Goal: Information Seeking & Learning: Compare options

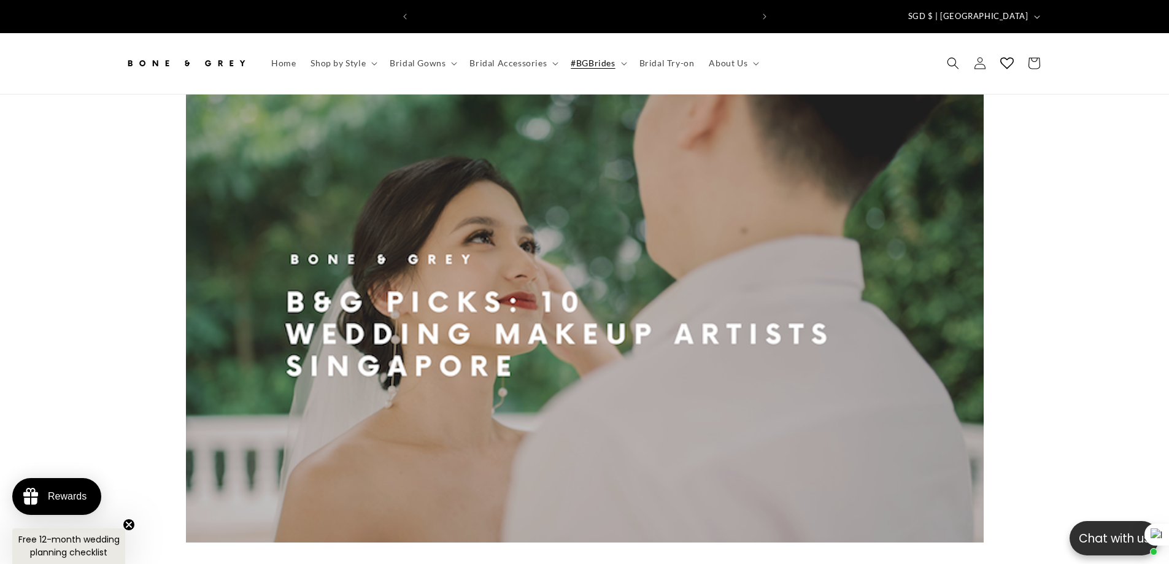
scroll to position [0, 338]
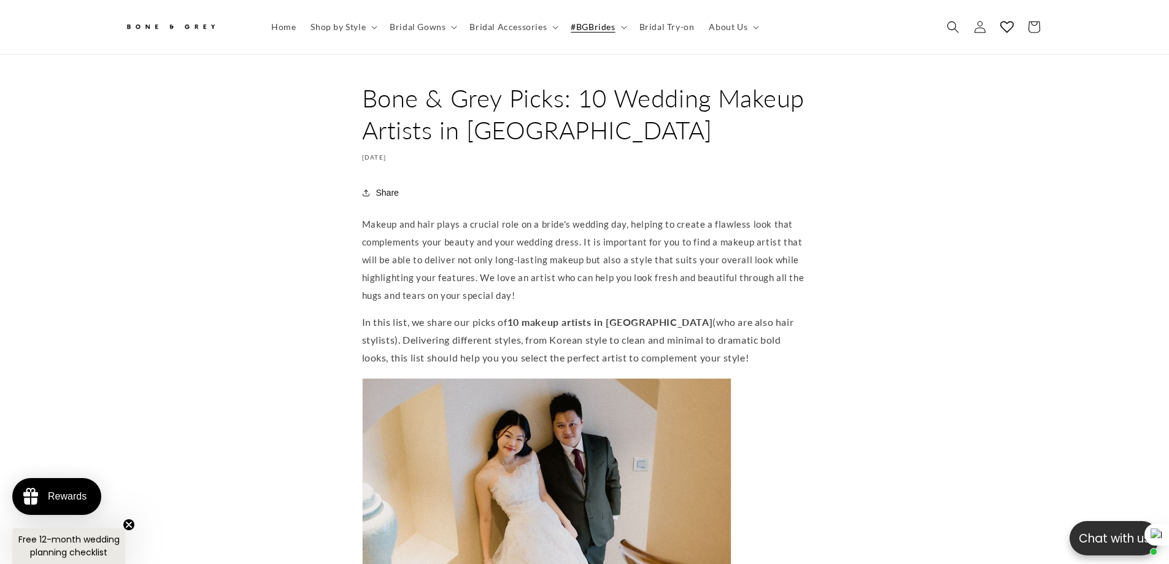
scroll to position [0, 675]
click at [609, 26] on span "#BGBrides" at bounding box center [593, 26] width 44 height 11
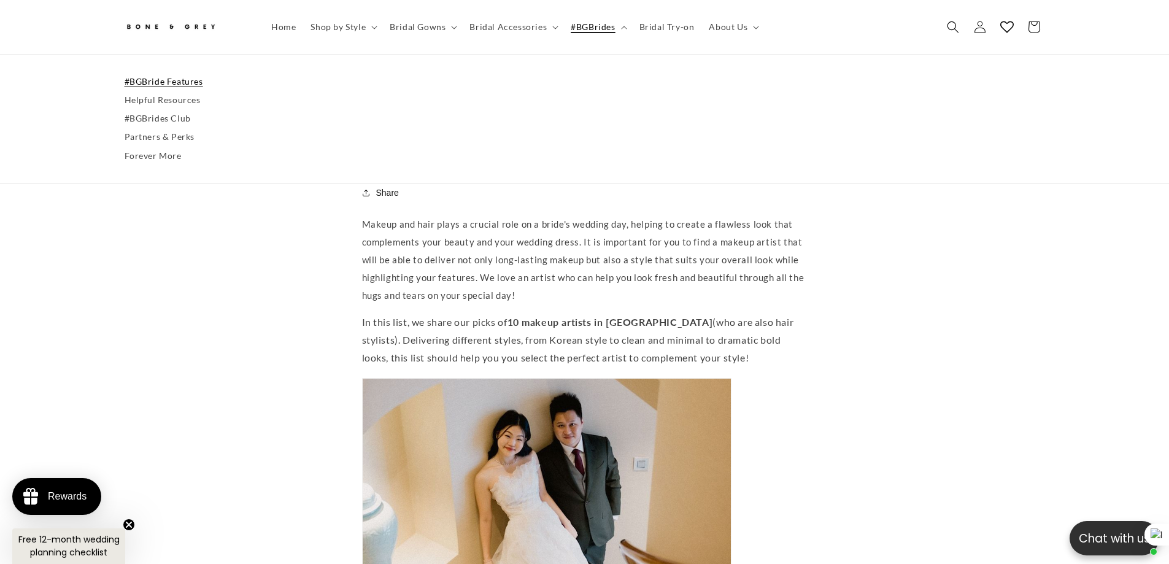
scroll to position [0, 0]
click at [174, 82] on link "#BGBride Features" at bounding box center [585, 81] width 921 height 18
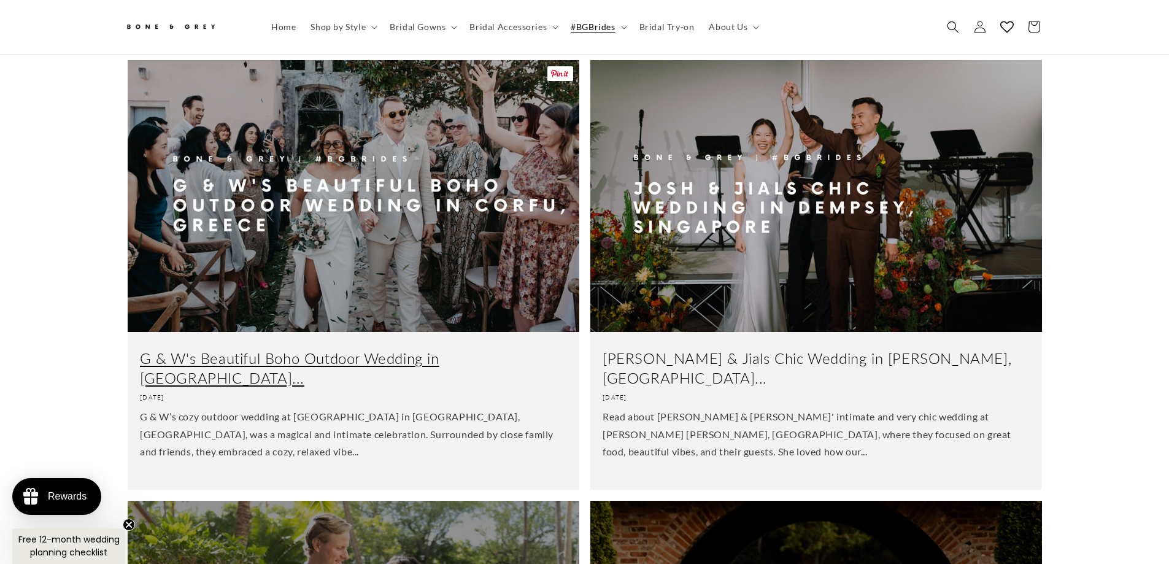
scroll to position [491, 0]
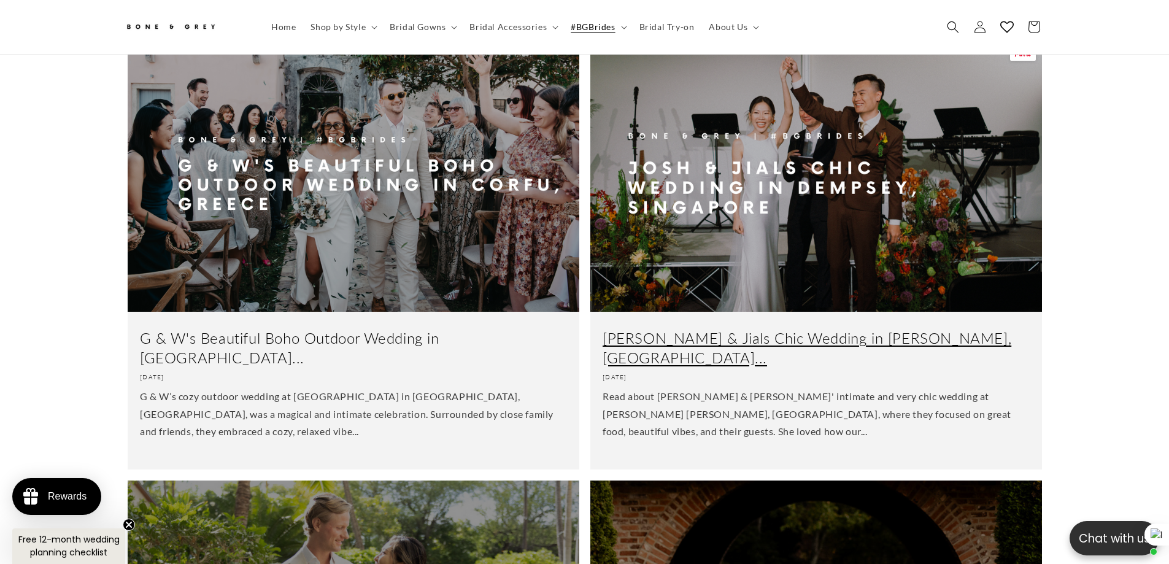
click at [810, 328] on link "Josh & Jials Chic Wedding in Dempsey, Singapore..." at bounding box center [816, 347] width 427 height 38
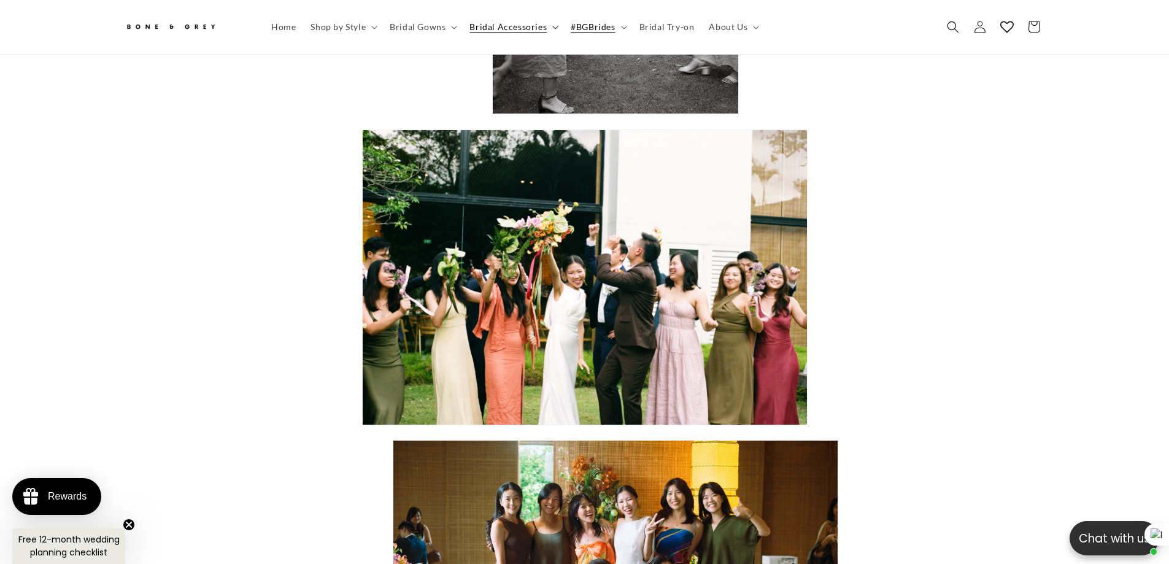
scroll to position [0, 338]
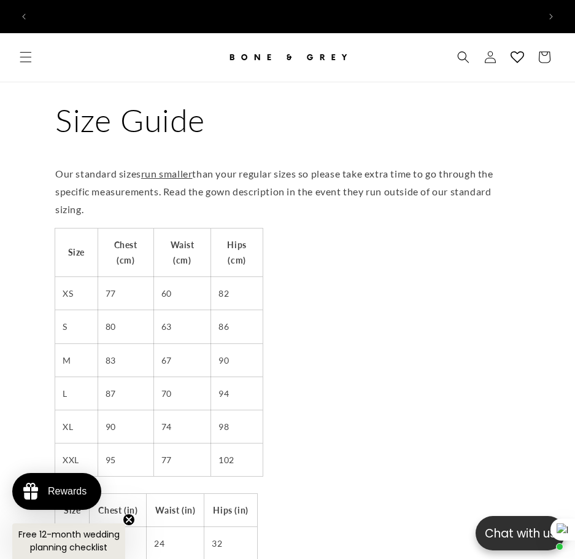
scroll to position [0, 505]
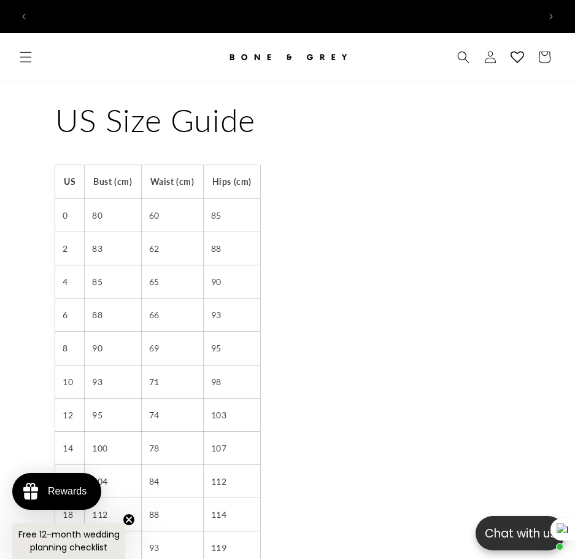
scroll to position [0, 505]
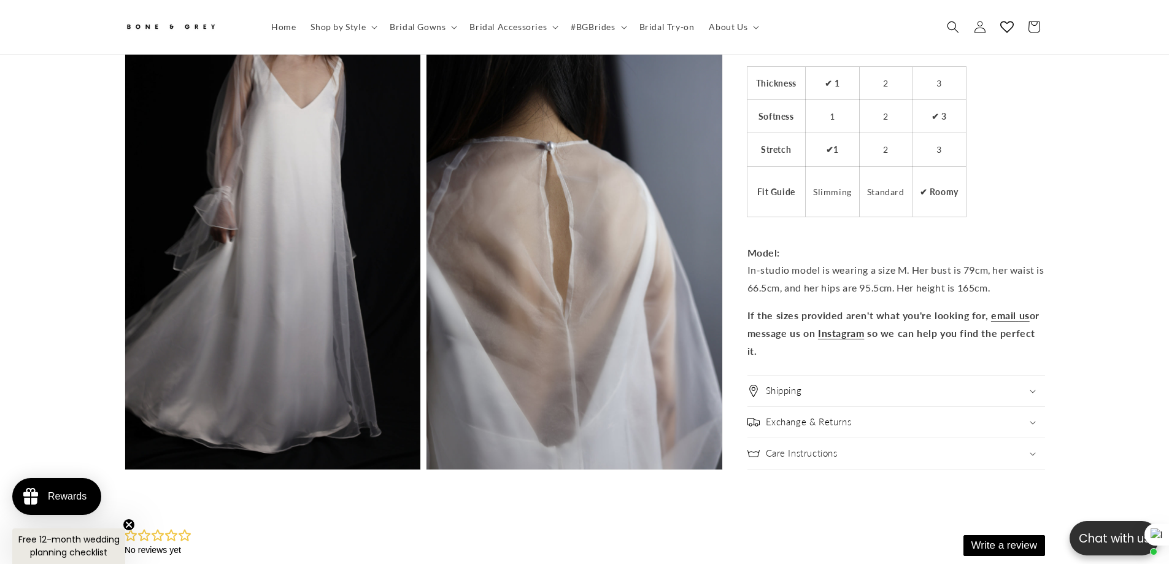
scroll to position [2817, 0]
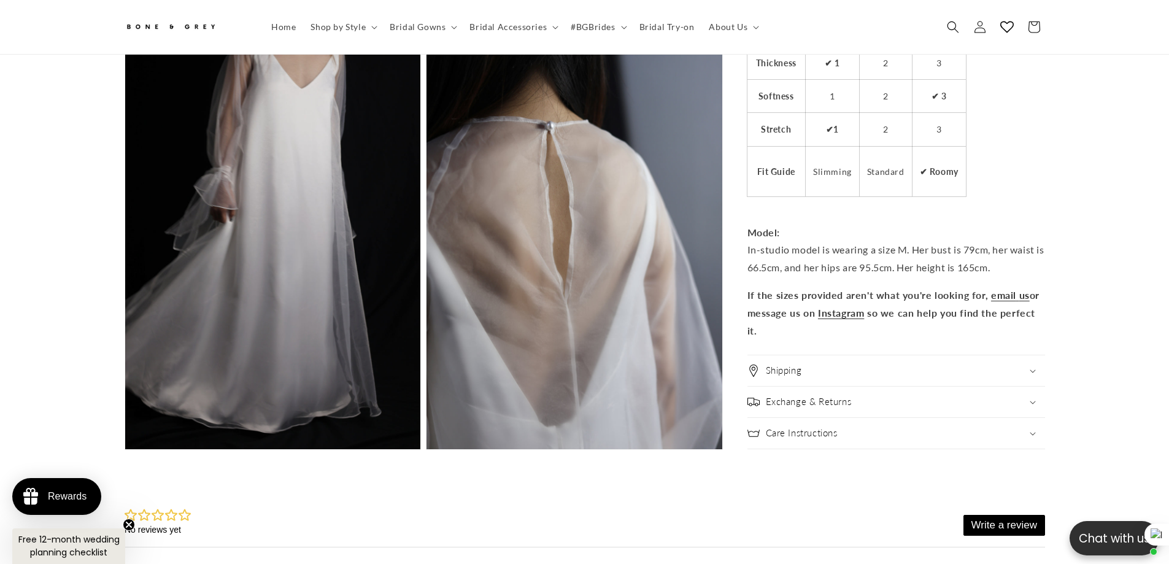
click at [842, 374] on summary "Shipping" at bounding box center [897, 371] width 298 height 31
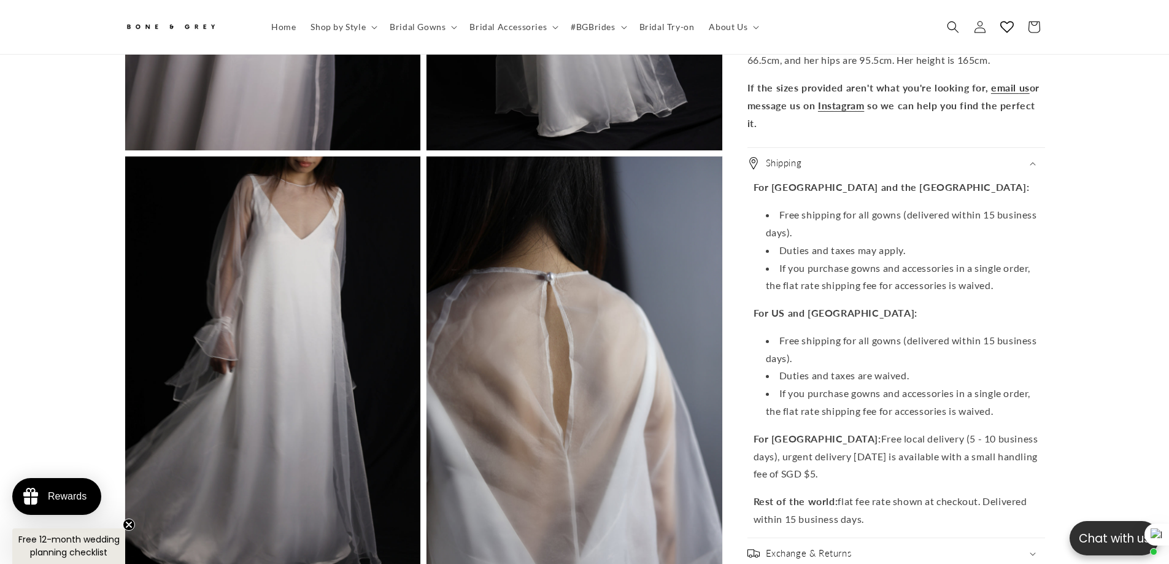
scroll to position [2755, 0]
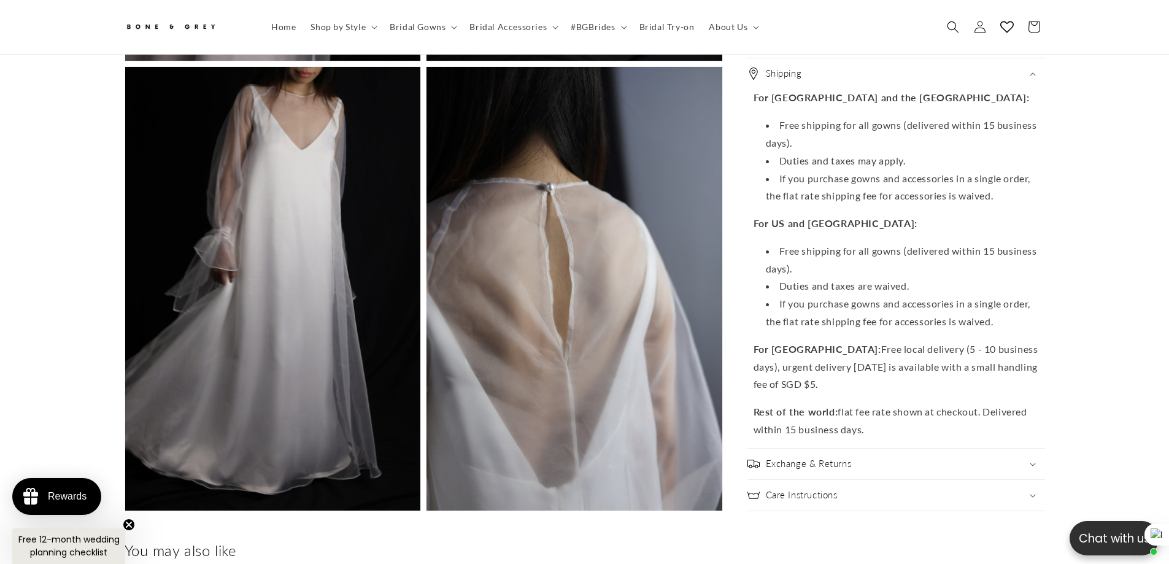
drag, startPoint x: 886, startPoint y: 470, endPoint x: 876, endPoint y: 453, distance: 20.1
click at [876, 458] on div "Exchange & Returns" at bounding box center [897, 464] width 298 height 12
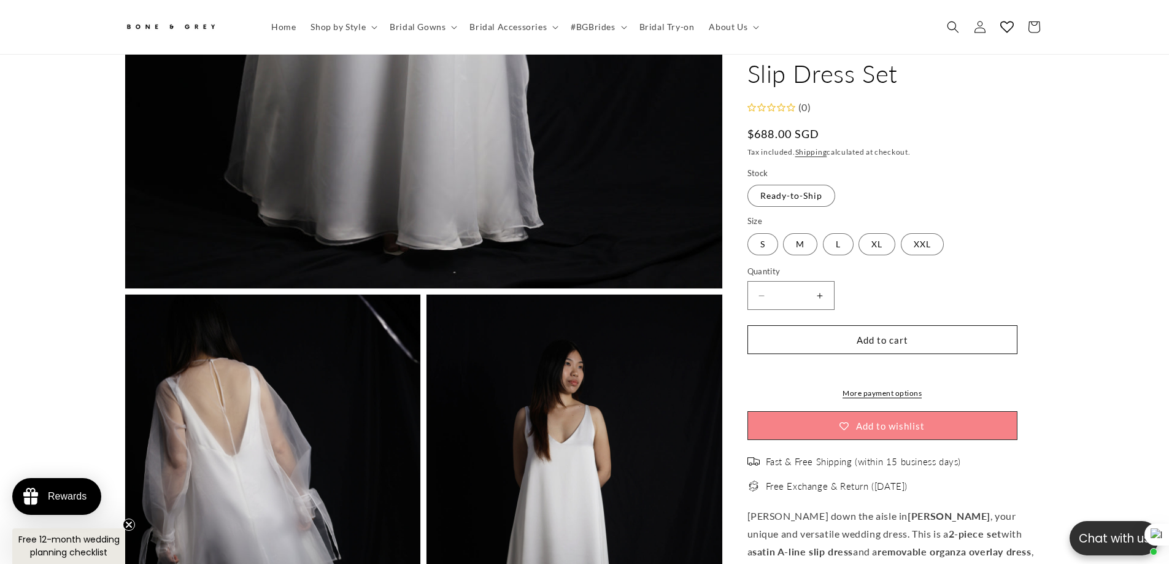
scroll to position [0, 338]
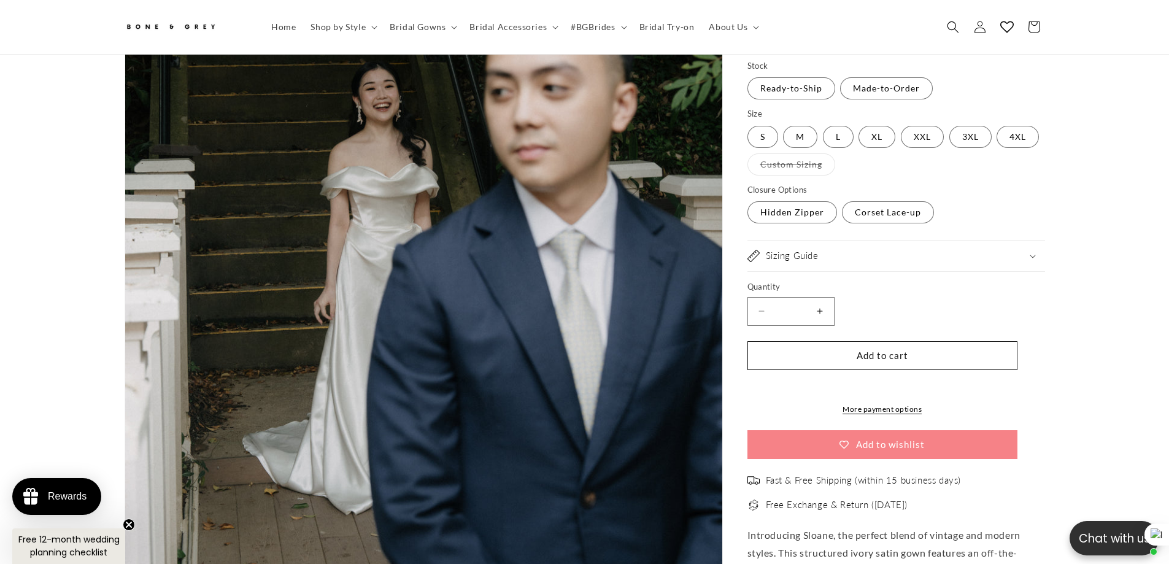
scroll to position [423, 0]
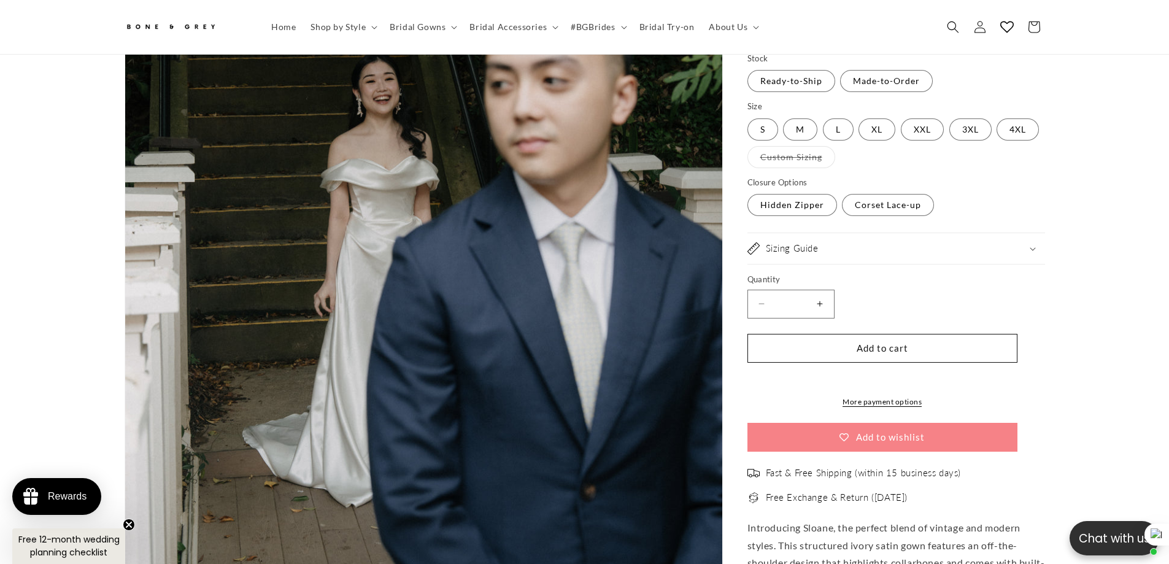
click at [861, 243] on div "Sizing Guide" at bounding box center [897, 249] width 298 height 12
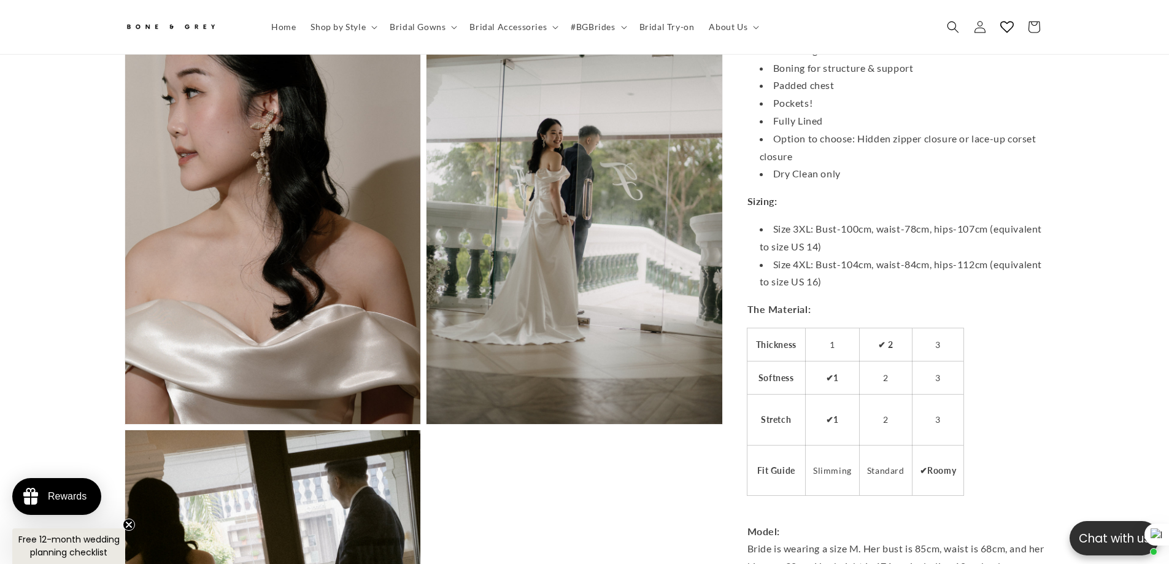
scroll to position [1957, 0]
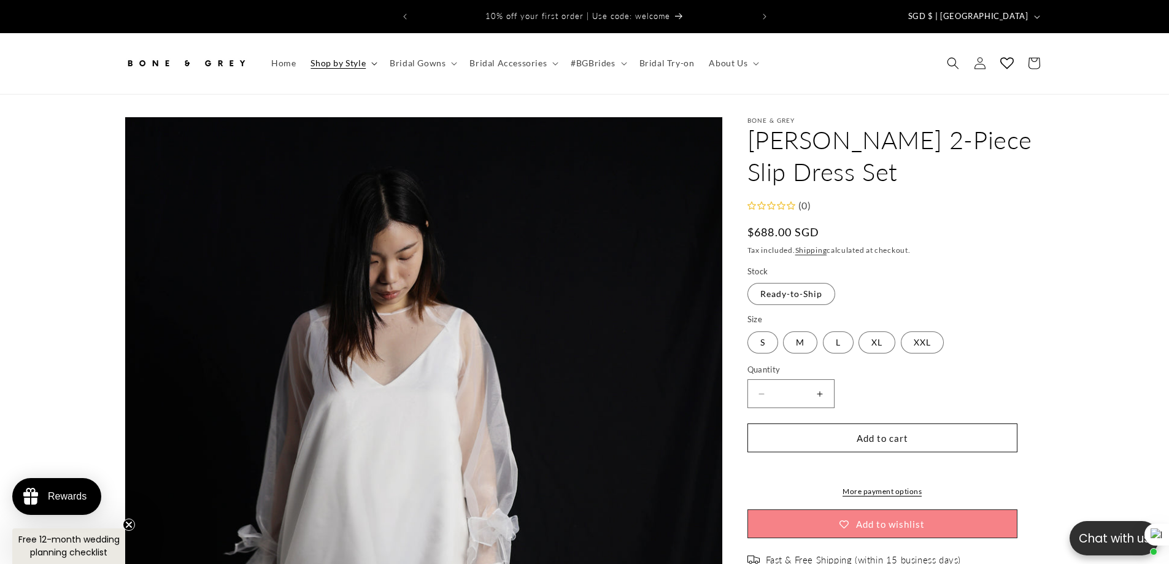
click at [351, 58] on span "Shop by Style" at bounding box center [338, 63] width 55 height 11
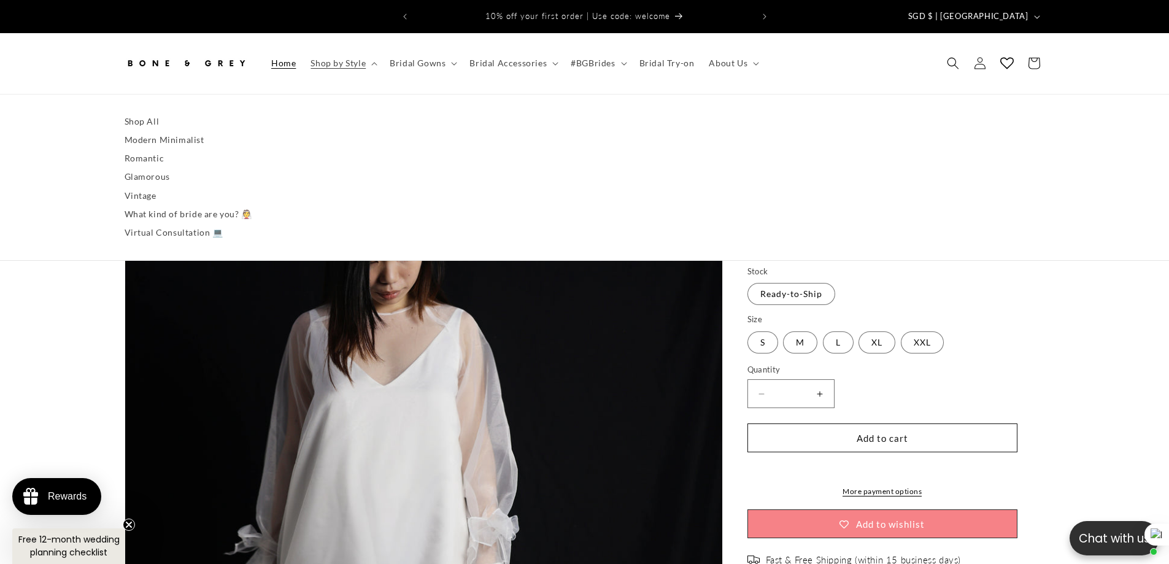
click at [283, 58] on span "Home" at bounding box center [283, 63] width 25 height 11
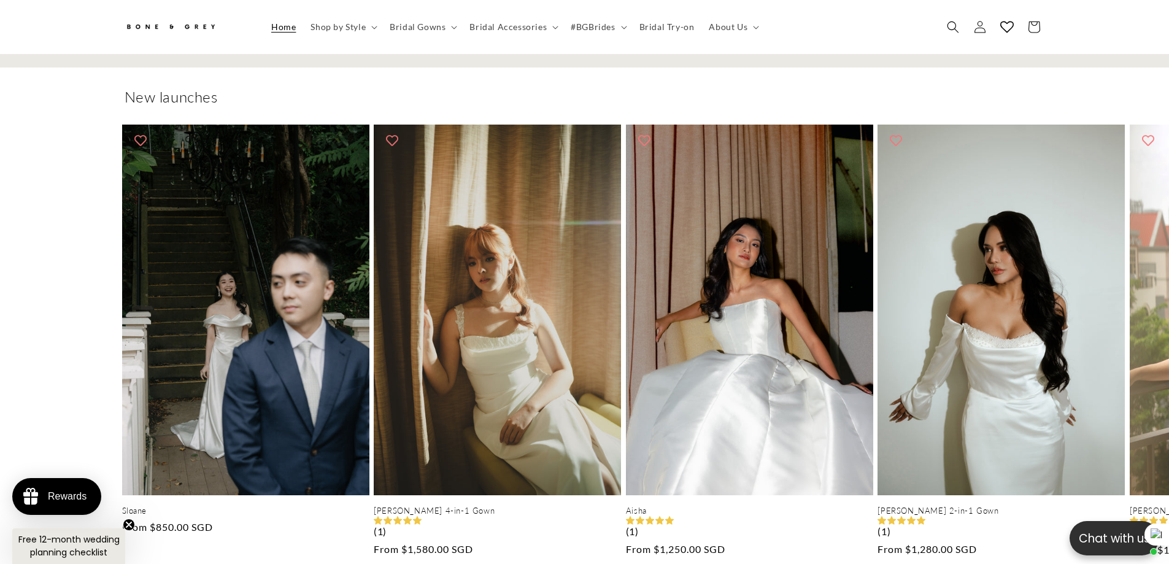
scroll to position [2388, 0]
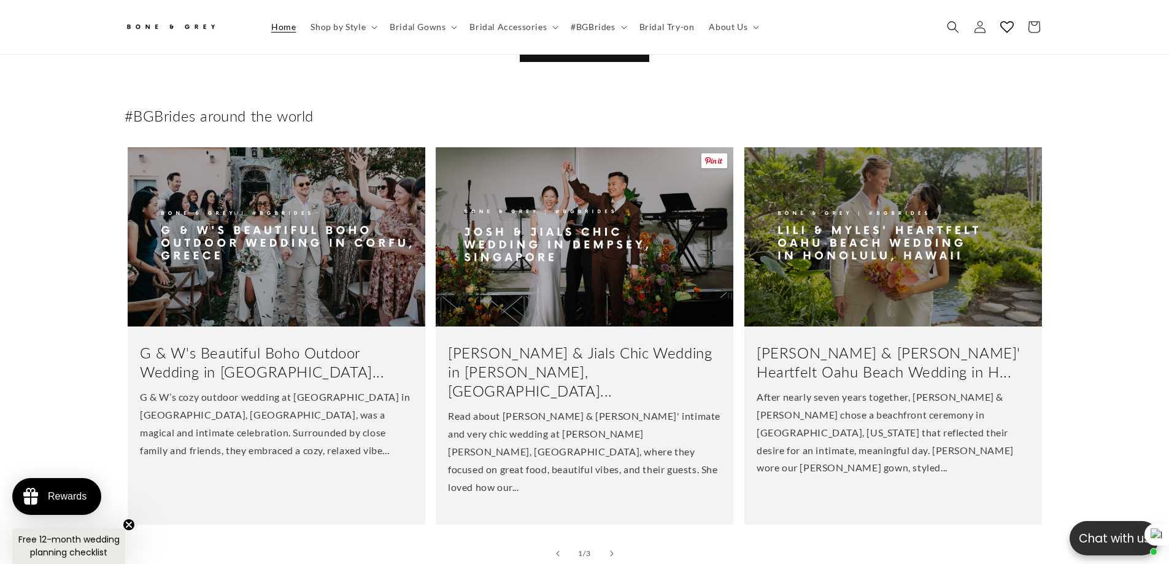
scroll to position [3269, 0]
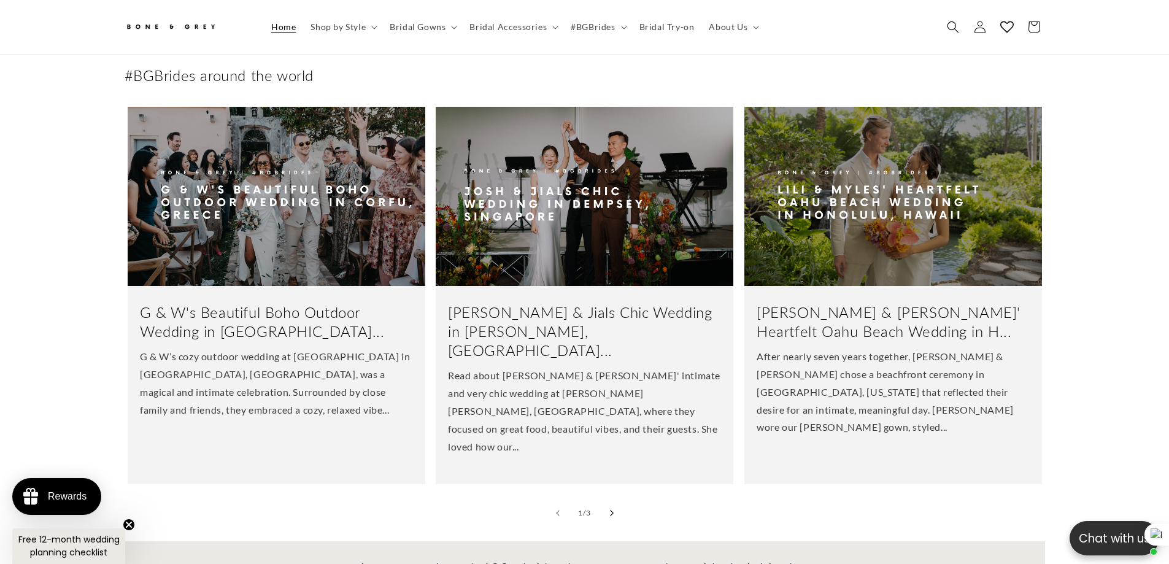
click at [616, 500] on button "Slide right" at bounding box center [611, 513] width 27 height 27
click at [613, 509] on icon "Slide right" at bounding box center [611, 512] width 4 height 7
click at [612, 509] on icon "Slide right" at bounding box center [611, 512] width 4 height 7
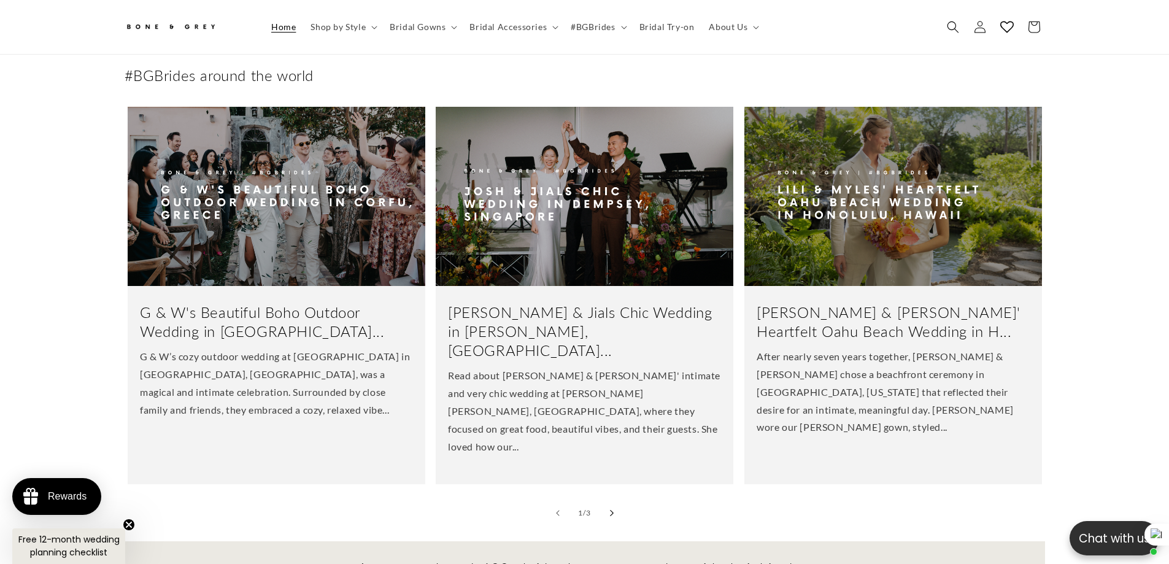
click at [612, 509] on icon "Slide right" at bounding box center [611, 512] width 4 height 7
click at [607, 500] on button "Slide right" at bounding box center [611, 513] width 27 height 27
click at [608, 500] on button "Slide right" at bounding box center [611, 513] width 27 height 27
click at [609, 500] on button "Slide right" at bounding box center [611, 513] width 27 height 27
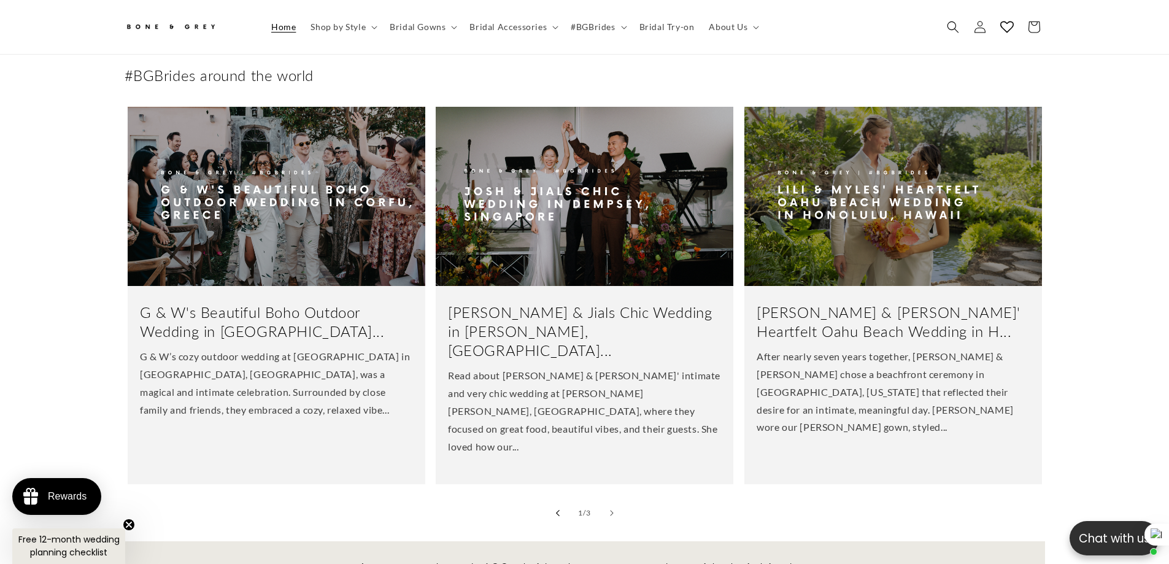
click at [563, 500] on button "Slide left" at bounding box center [557, 513] width 27 height 27
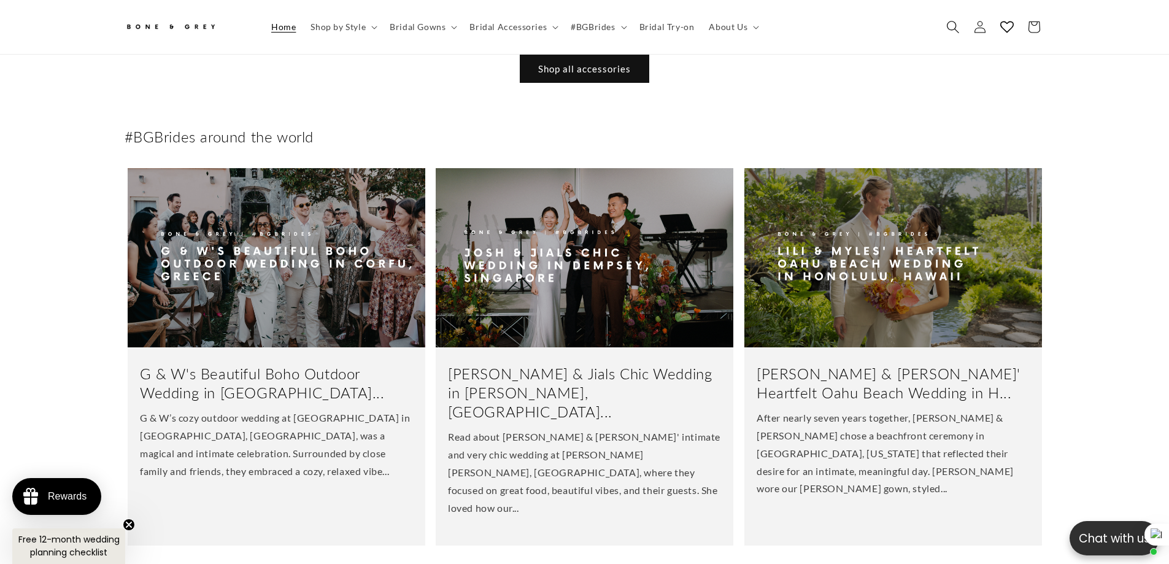
scroll to position [0, 338]
click at [955, 25] on icon "Search" at bounding box center [952, 26] width 13 height 13
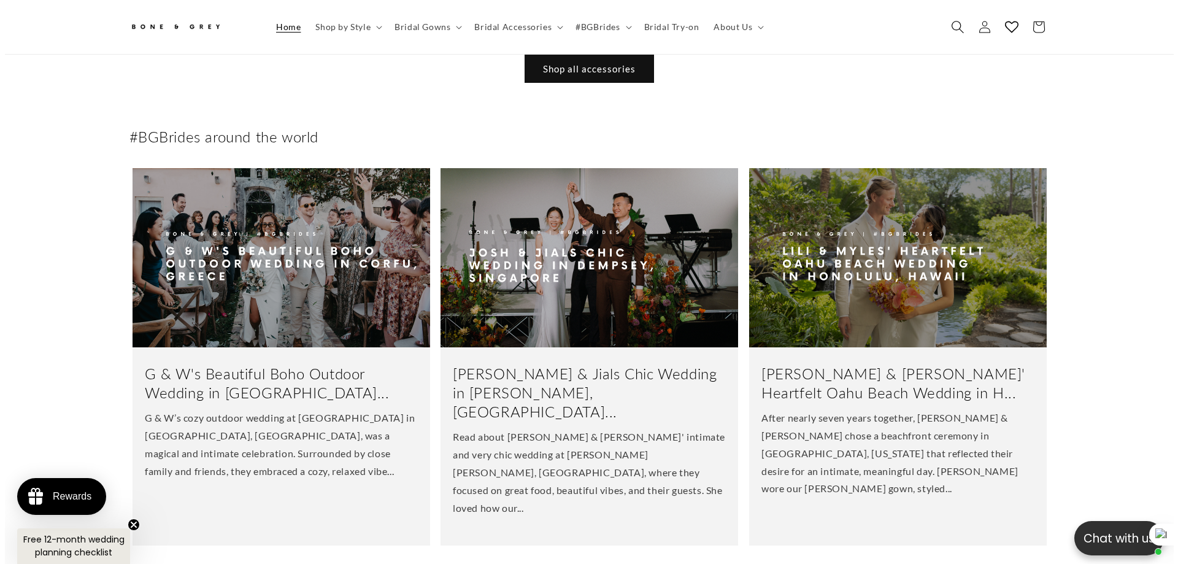
scroll to position [3218, 0]
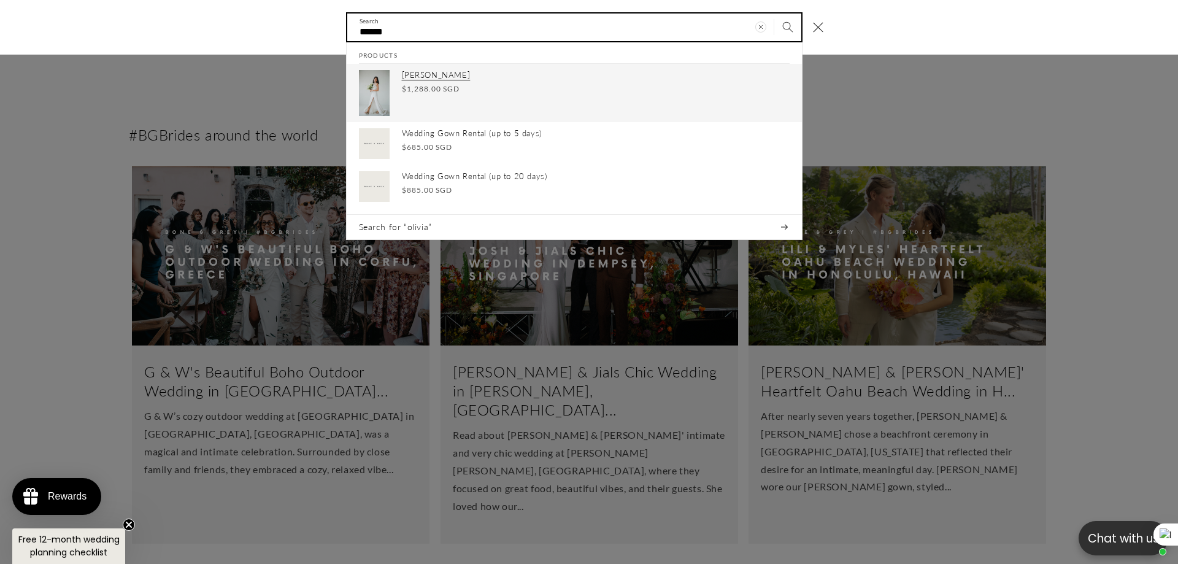
type input "******"
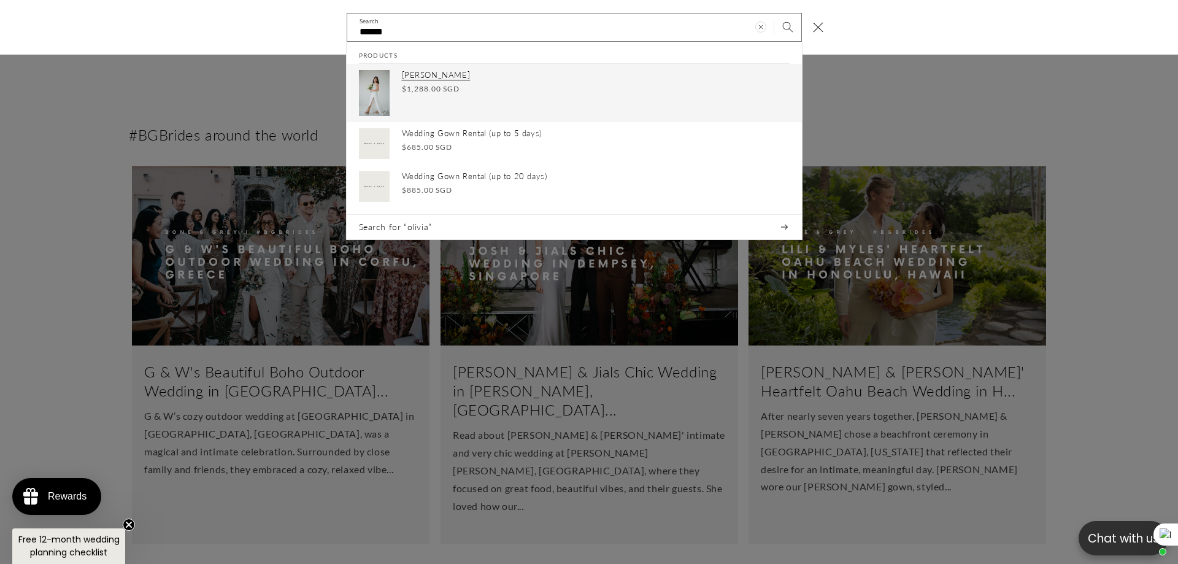
click at [414, 90] on span "$1,288.00 SGD" at bounding box center [431, 88] width 58 height 11
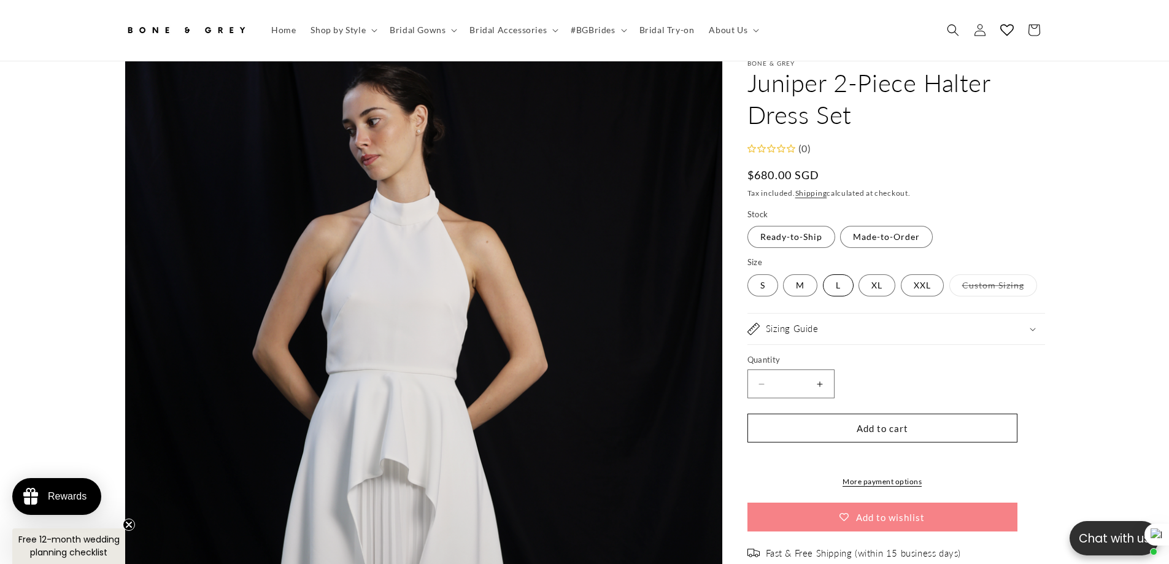
scroll to position [61, 0]
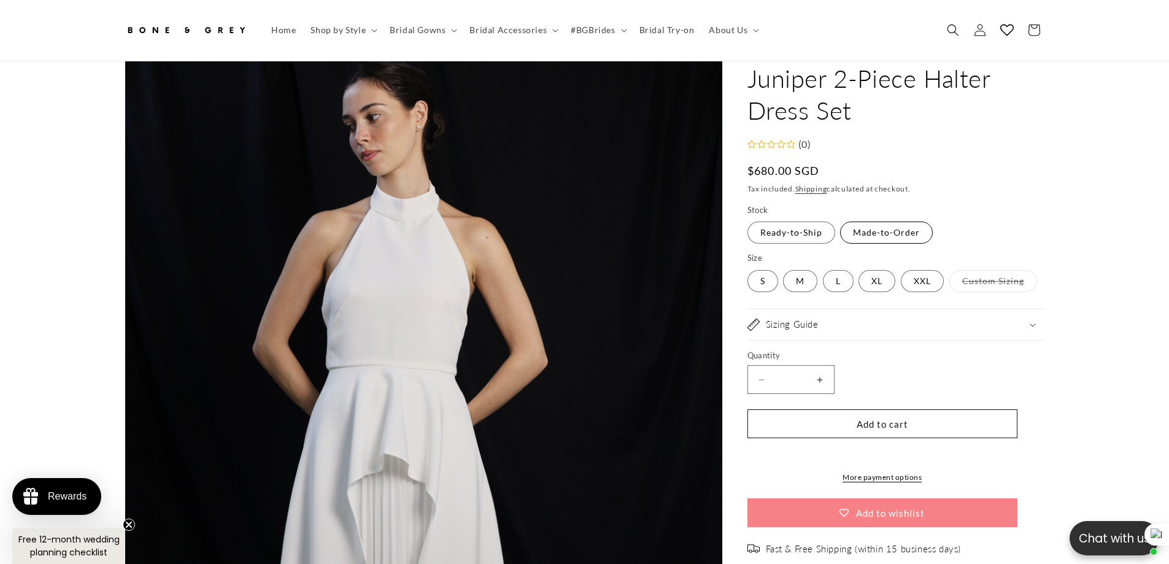
click at [890, 226] on label "Made-to-Order Variant sold out or unavailable" at bounding box center [886, 233] width 93 height 22
click at [994, 274] on label "Custom Sizing Variant sold out or unavailable" at bounding box center [994, 281] width 88 height 22
click at [806, 236] on variant-radios "Stock Ready-to-Ship Variant sold out or unavailable Made-to-Order Variant sold …" at bounding box center [897, 248] width 298 height 89
click at [783, 224] on label "Ready-to-Ship Variant sold out or unavailable" at bounding box center [792, 233] width 88 height 22
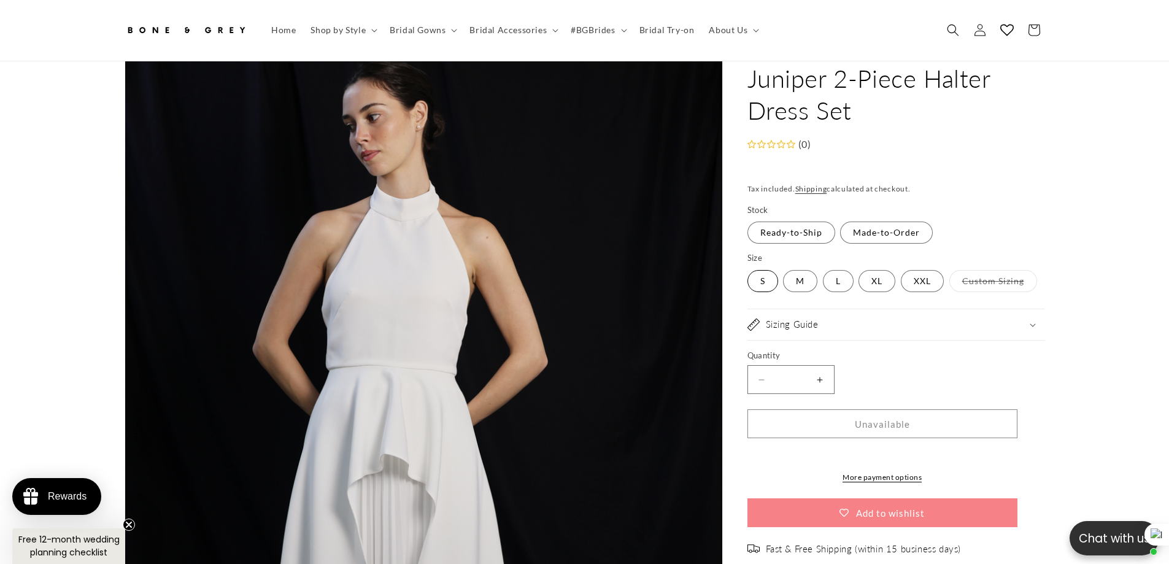
click at [764, 276] on label "S Variant sold out or unavailable" at bounding box center [763, 281] width 31 height 22
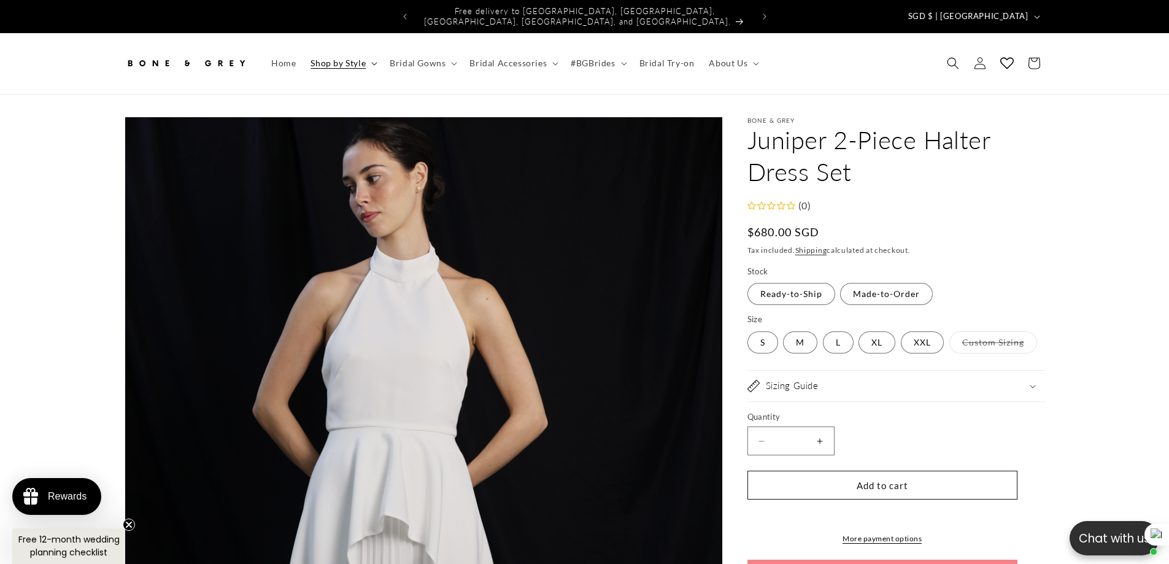
click at [341, 58] on span "Shop by Style" at bounding box center [338, 63] width 55 height 11
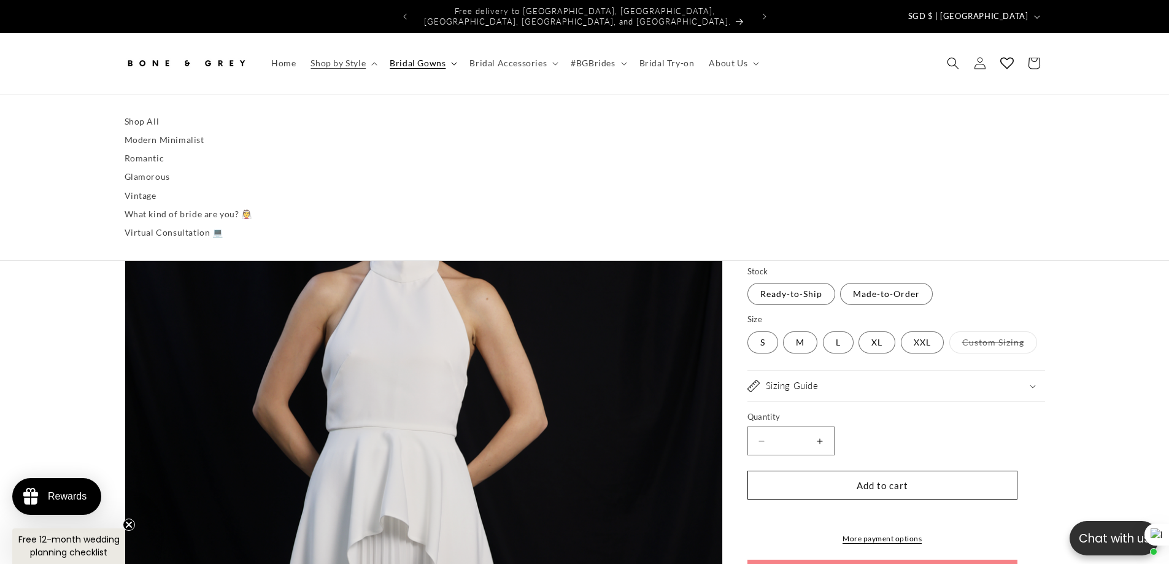
click at [414, 61] on summary "Bridal Gowns" at bounding box center [422, 63] width 80 height 26
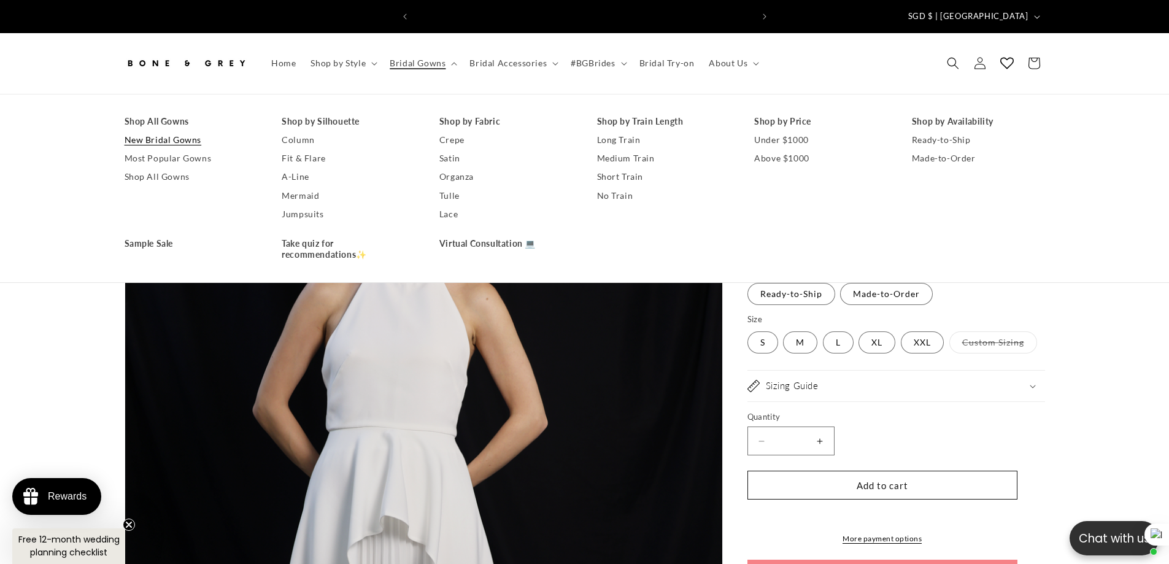
click at [142, 131] on link "New Bridal Gowns" at bounding box center [191, 140] width 133 height 18
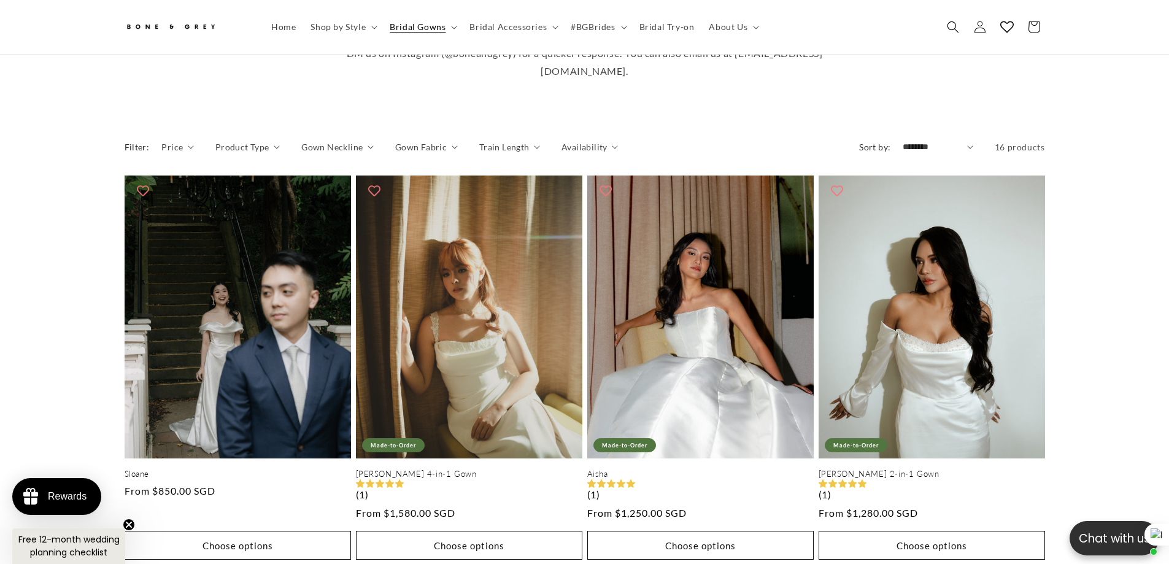
scroll to position [0, 675]
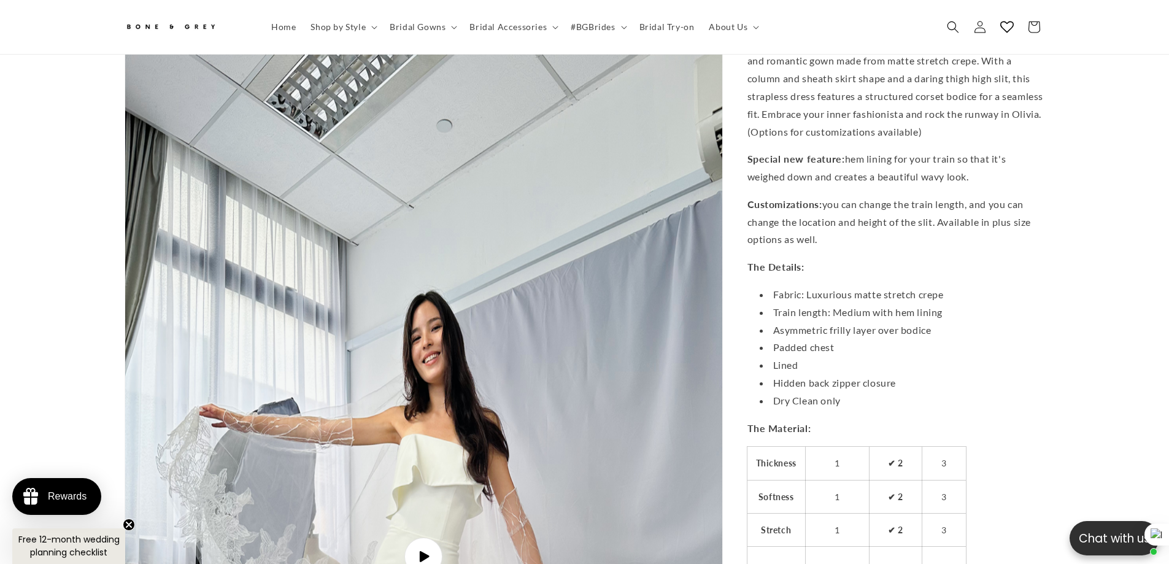
scroll to position [0, 338]
drag, startPoint x: 808, startPoint y: 302, endPoint x: 993, endPoint y: 310, distance: 184.9
click at [993, 304] on li "Fabric: Luxurious matte stretch crepe" at bounding box center [902, 295] width 285 height 18
copy li "Luxurious matte stretch crepe"
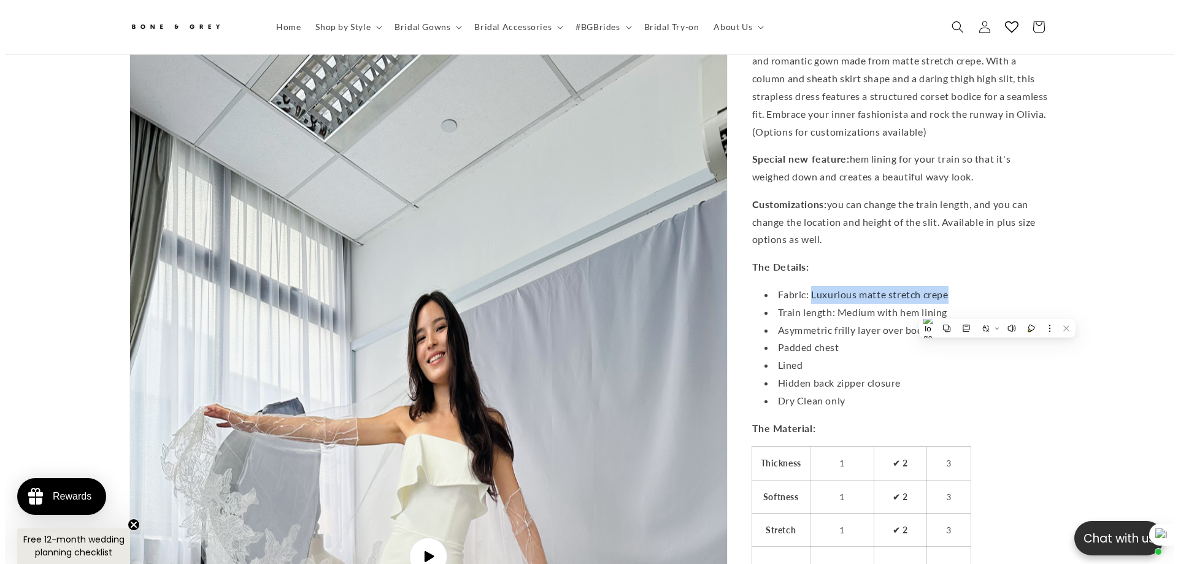
scroll to position [0, 0]
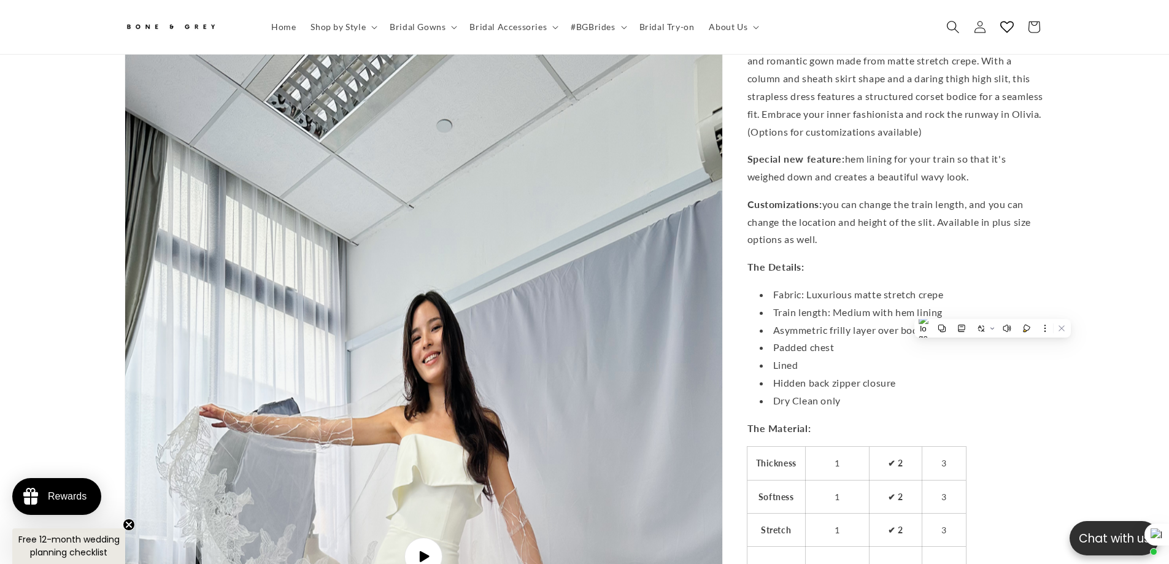
click at [946, 25] on span "Search" at bounding box center [953, 27] width 27 height 27
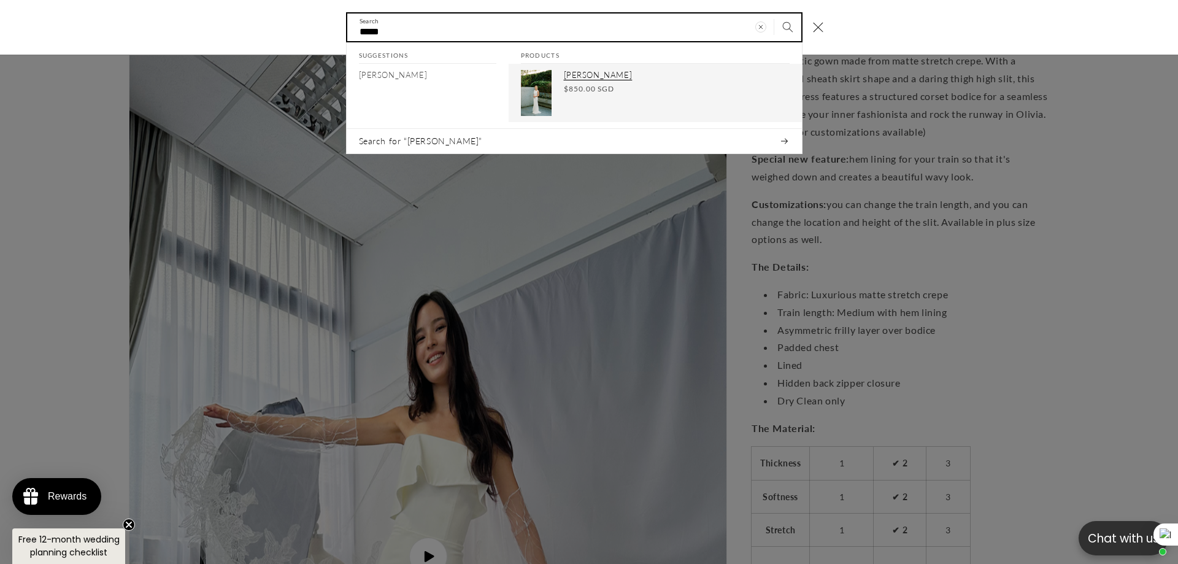
type input "*****"
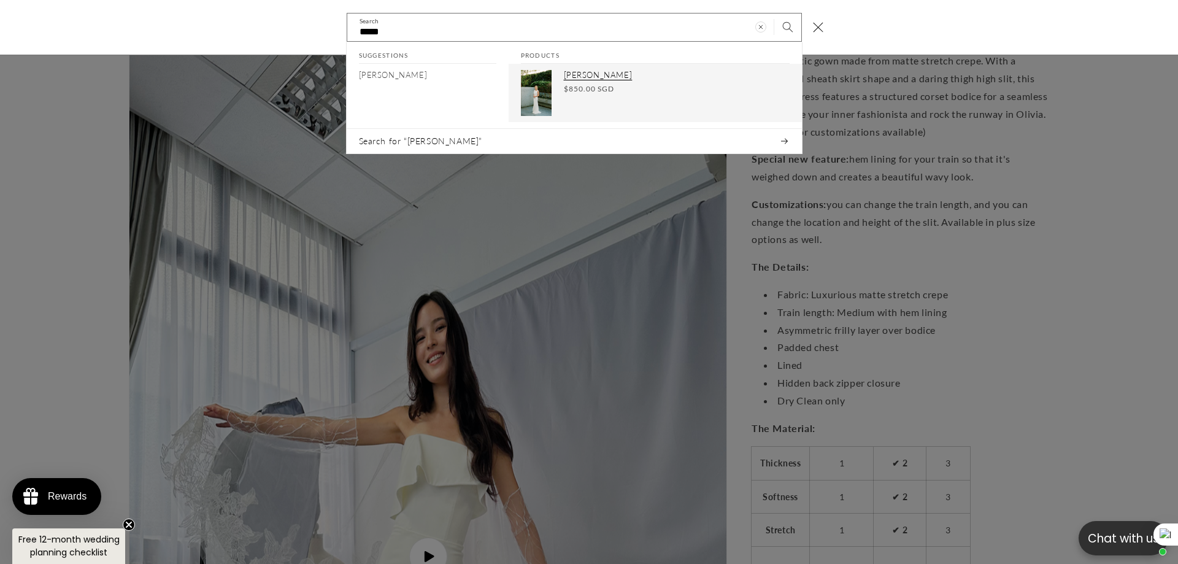
click at [577, 91] on span "$850.00 SGD" at bounding box center [589, 88] width 50 height 11
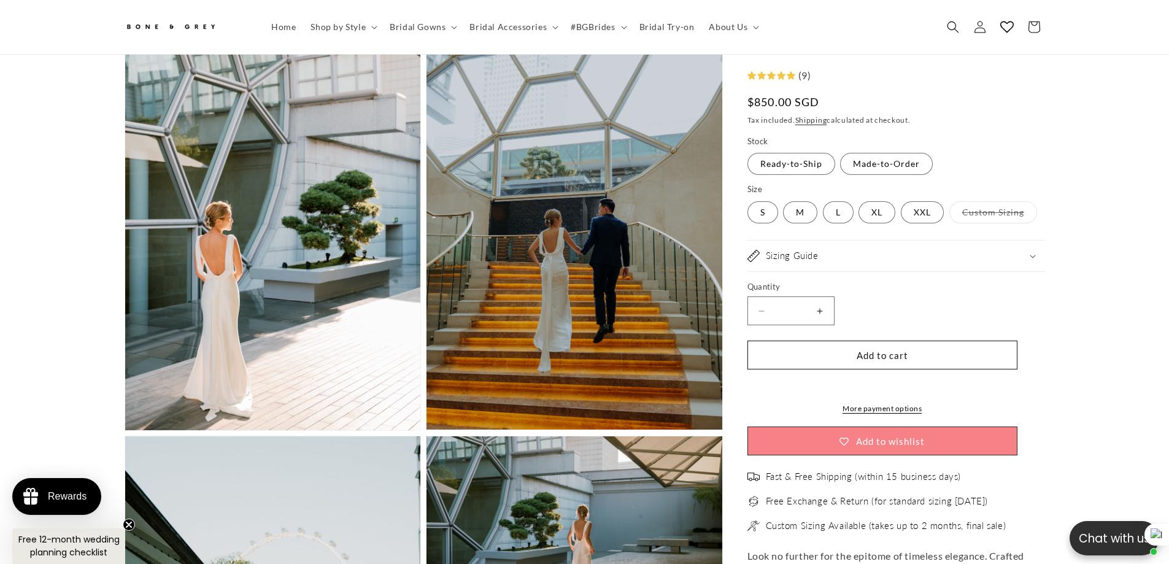
scroll to position [1037, 0]
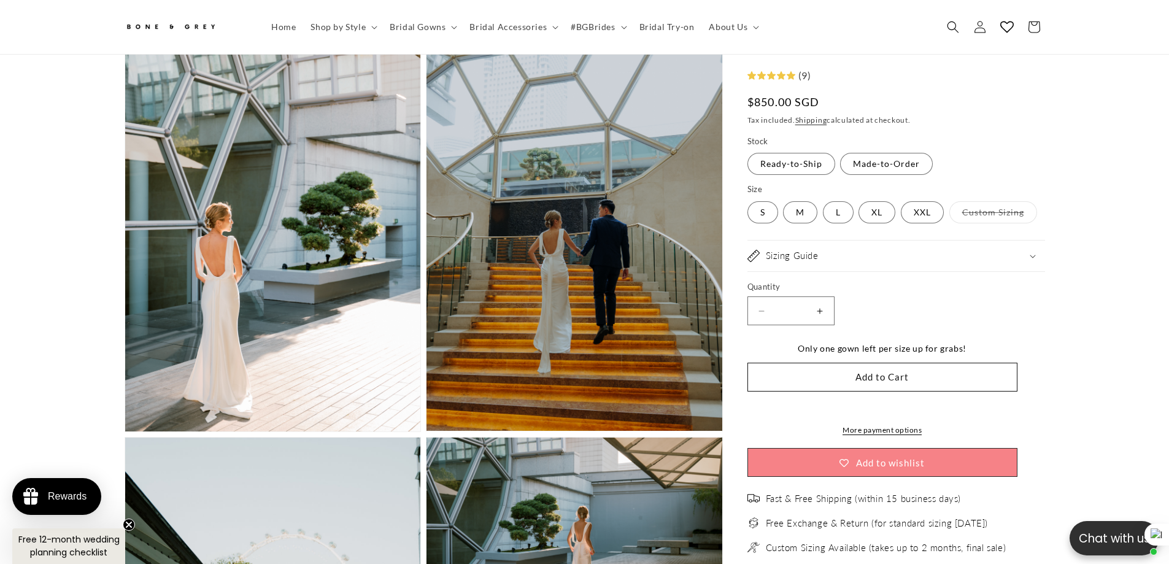
click at [928, 257] on div "Sizing Guide" at bounding box center [897, 256] width 298 height 12
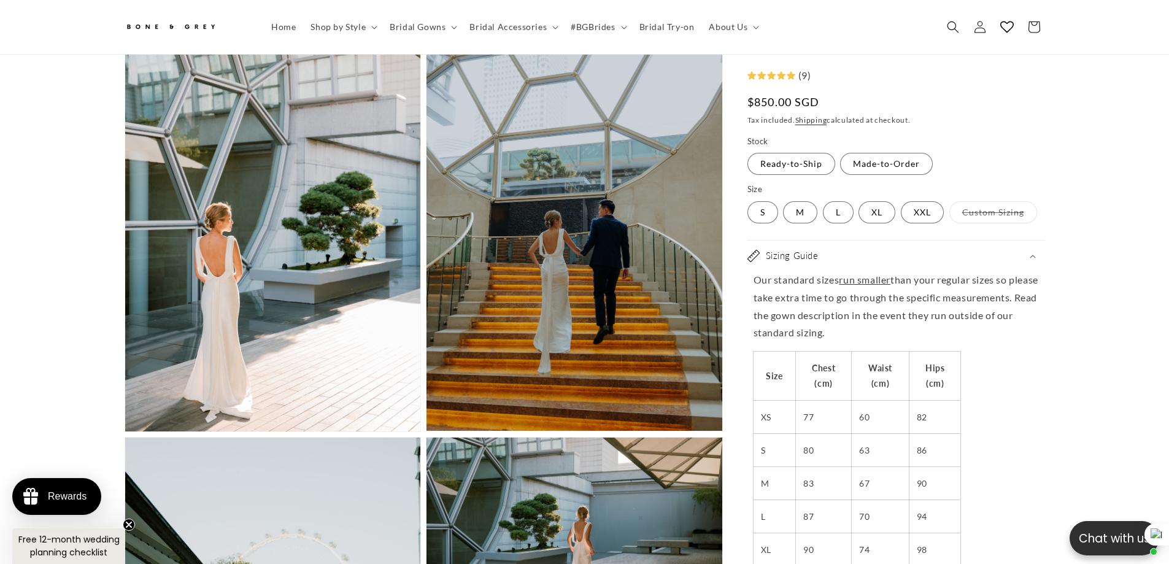
click at [928, 257] on div "Sizing Guide" at bounding box center [897, 256] width 298 height 12
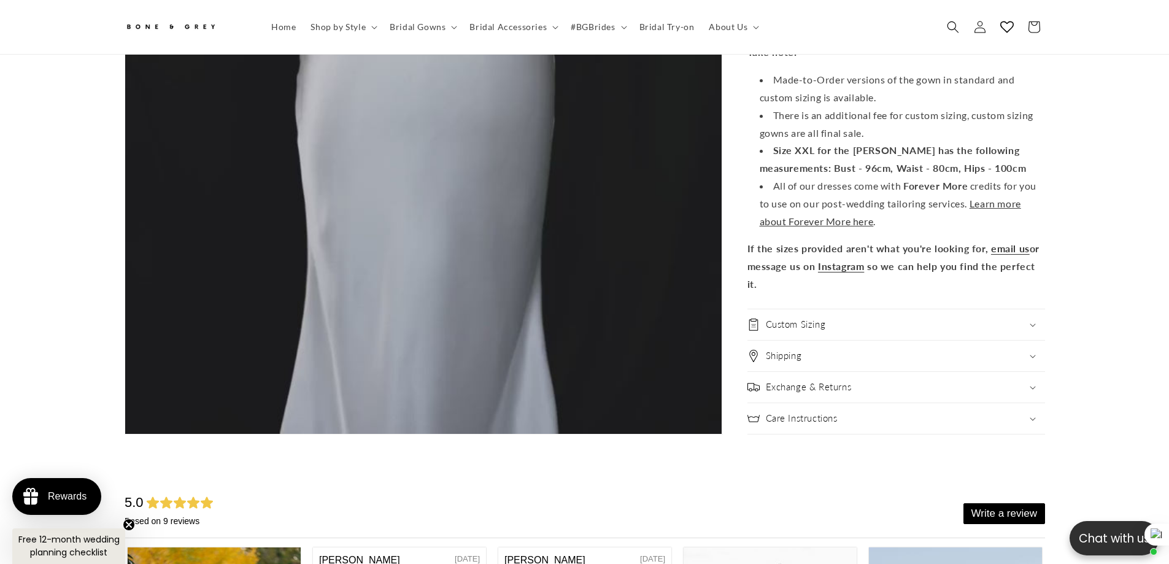
scroll to position [4781, 0]
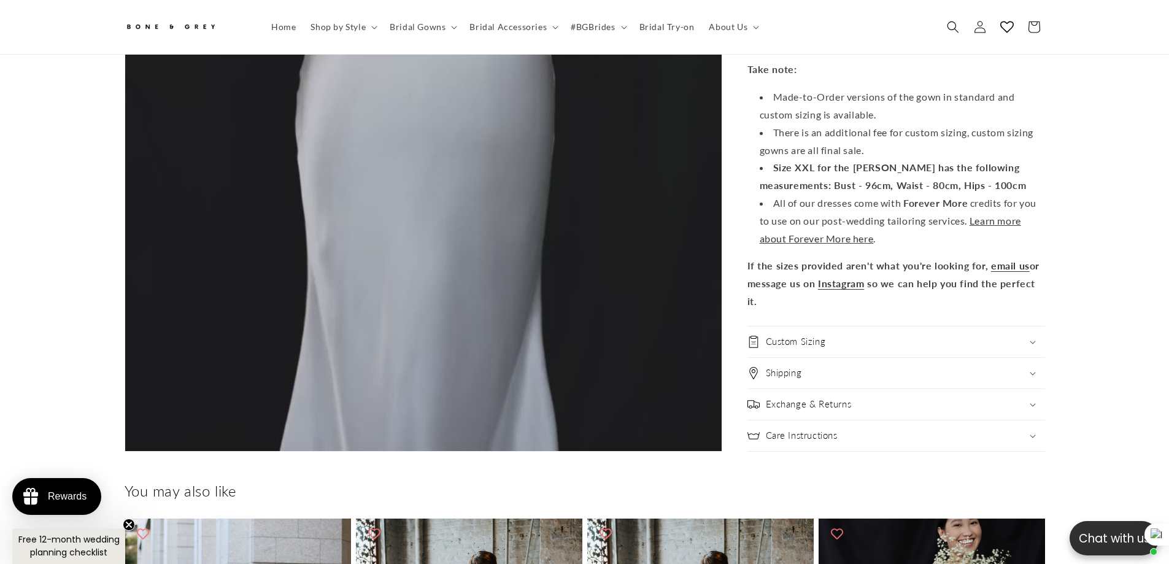
click at [937, 336] on div "Custom Sizing" at bounding box center [897, 342] width 298 height 12
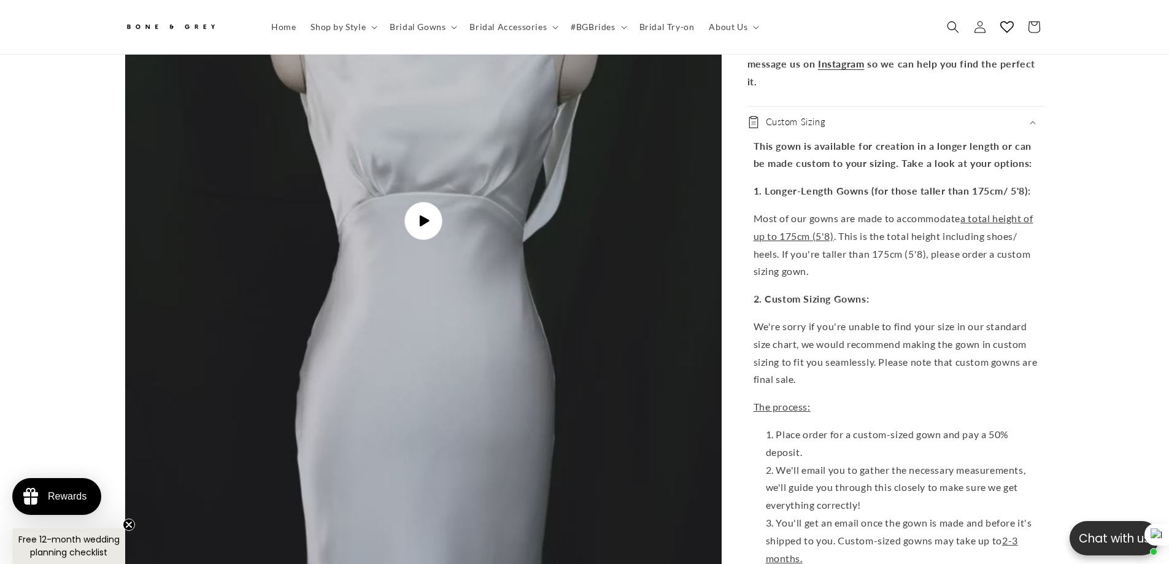
scroll to position [4413, 0]
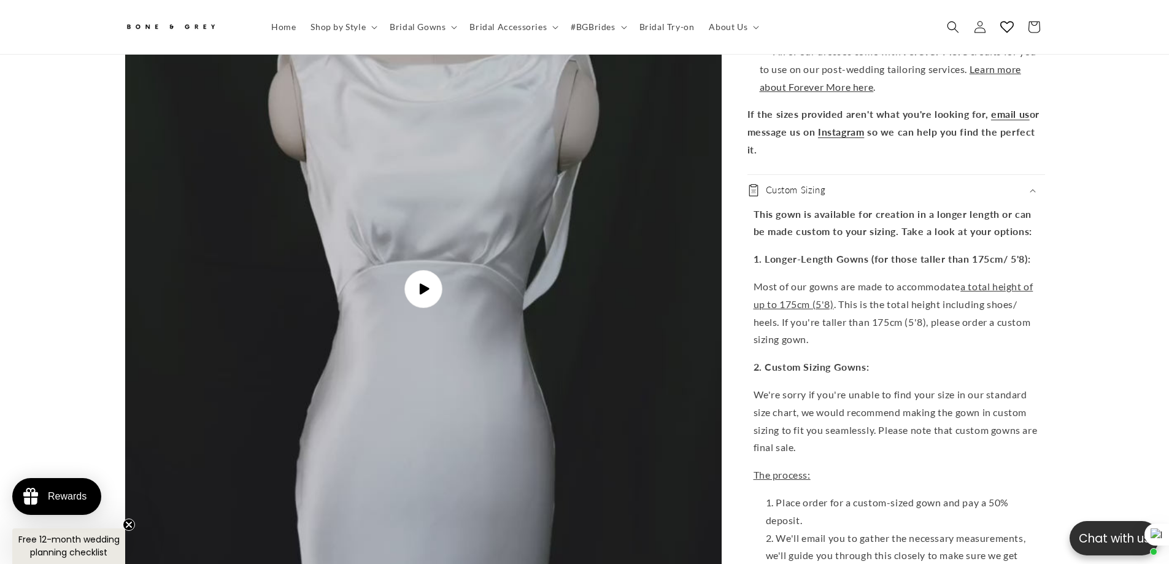
click at [880, 184] on div "Custom Sizing" at bounding box center [897, 190] width 298 height 12
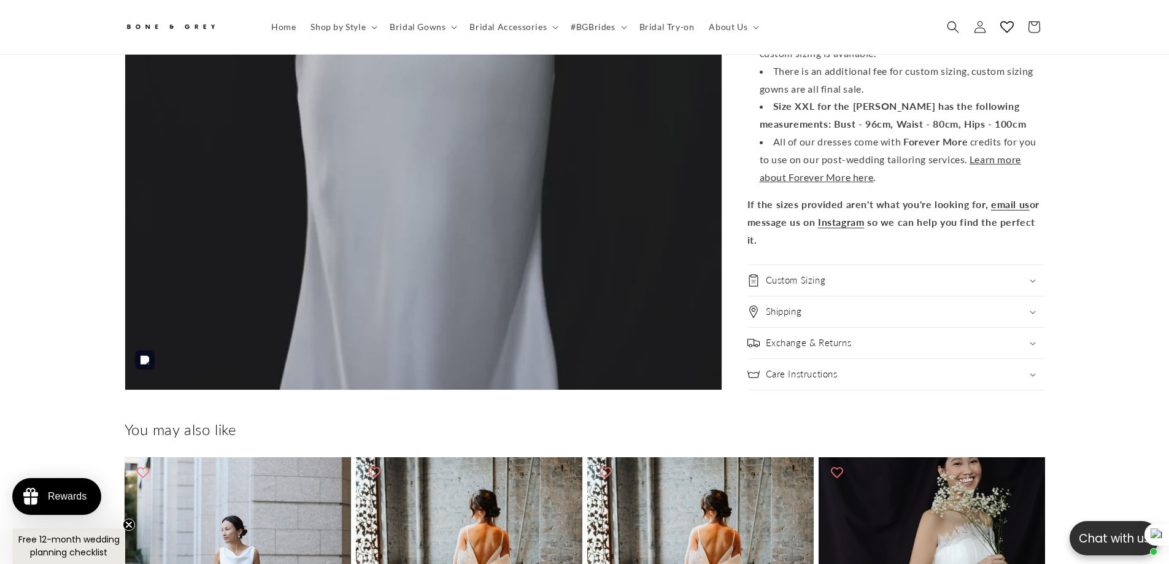
scroll to position [0, 0]
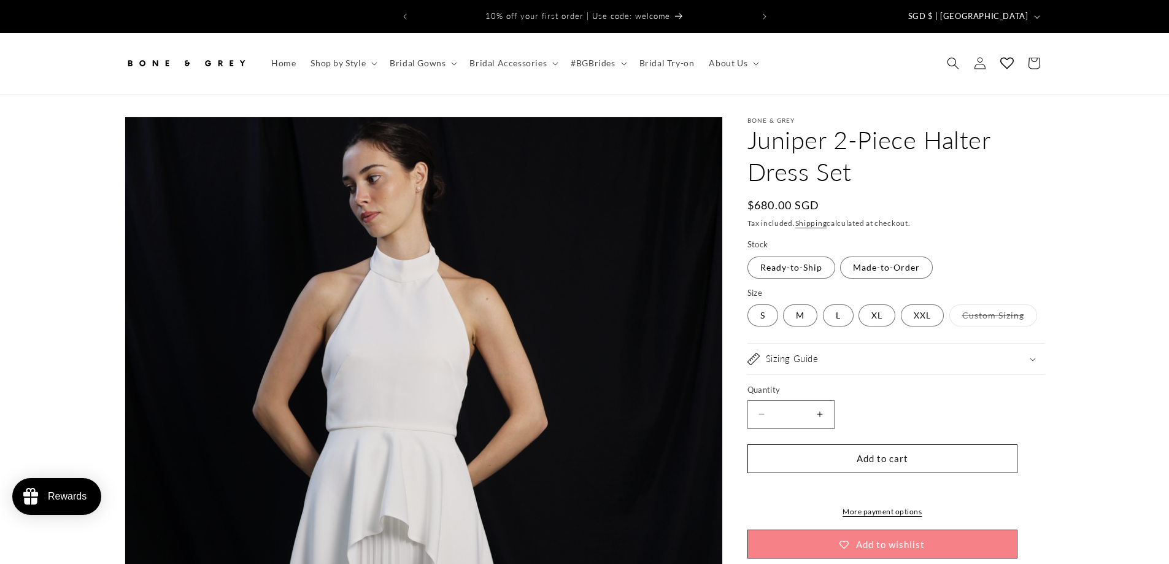
click at [940, 353] on div "Sizing Guide" at bounding box center [897, 359] width 298 height 12
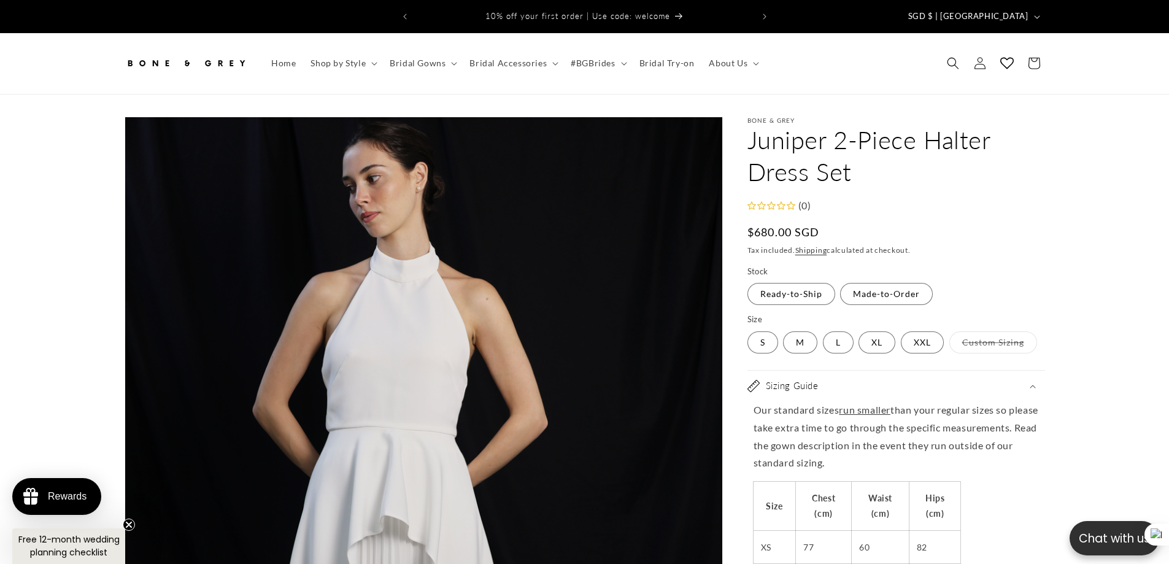
click at [1026, 384] on summary "Sizing Guide" at bounding box center [897, 386] width 298 height 31
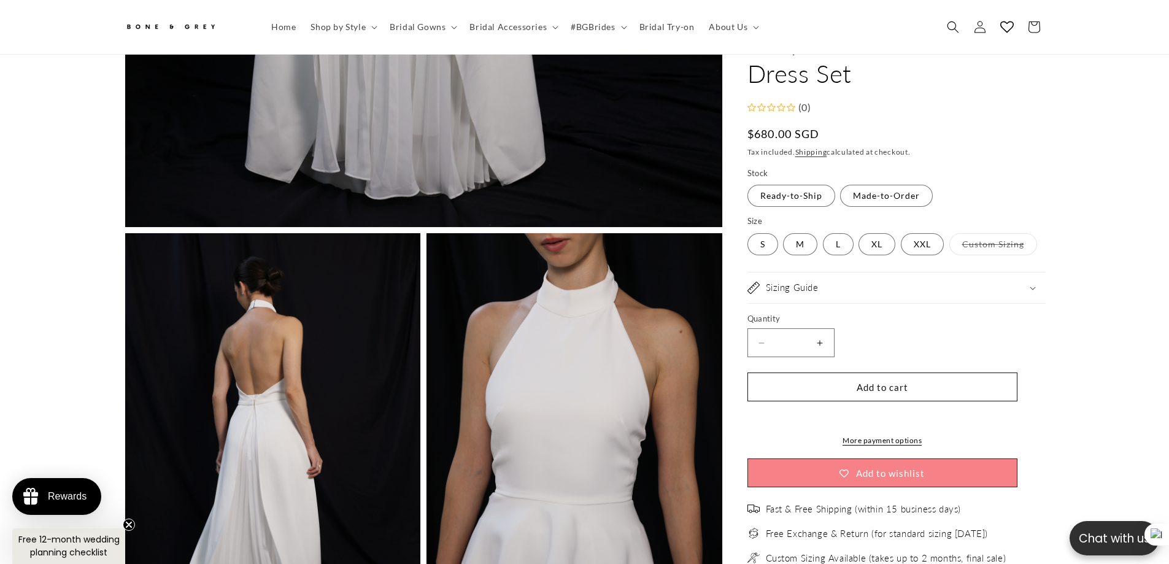
scroll to position [0, 338]
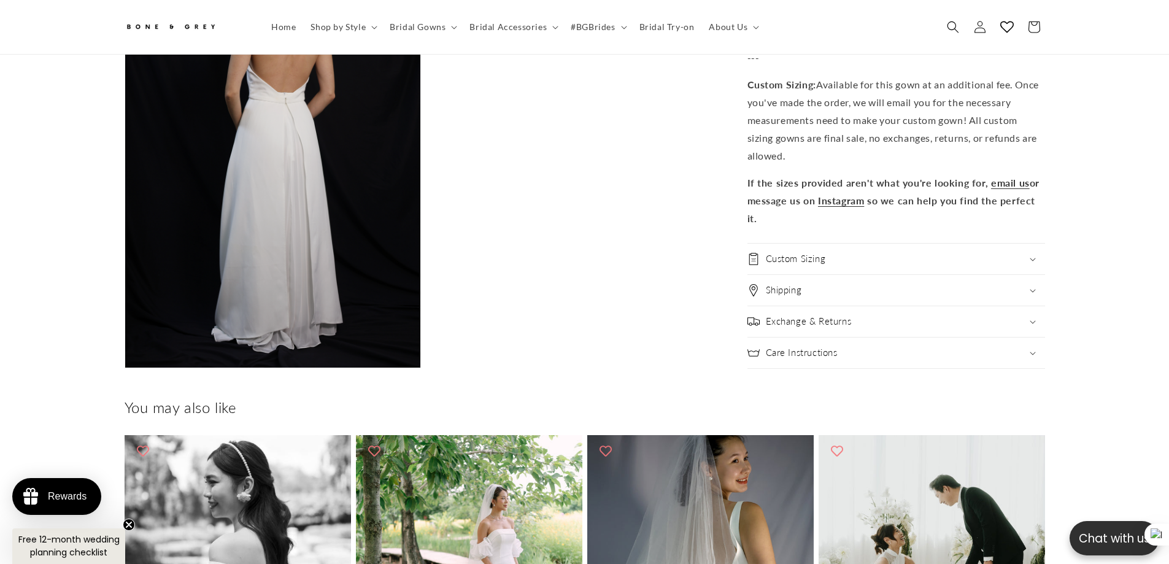
click at [913, 243] on summary "Custom Sizing" at bounding box center [897, 258] width 298 height 31
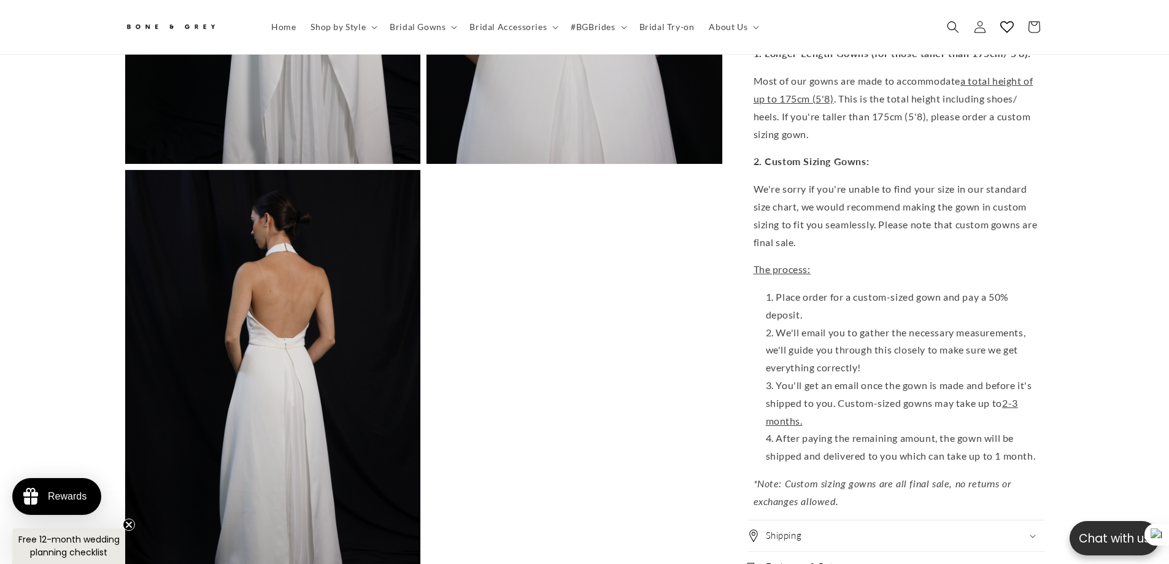
scroll to position [0, 675]
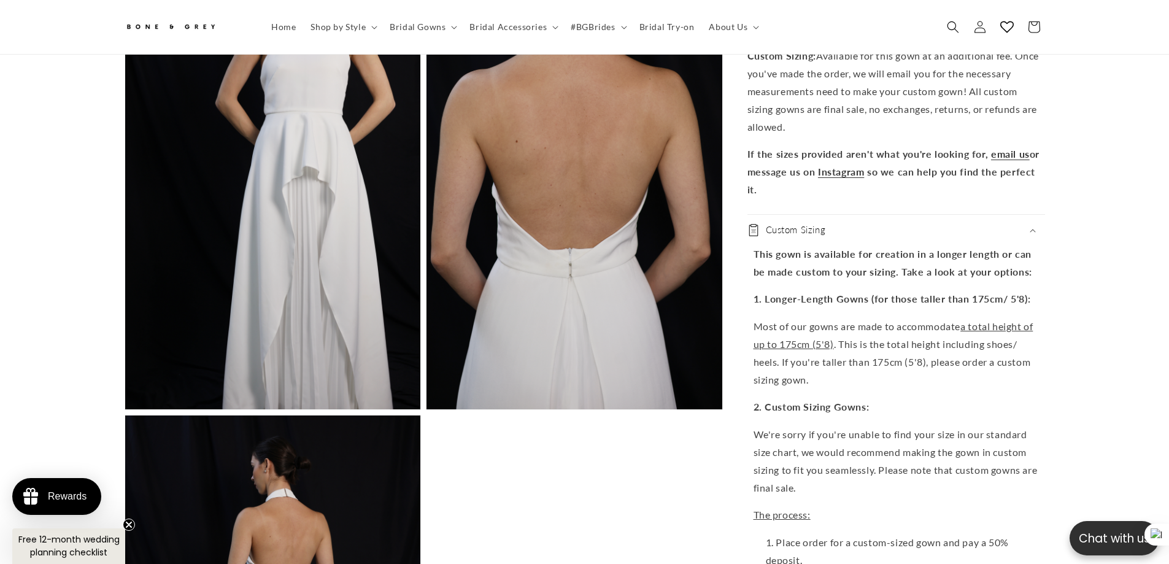
click at [1000, 223] on div "Custom Sizing" at bounding box center [897, 229] width 298 height 12
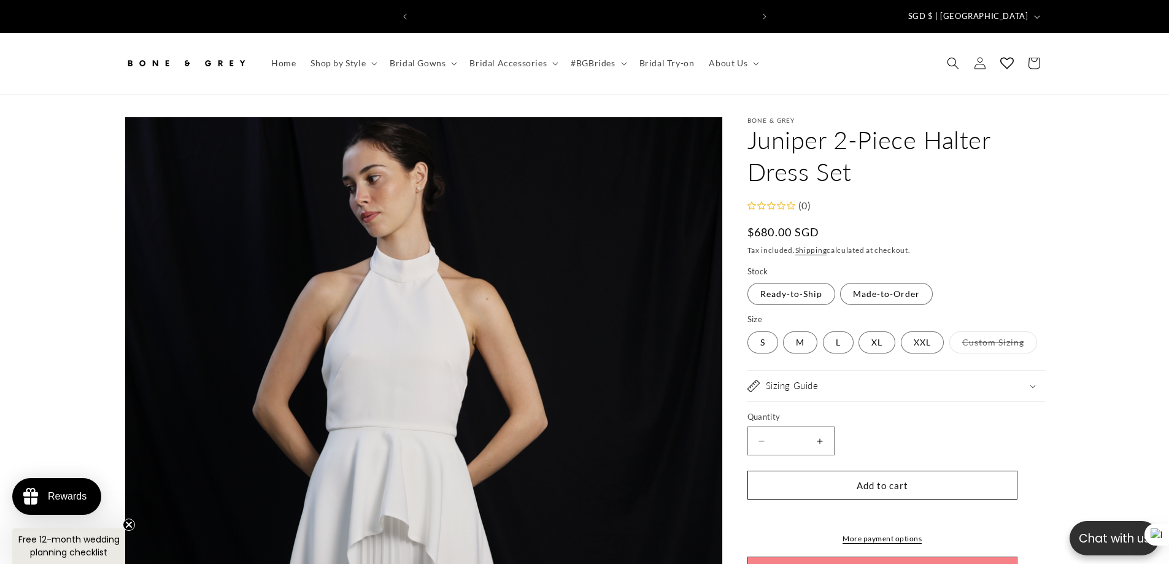
scroll to position [0, 338]
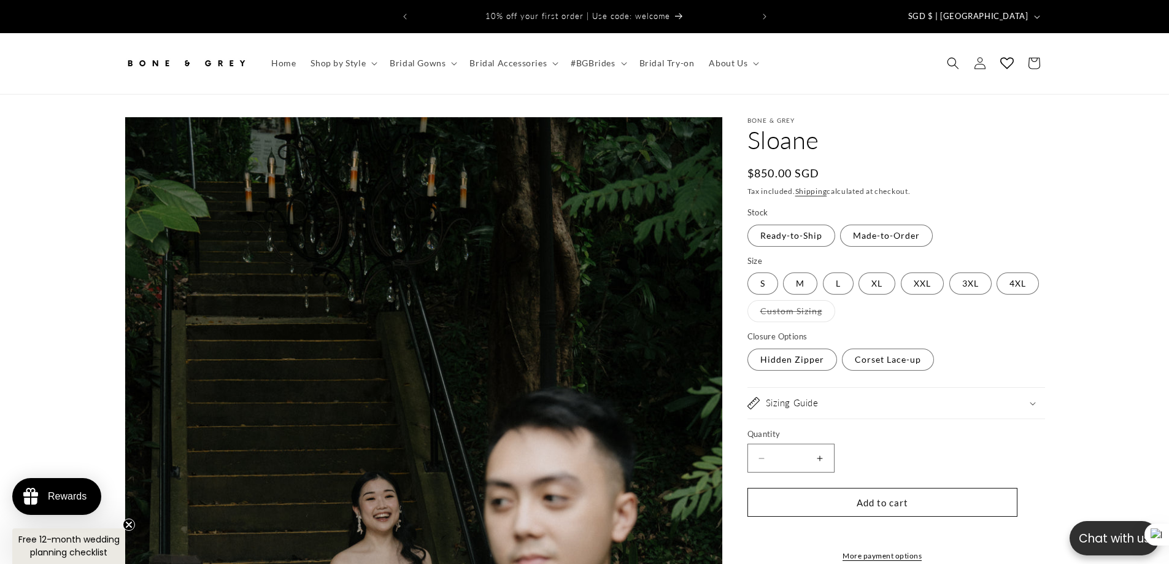
click at [993, 372] on fieldset "Closure Options Hidden Zipper Variant sold out or unavailable Corset Lace-up Va…" at bounding box center [883, 351] width 270 height 41
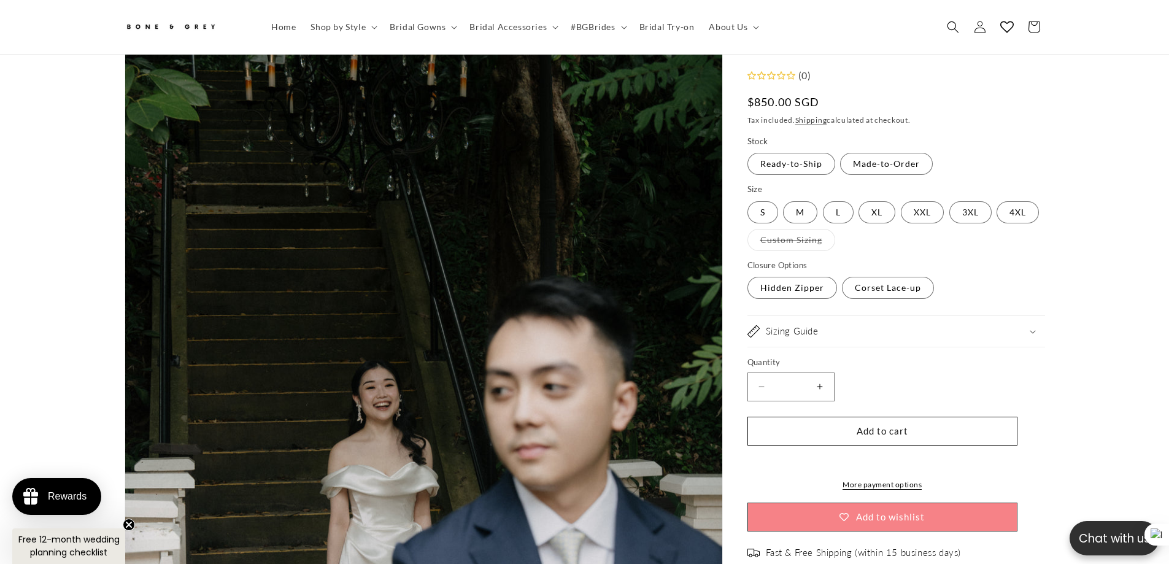
click at [986, 321] on summary "Sizing Guide" at bounding box center [897, 332] width 298 height 31
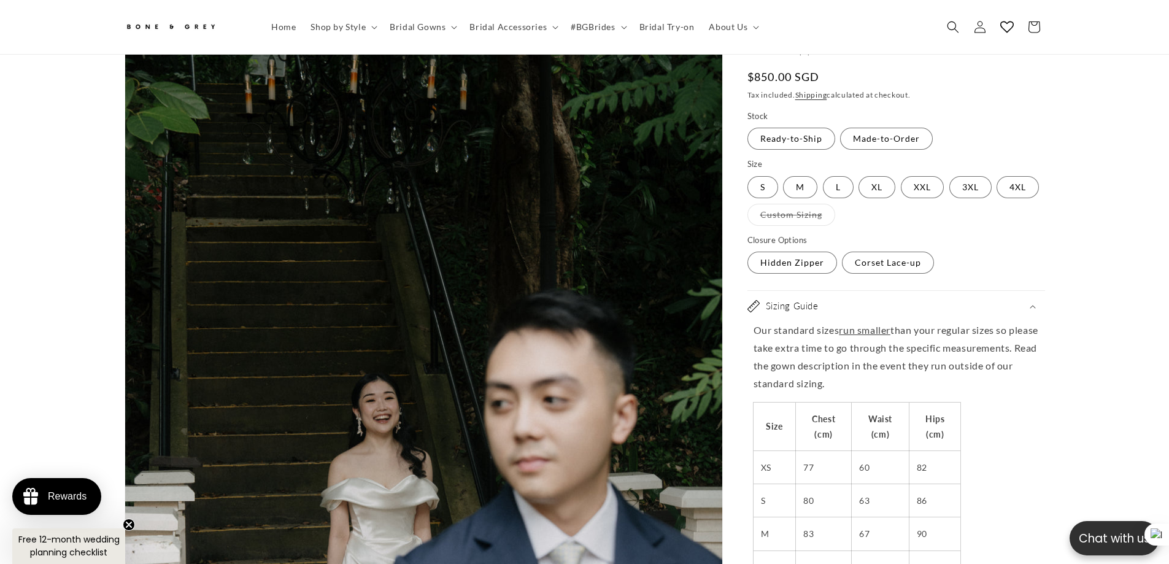
scroll to position [116, 0]
click at [995, 310] on summary "Sizing Guide" at bounding box center [897, 307] width 298 height 31
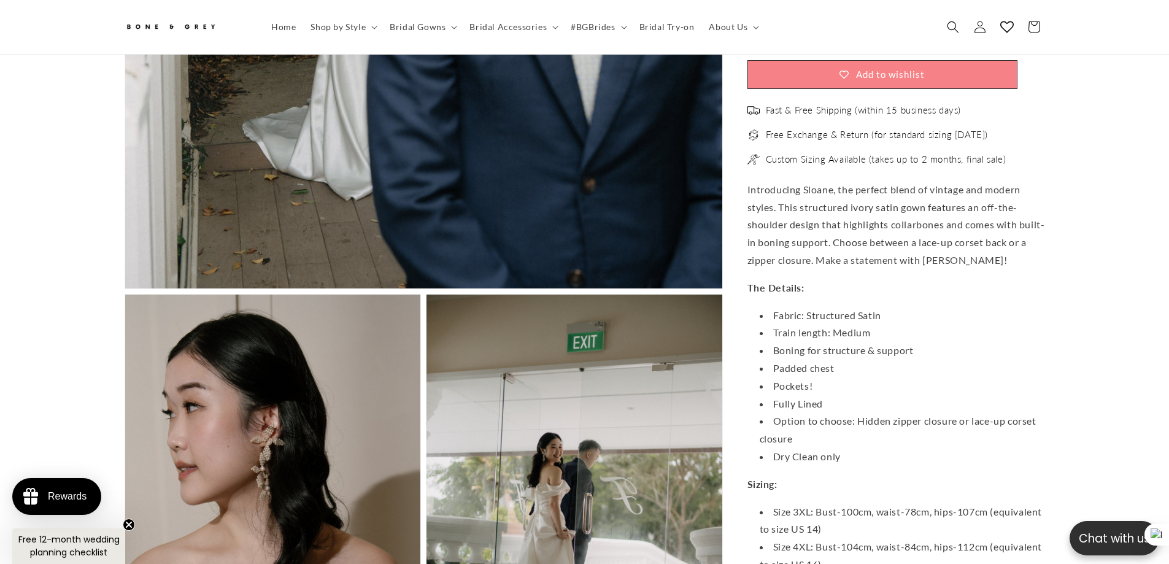
scroll to position [300, 0]
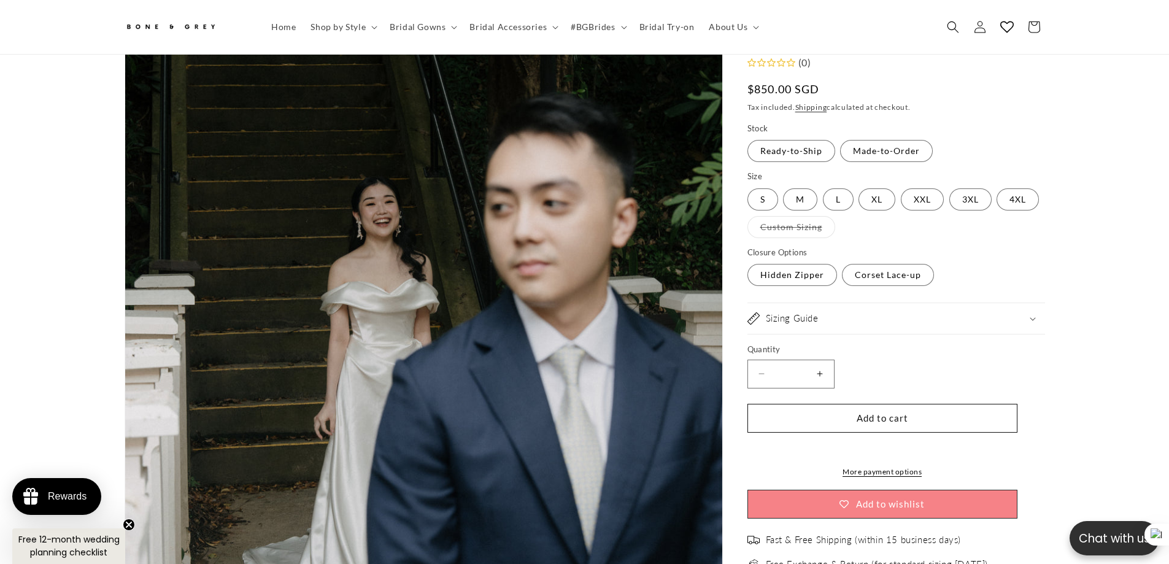
click at [1005, 308] on summary "Sizing Guide" at bounding box center [897, 319] width 298 height 31
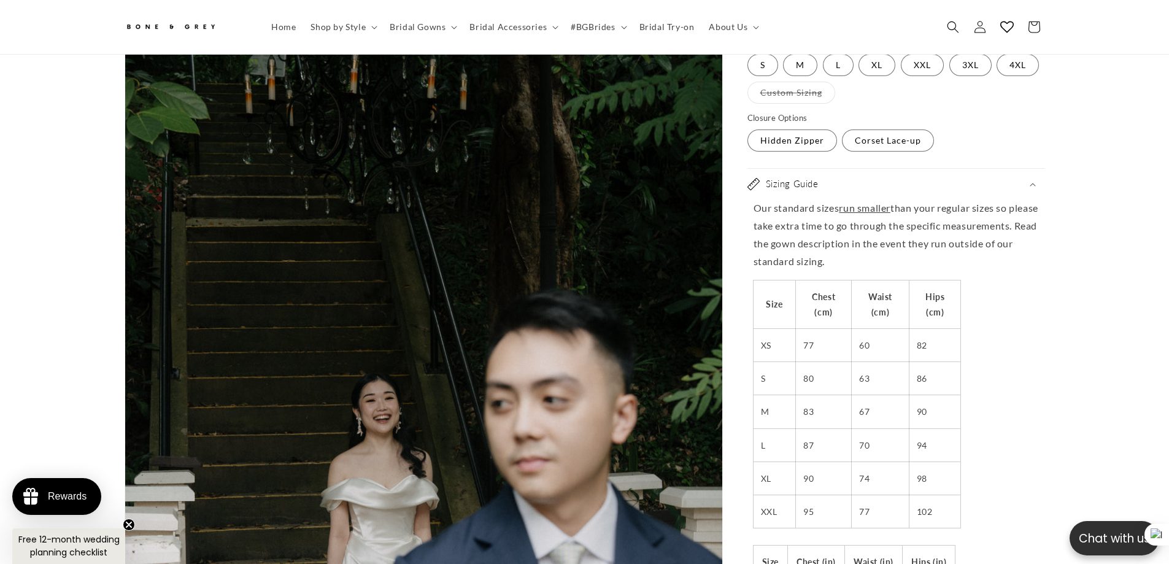
click at [1016, 184] on summary "Sizing Guide" at bounding box center [897, 184] width 298 height 31
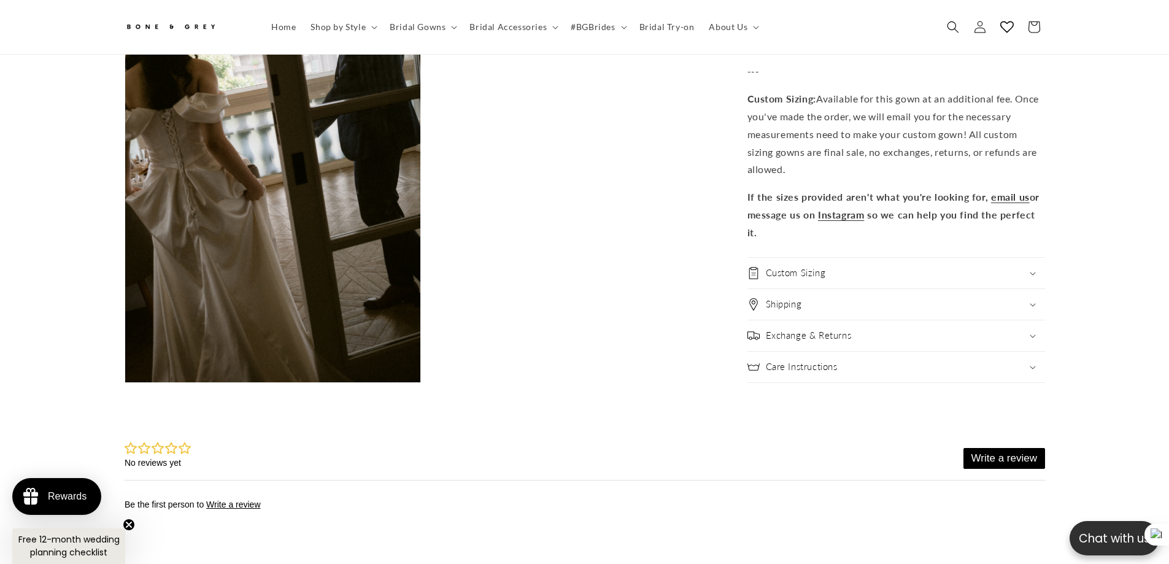
scroll to position [1528, 0]
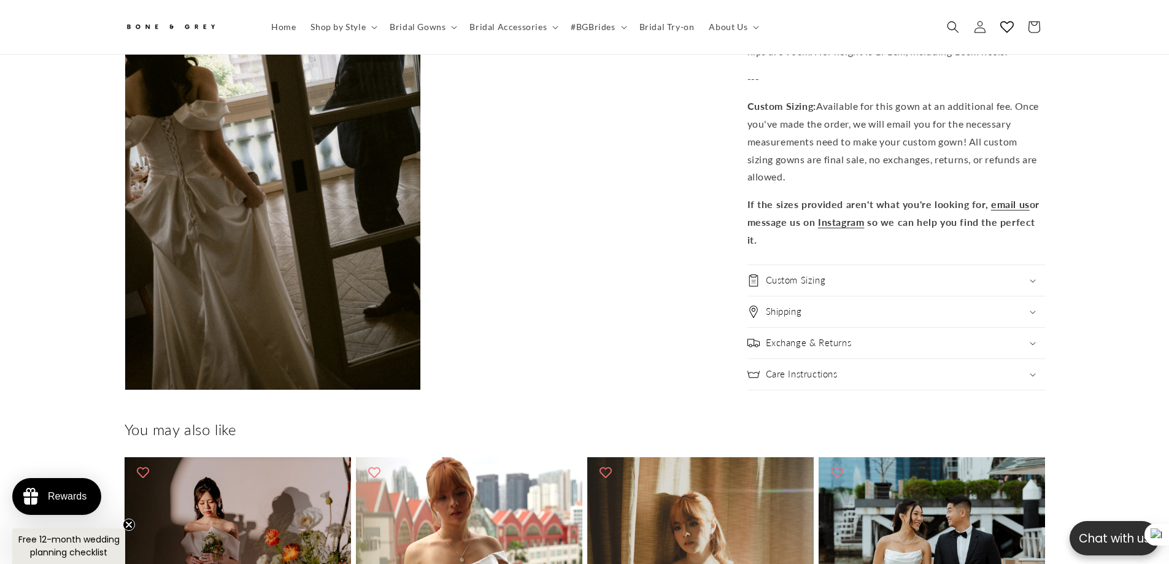
click at [873, 265] on summary "Custom Sizing" at bounding box center [897, 280] width 298 height 31
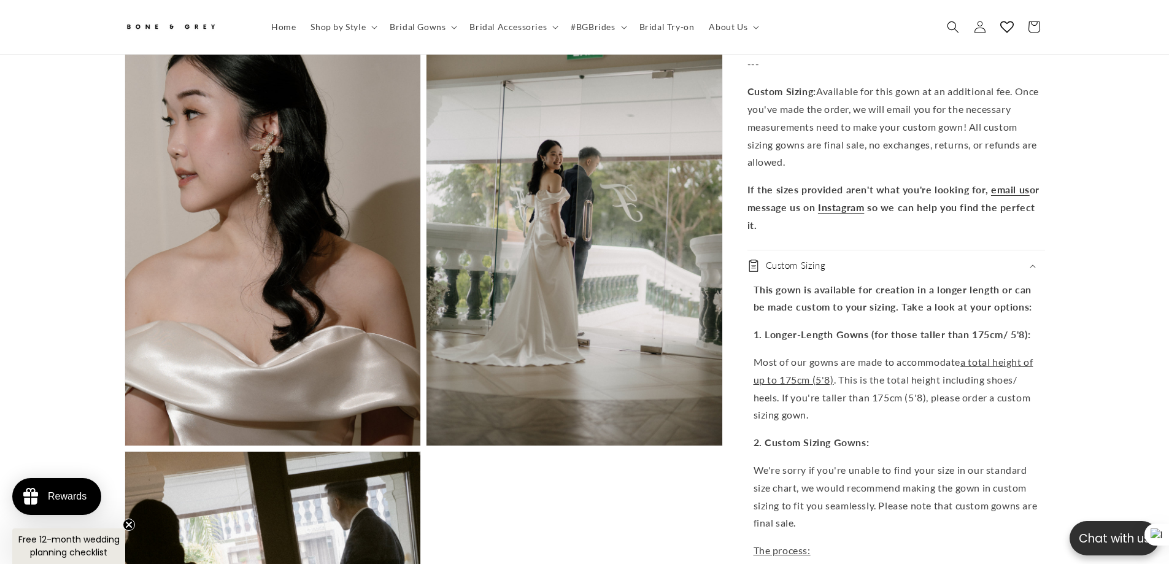
scroll to position [1344, 0]
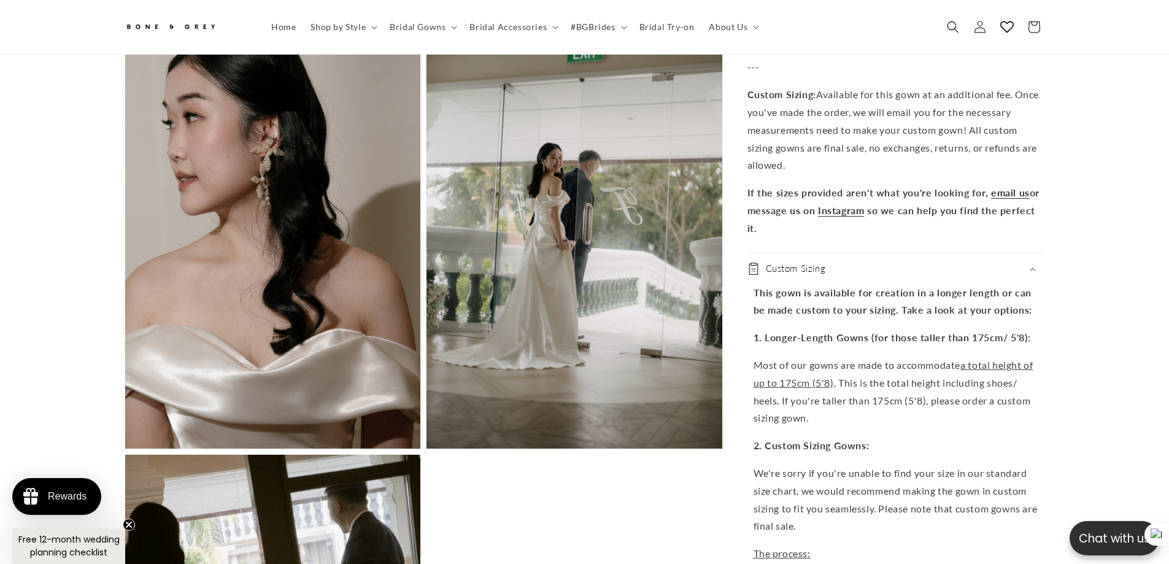
click at [1007, 265] on div "Custom Sizing" at bounding box center [897, 269] width 298 height 12
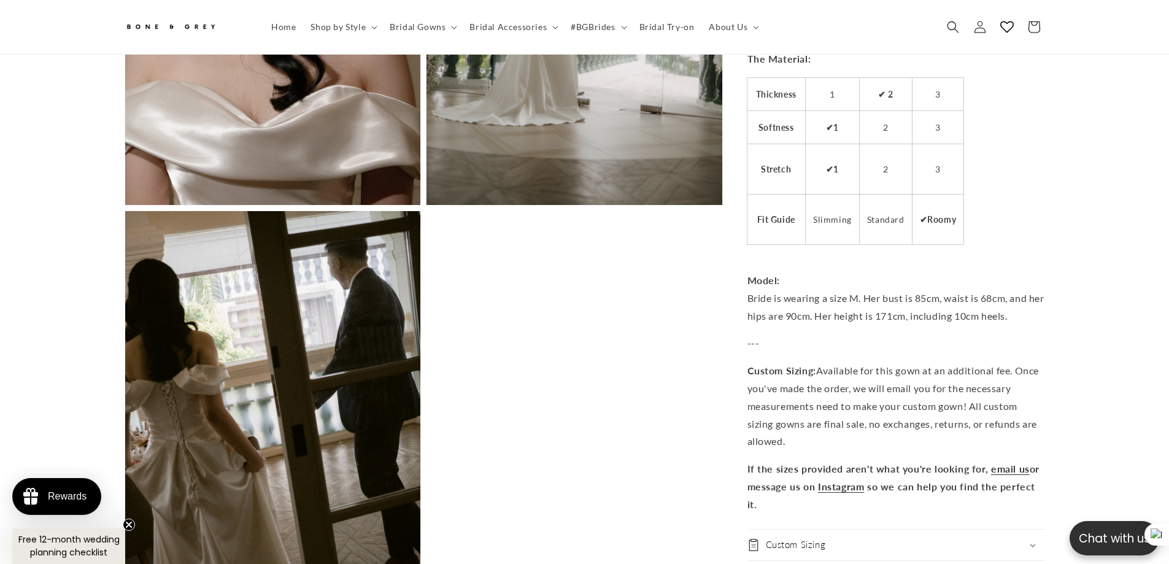
scroll to position [1405, 0]
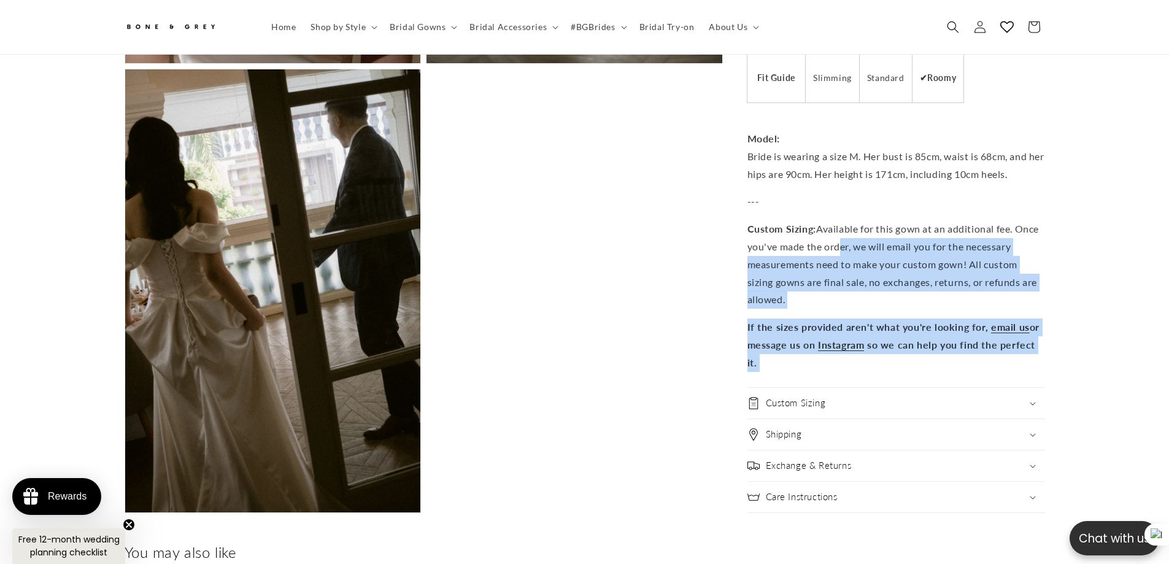
drag, startPoint x: 746, startPoint y: 189, endPoint x: 870, endPoint y: 243, distance: 135.2
click at [870, 243] on p "Custom Sizing: Available for this gown at an additional fee. Once you've made t…" at bounding box center [897, 264] width 298 height 88
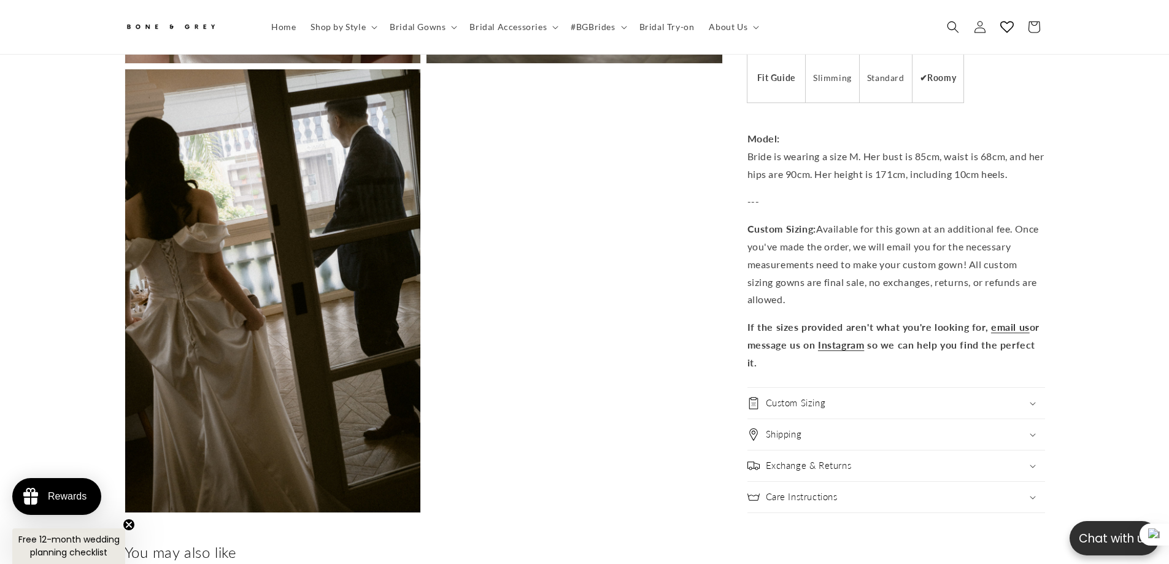
click at [748, 194] on p "---" at bounding box center [897, 202] width 298 height 18
click at [959, 27] on icon "Search" at bounding box center [952, 26] width 13 height 13
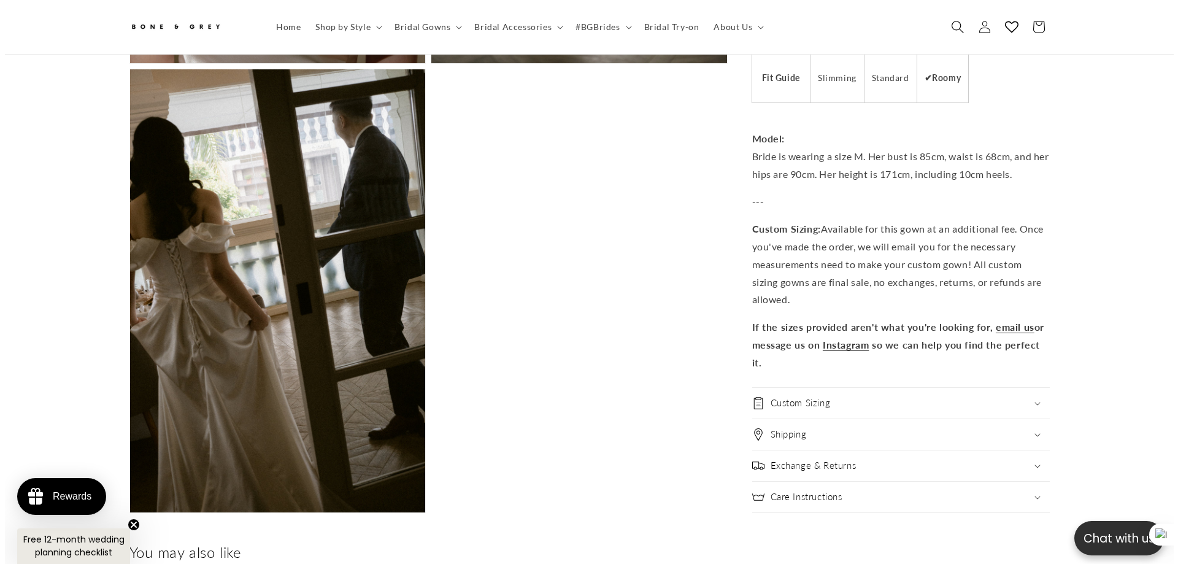
scroll to position [0, 0]
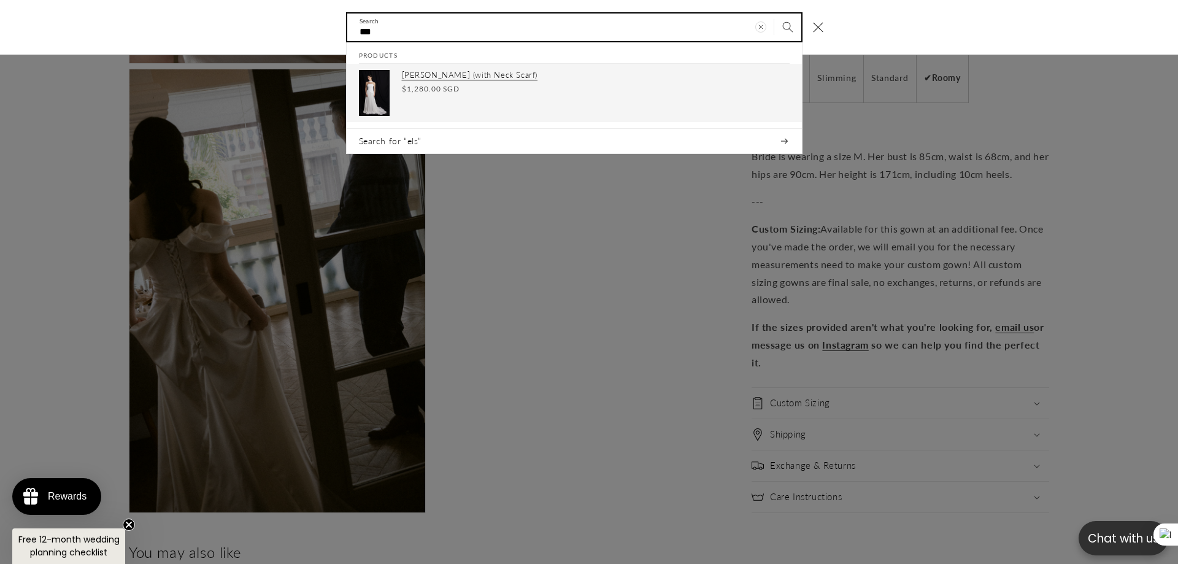
type input "***"
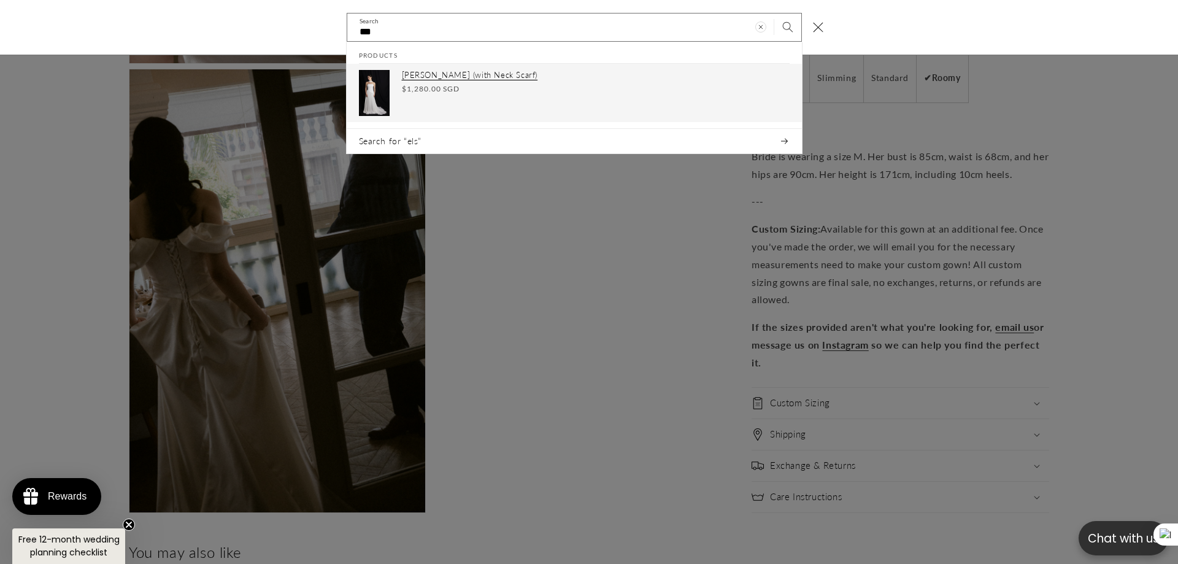
click at [450, 80] on p "Elsa (with Neck Scarf)" at bounding box center [596, 76] width 388 height 10
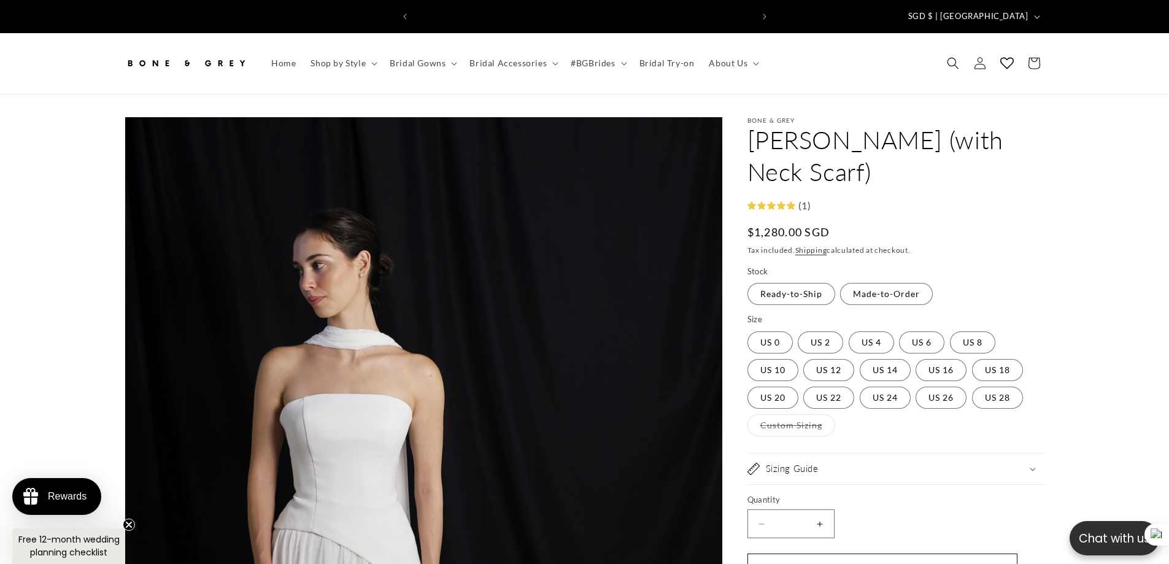
scroll to position [0, 338]
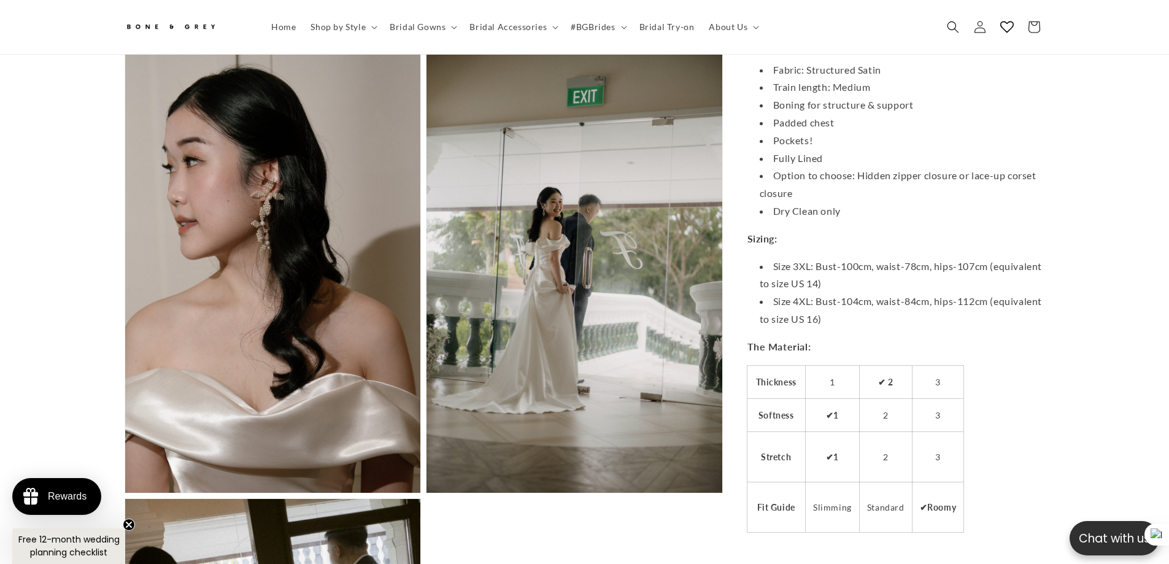
scroll to position [0, 675]
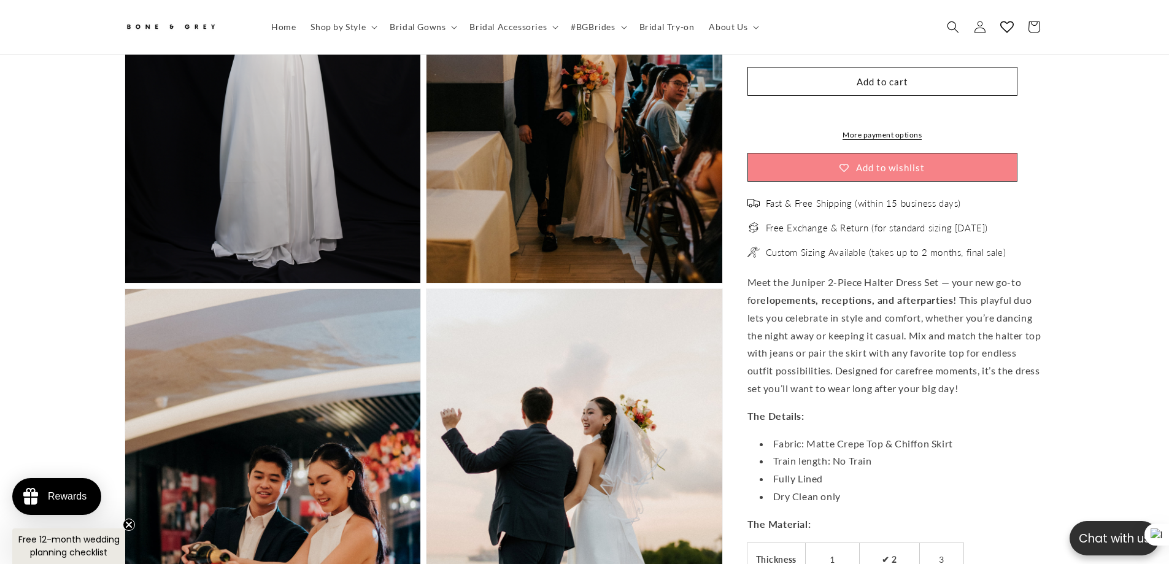
scroll to position [2817, 0]
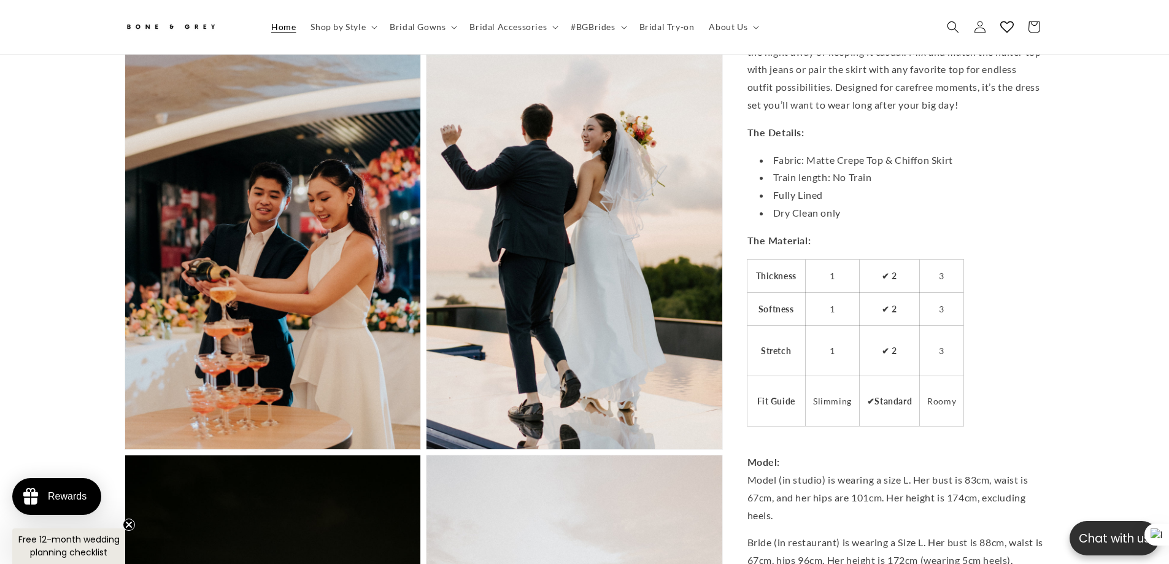
click at [279, 29] on span "Home" at bounding box center [283, 26] width 25 height 11
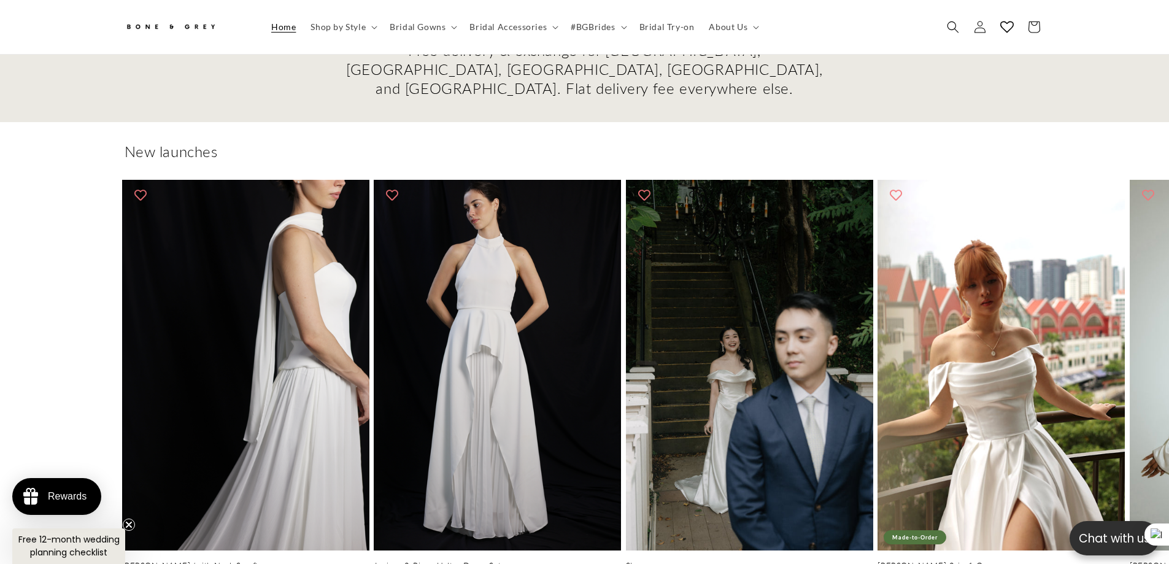
scroll to position [0, 338]
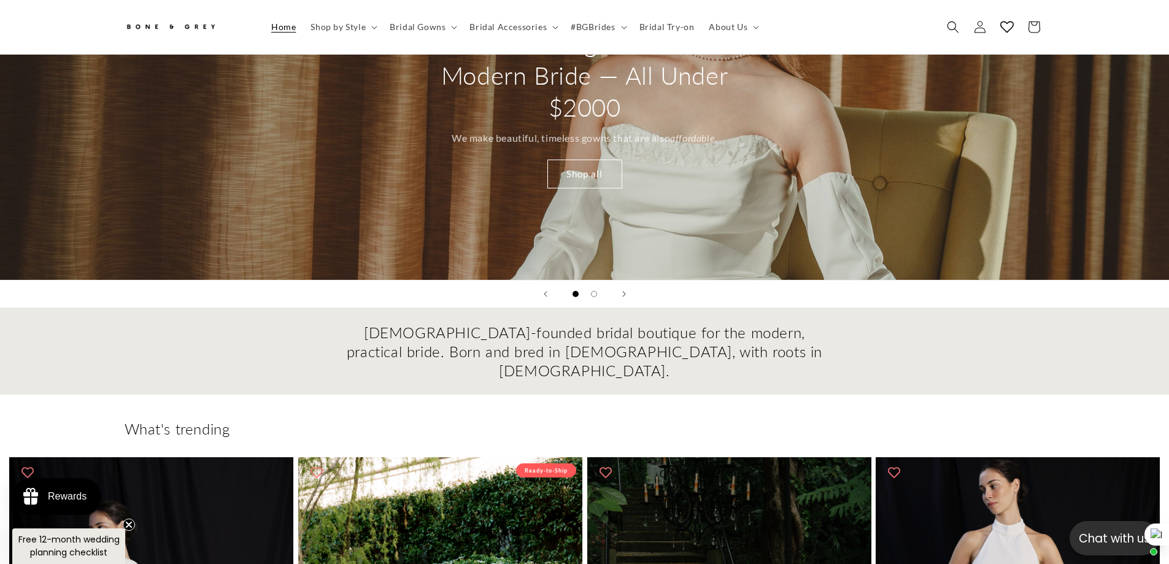
scroll to position [307, 0]
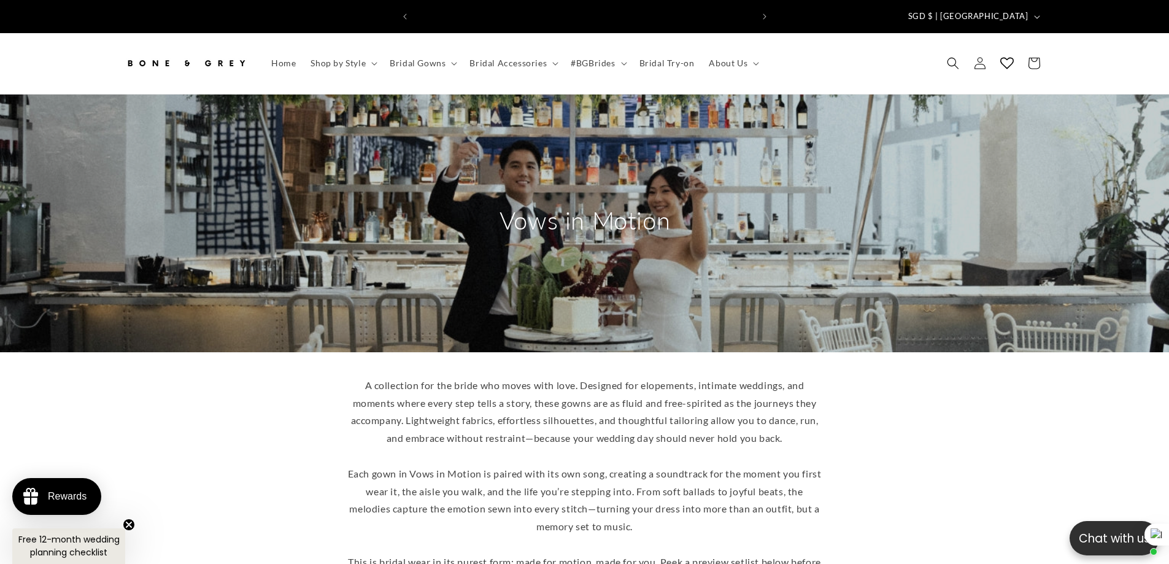
scroll to position [0, 338]
click at [934, 397] on div "A collection for the bride who moves with love. Designed for elopements, intima…" at bounding box center [585, 483] width 982 height 212
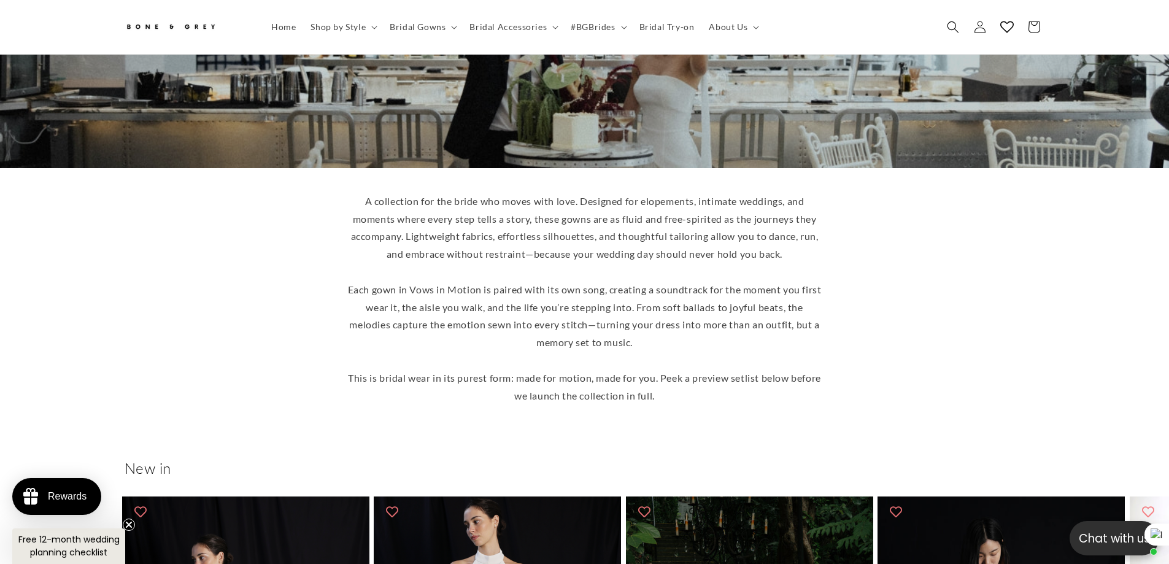
scroll to position [0, 0]
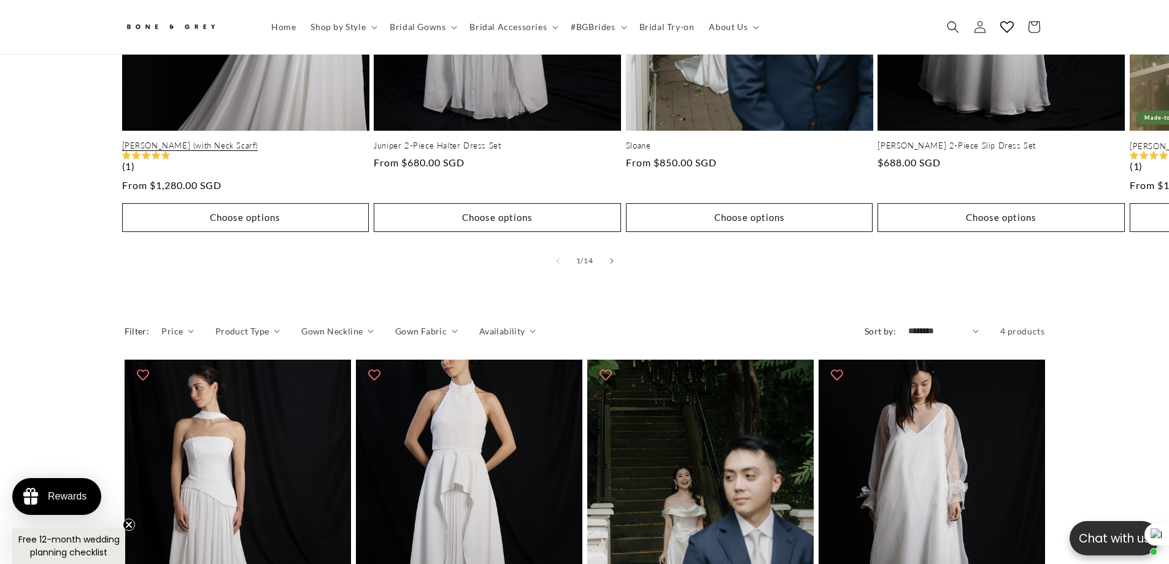
scroll to position [1221, 0]
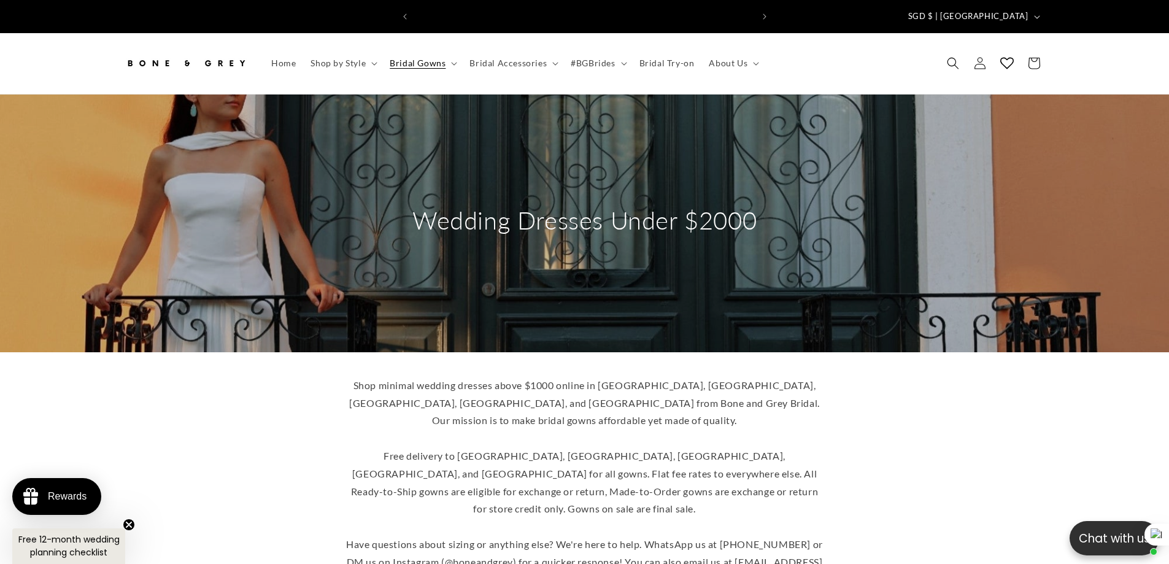
scroll to position [0, 338]
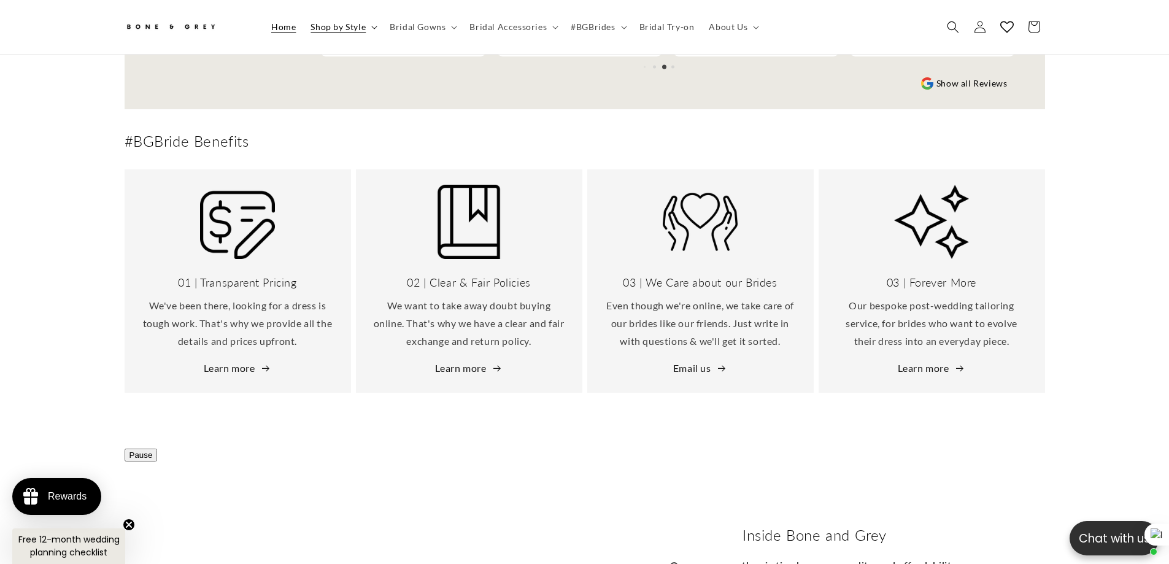
click at [344, 27] on span "Shop by Style" at bounding box center [338, 26] width 55 height 11
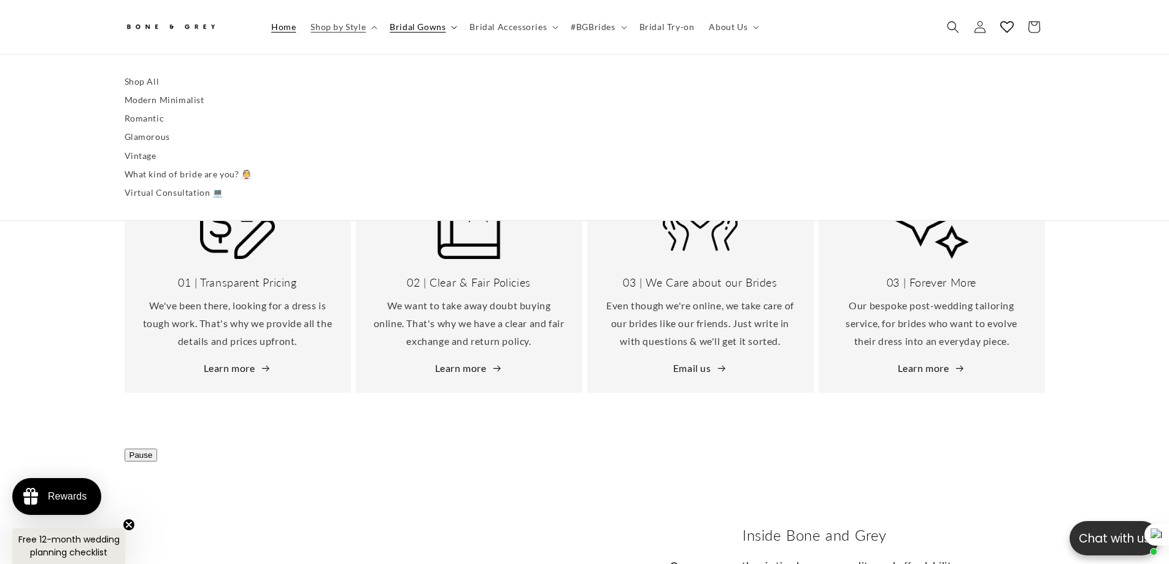
click at [409, 21] on span "Bridal Gowns" at bounding box center [418, 26] width 56 height 11
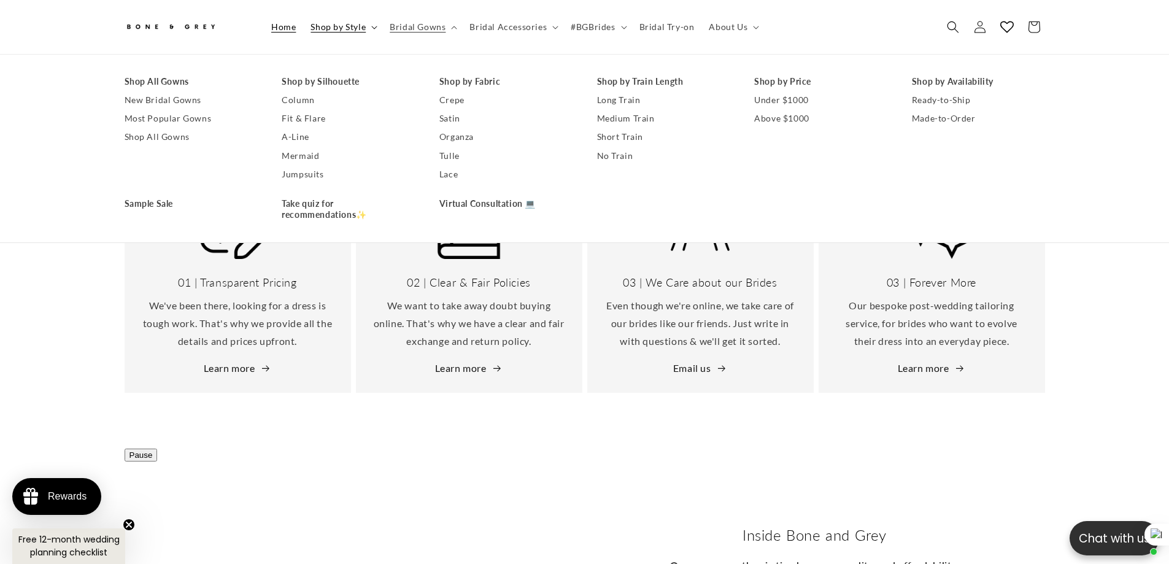
click at [358, 21] on span "Shop by Style" at bounding box center [338, 26] width 55 height 11
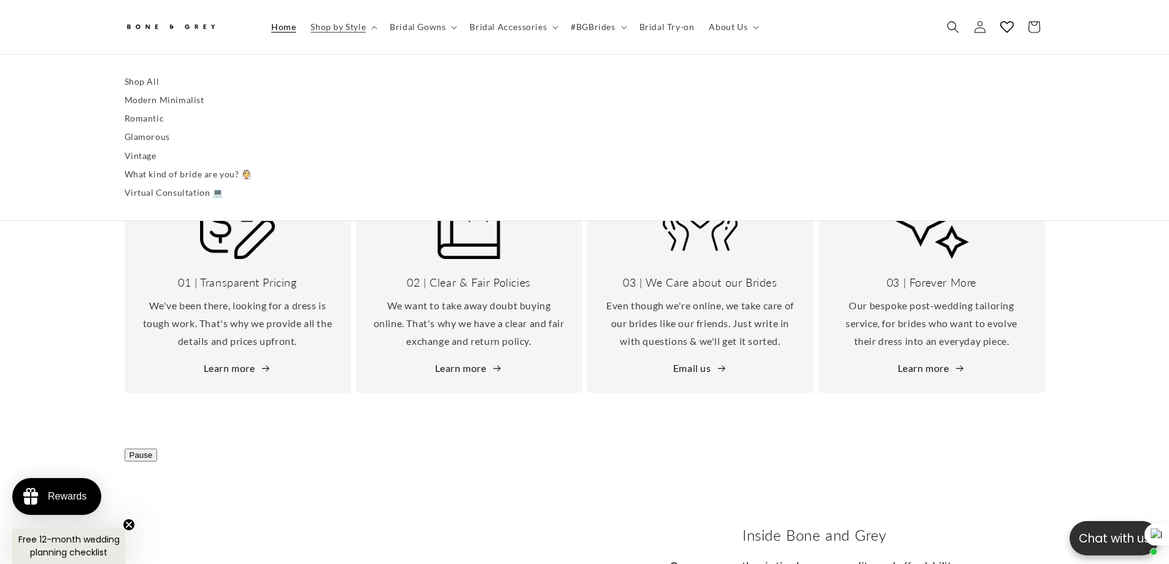
scroll to position [0, 675]
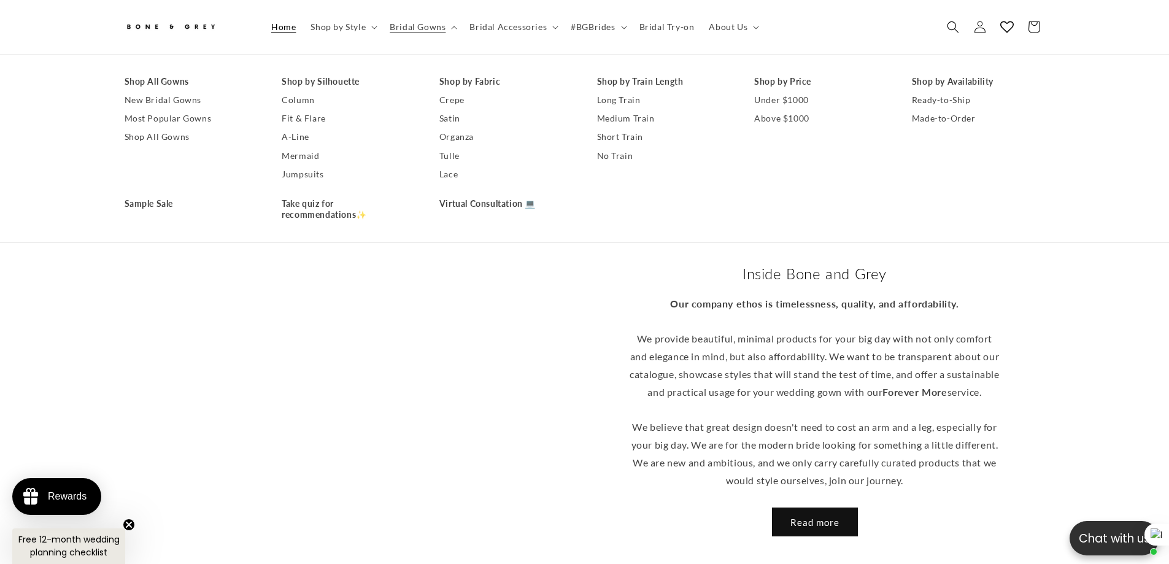
scroll to position [3938, 0]
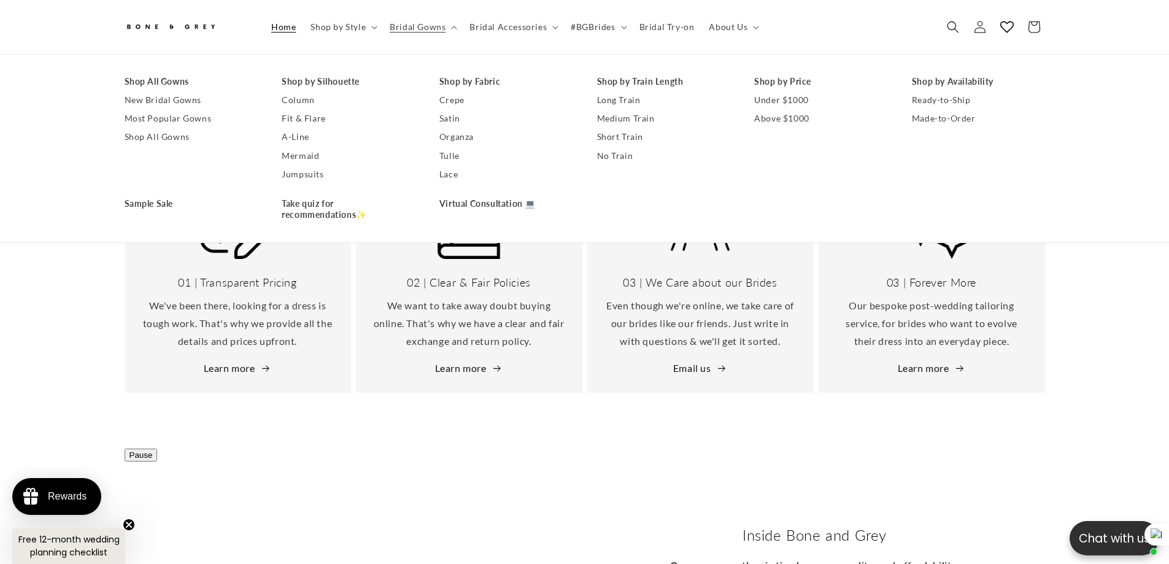
click at [436, 25] on span "Bridal Gowns" at bounding box center [418, 26] width 56 height 11
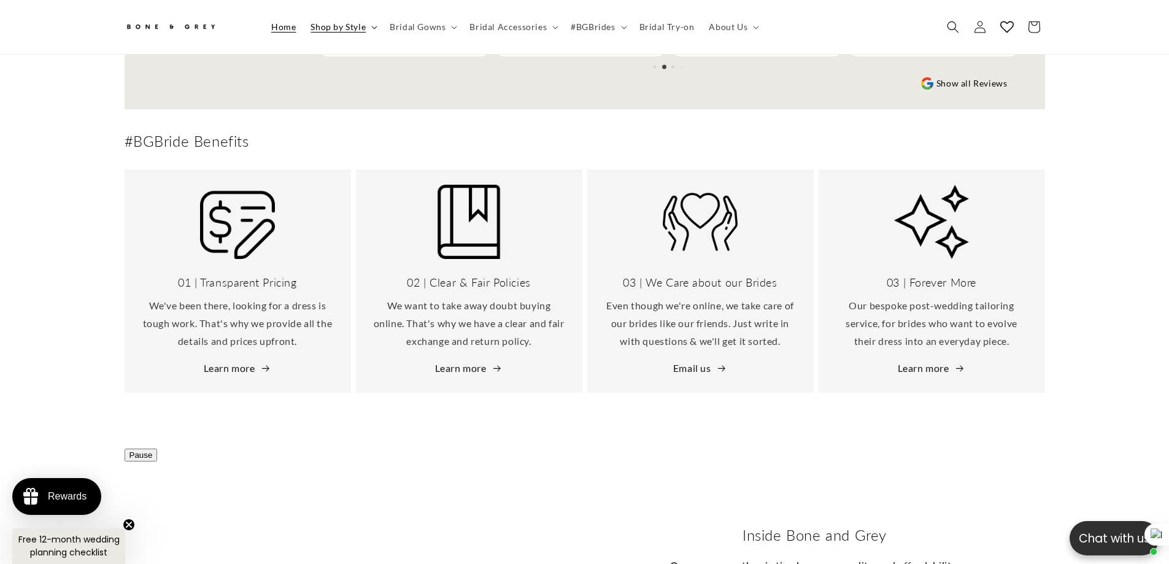
scroll to position [0, 338]
click at [331, 26] on span "Shop by Style" at bounding box center [338, 26] width 55 height 11
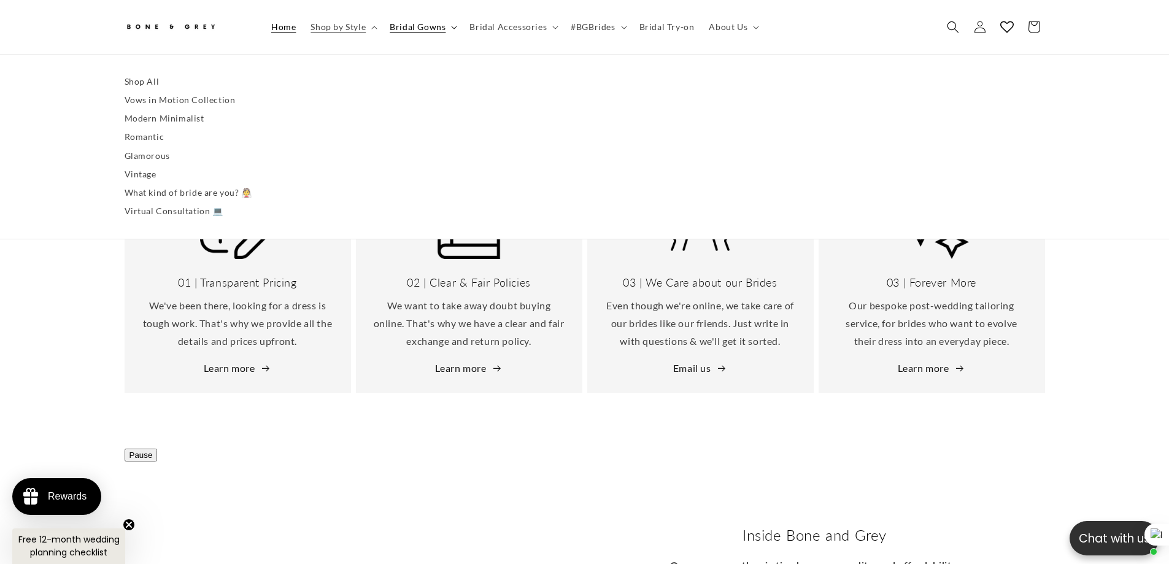
click at [433, 21] on span "Bridal Gowns" at bounding box center [418, 26] width 56 height 11
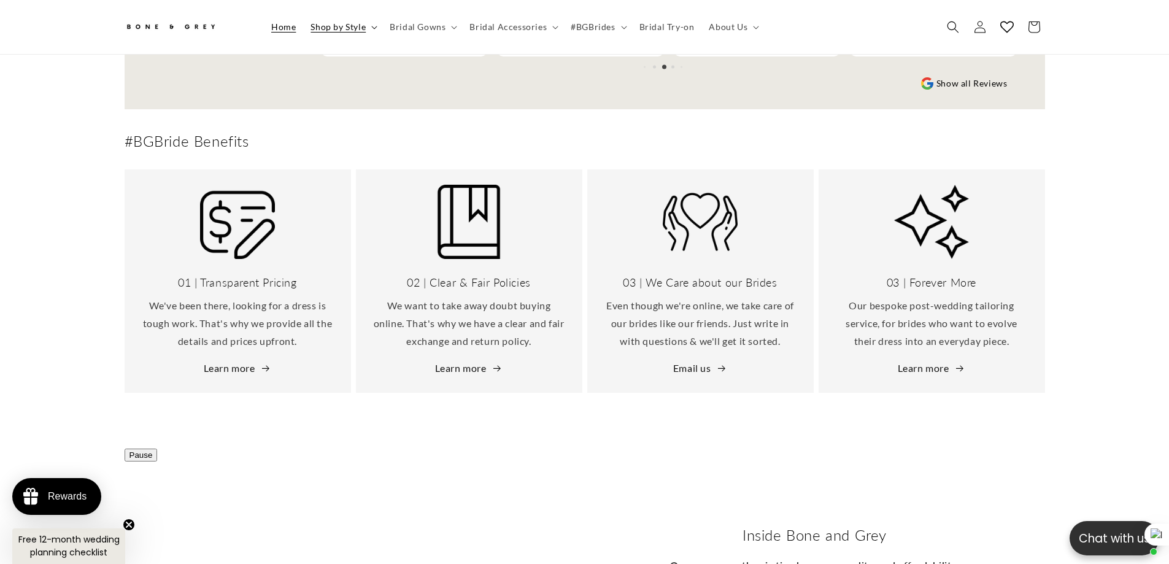
click at [352, 28] on span "Shop by Style" at bounding box center [338, 26] width 55 height 11
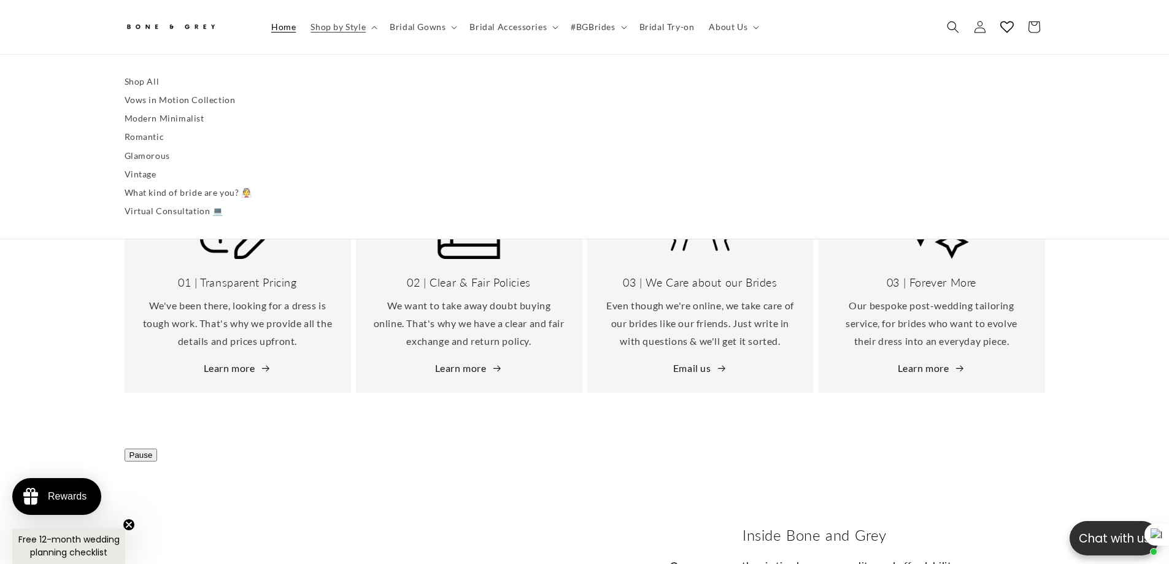
scroll to position [0, 675]
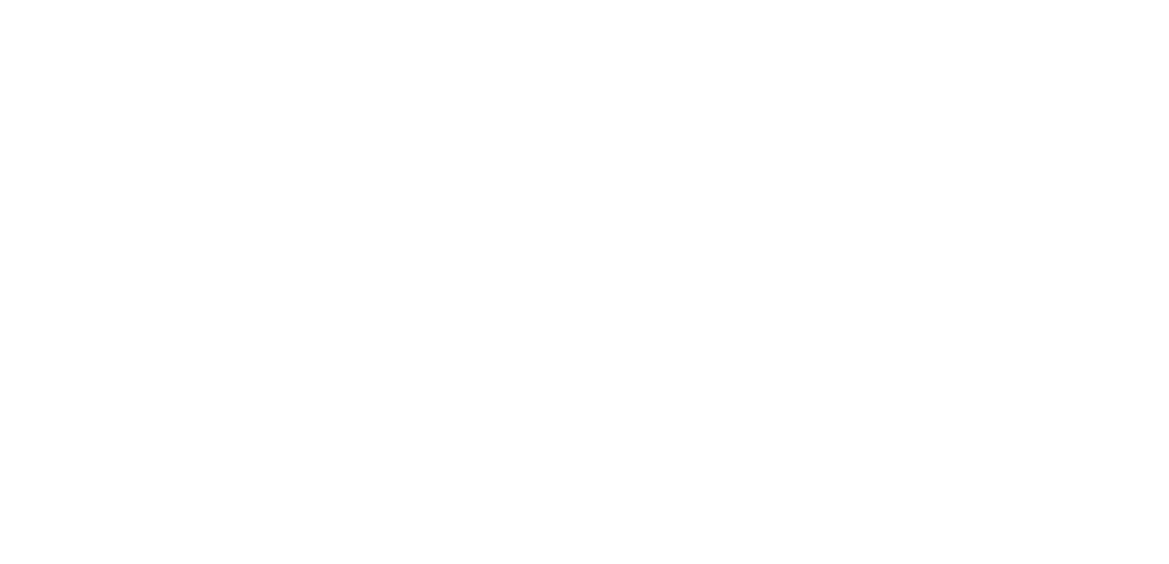
scroll to position [4139, 0]
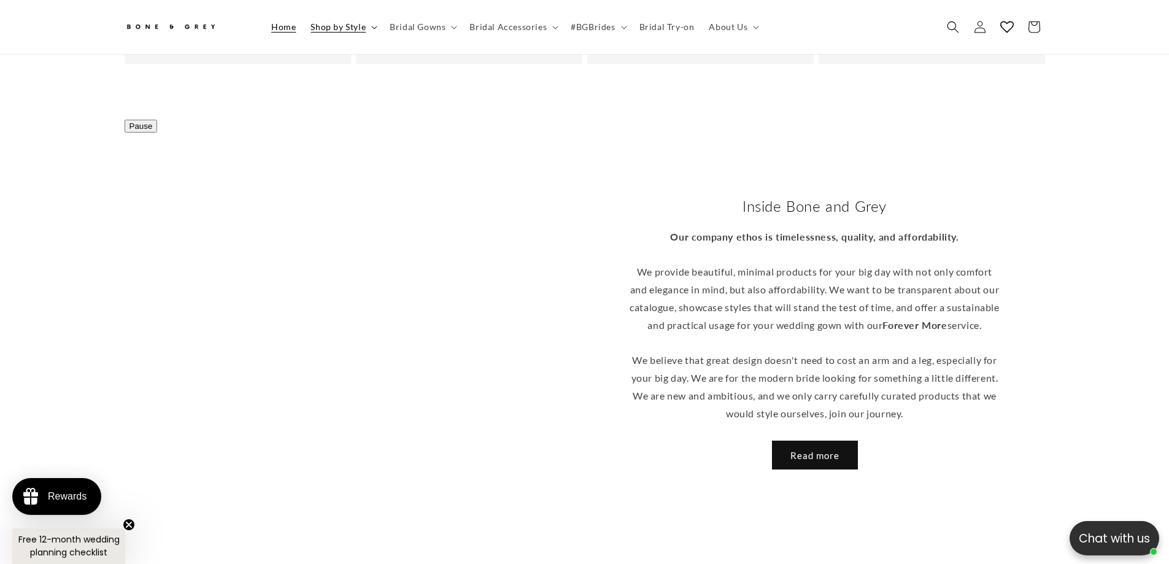
click at [355, 31] on span "Shop by Style" at bounding box center [338, 26] width 55 height 11
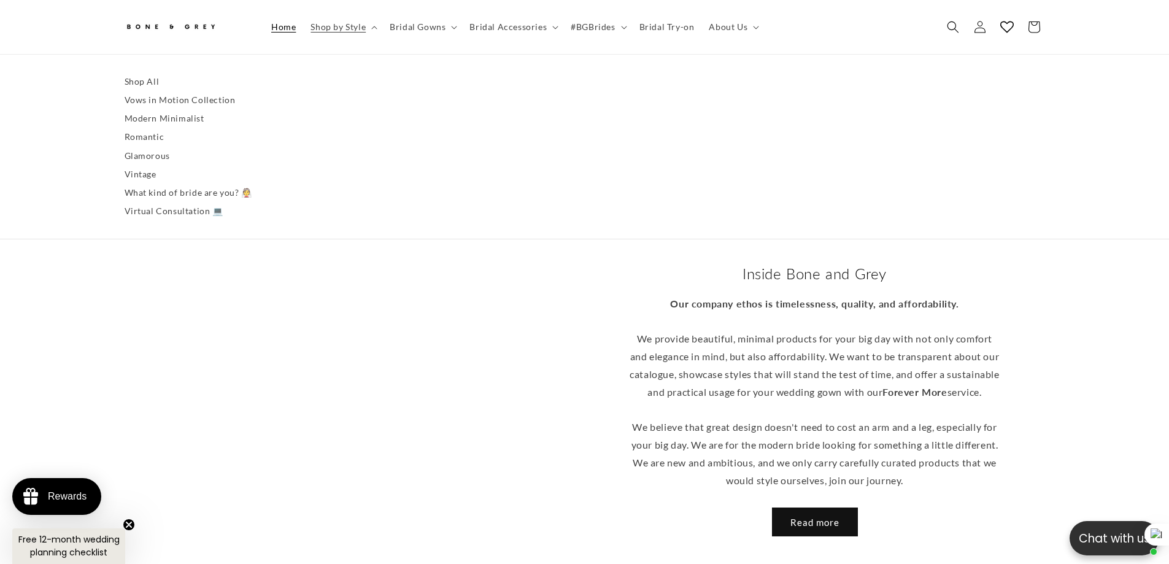
scroll to position [3938, 0]
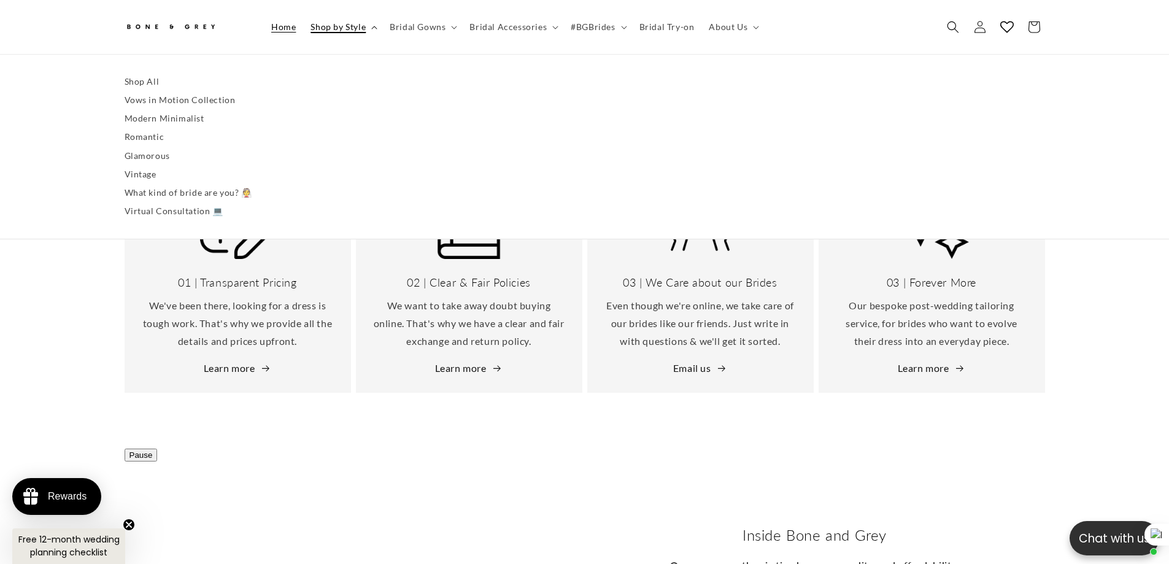
click at [362, 30] on span "Shop by Style" at bounding box center [338, 26] width 55 height 11
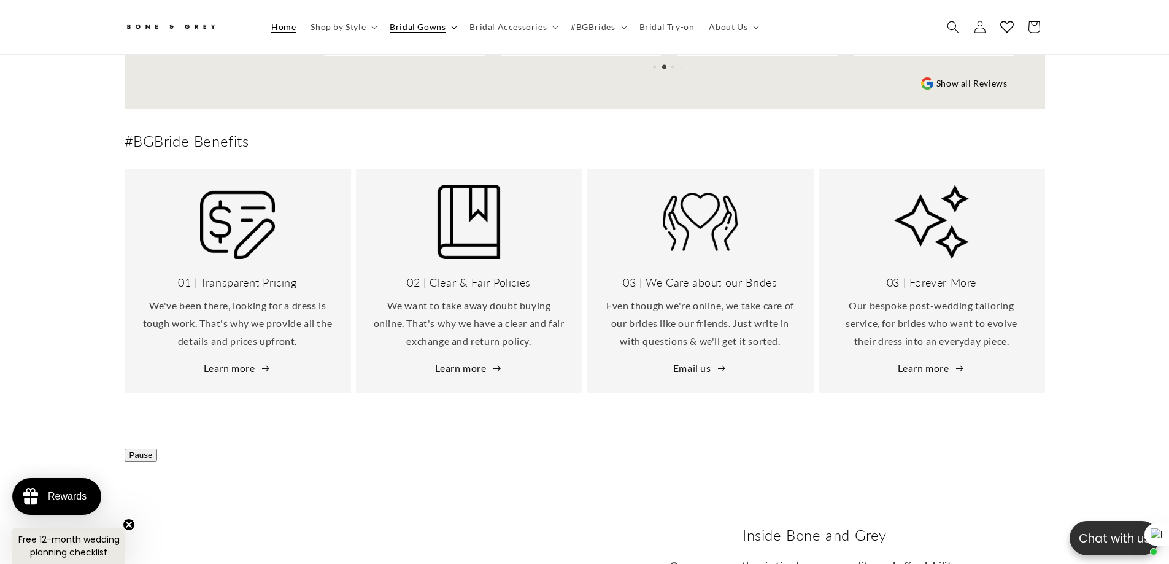
click at [437, 19] on summary "Bridal Gowns" at bounding box center [422, 27] width 80 height 26
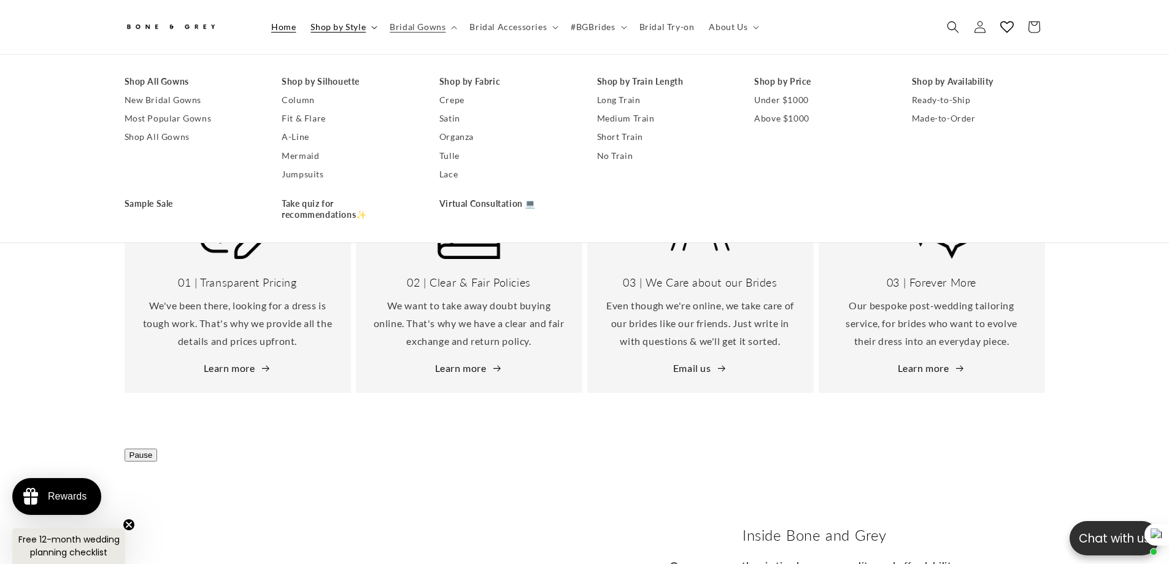
click at [354, 34] on summary "Shop by Style" at bounding box center [342, 27] width 79 height 26
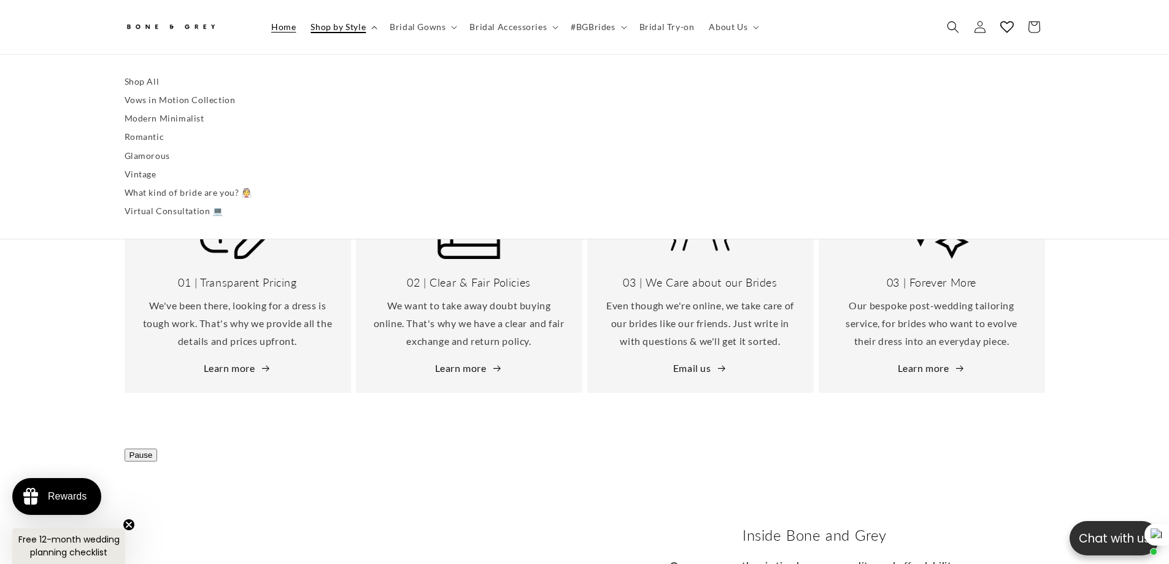
scroll to position [0, 338]
click at [347, 30] on span "Shop by Style" at bounding box center [338, 26] width 55 height 11
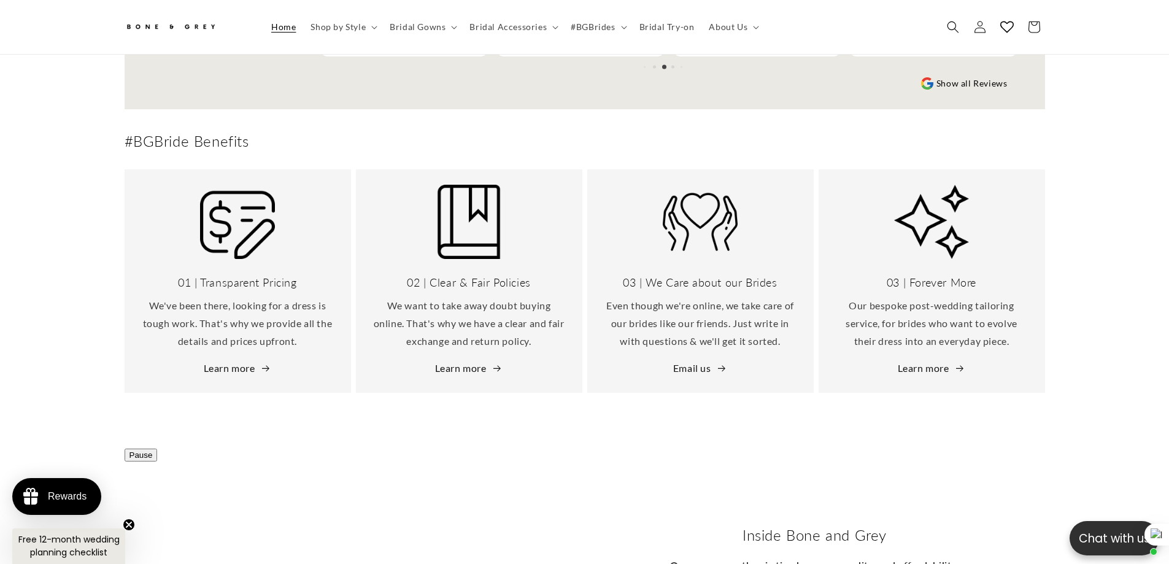
drag, startPoint x: 343, startPoint y: 34, endPoint x: 249, endPoint y: 6, distance: 98.1
click at [342, 34] on summary "Shop by Style" at bounding box center [342, 27] width 79 height 26
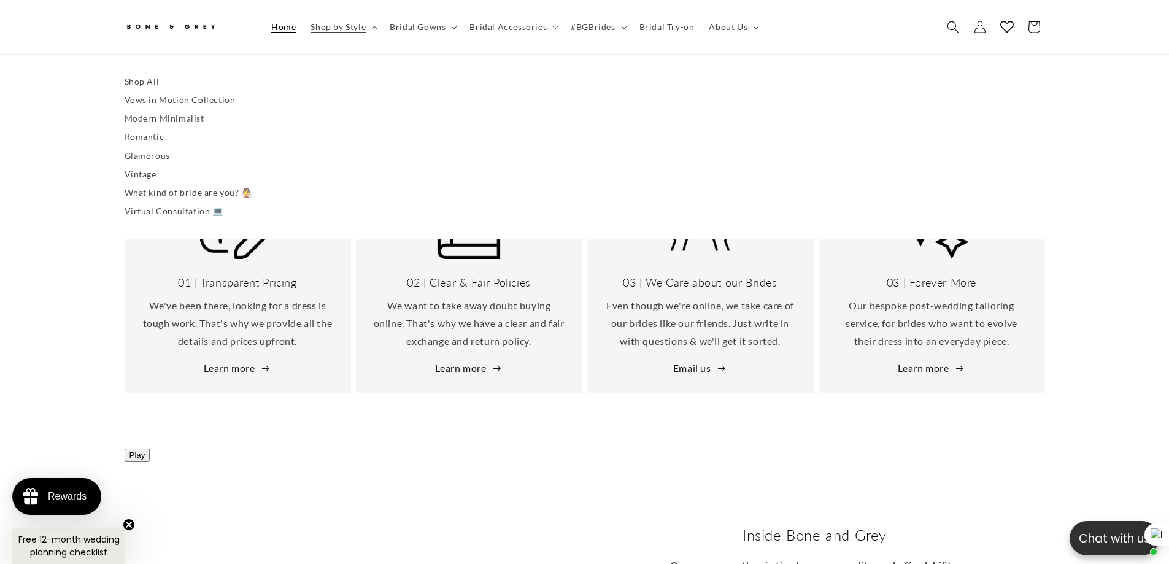
scroll to position [0, 675]
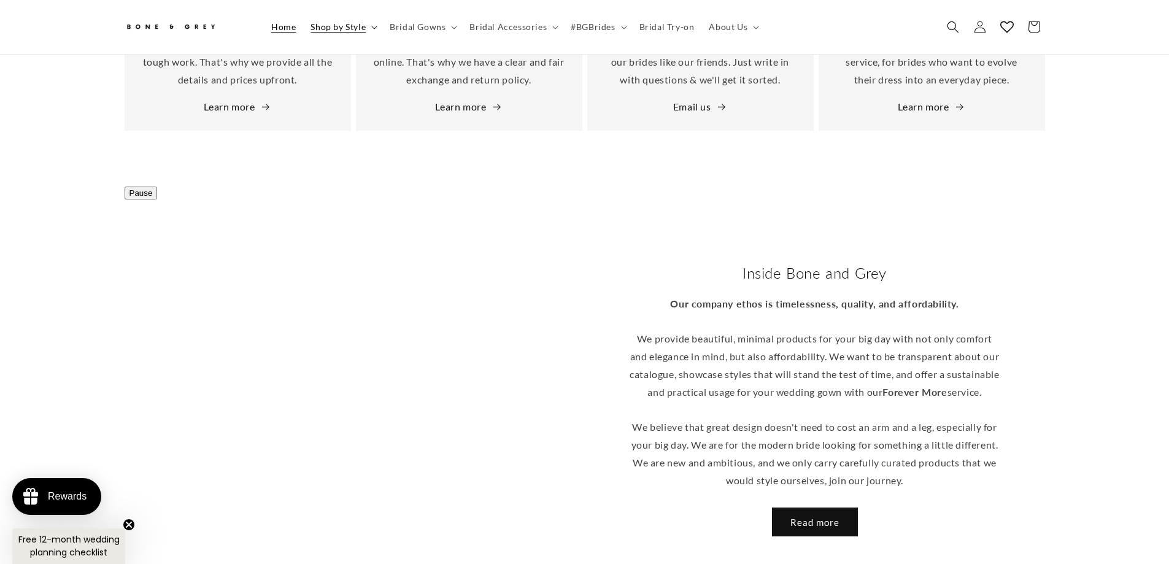
click at [355, 36] on summary "Shop by Style" at bounding box center [342, 27] width 79 height 26
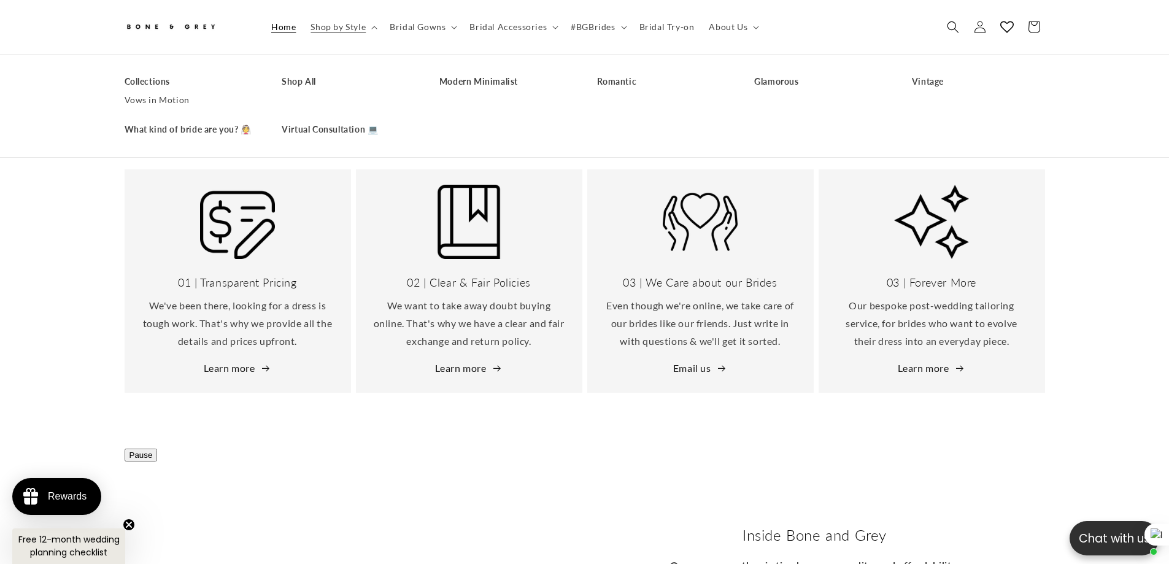
scroll to position [0, 675]
click at [150, 83] on link "Collections" at bounding box center [191, 81] width 133 height 18
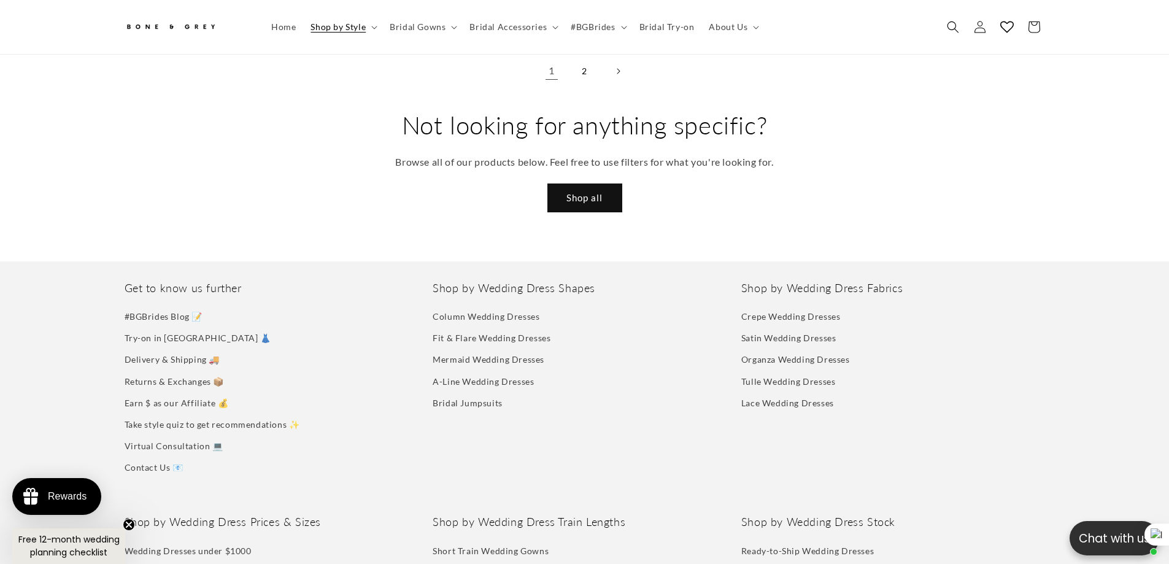
scroll to position [3553, 0]
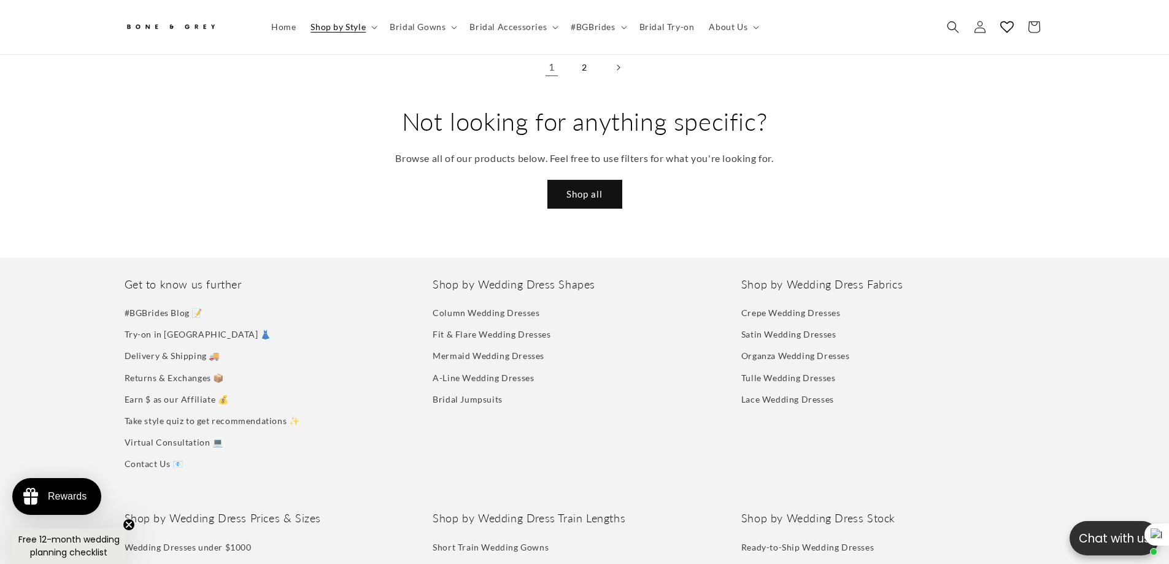
click at [339, 34] on summary "Shop by Style" at bounding box center [342, 27] width 79 height 26
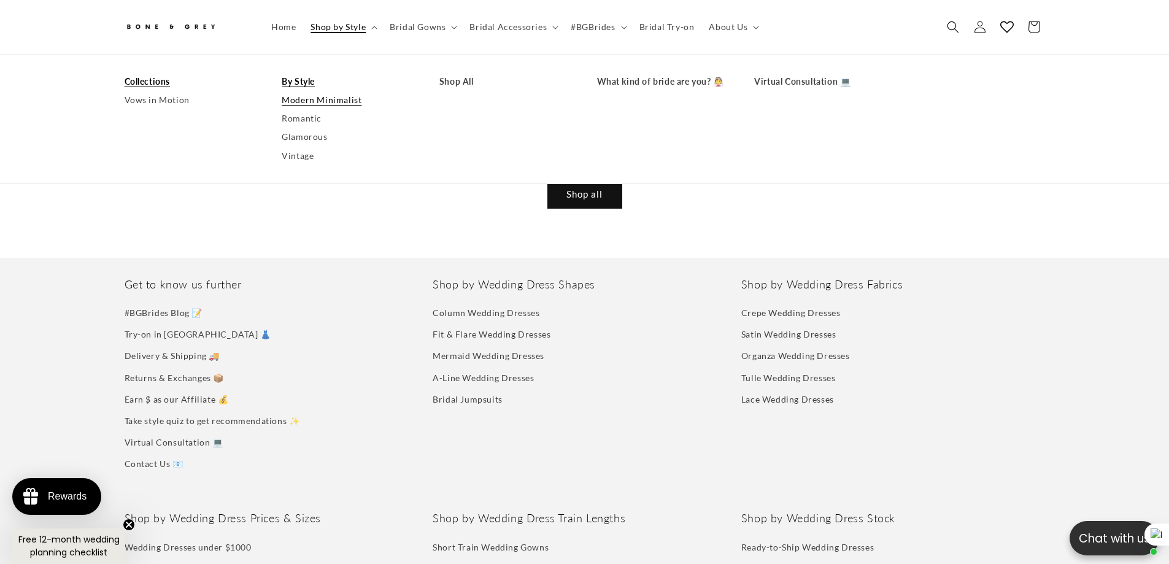
scroll to position [0, 675]
click at [400, 212] on div "Not looking for anything specific? Browse all of our products below. Feel free …" at bounding box center [584, 161] width 1169 height 160
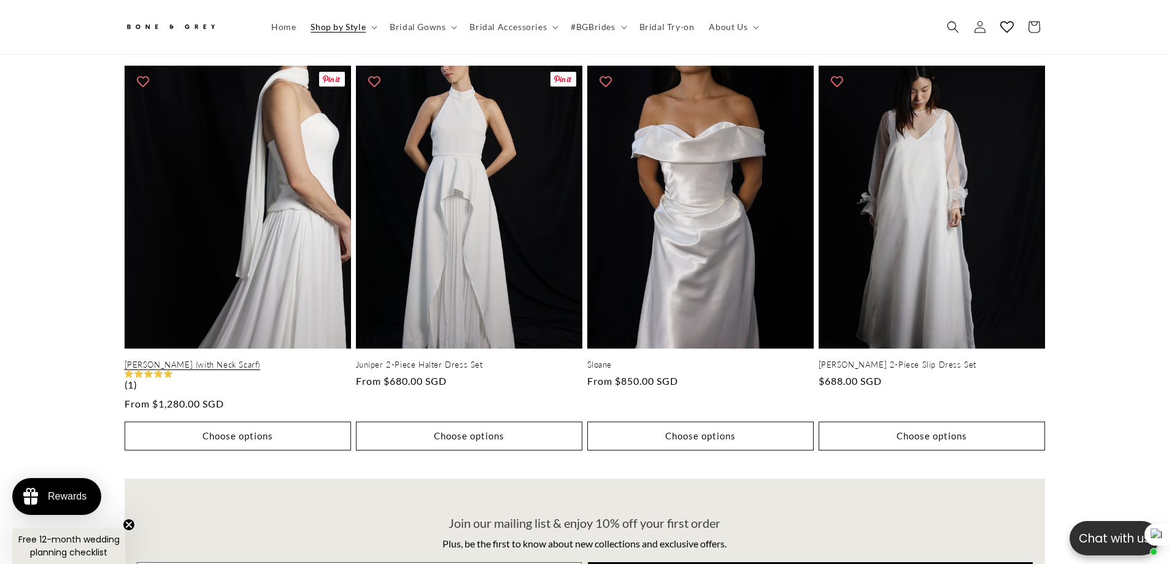
scroll to position [546, 0]
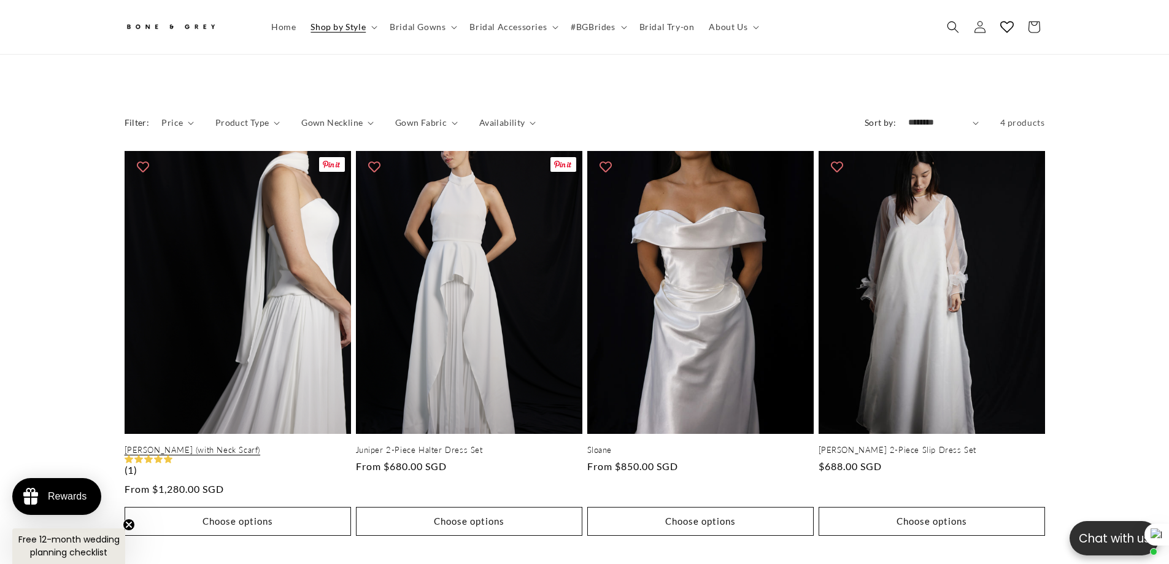
click at [226, 445] on link "[PERSON_NAME] (with Neck Scarf)" at bounding box center [238, 450] width 226 height 10
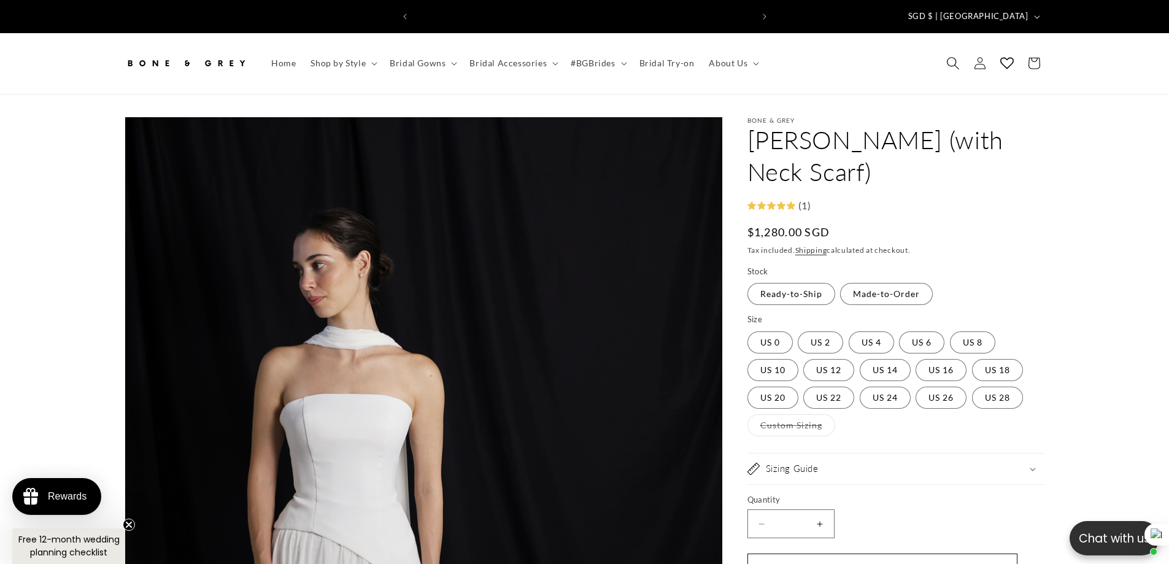
scroll to position [0, 675]
click at [943, 56] on span "Search" at bounding box center [953, 63] width 27 height 27
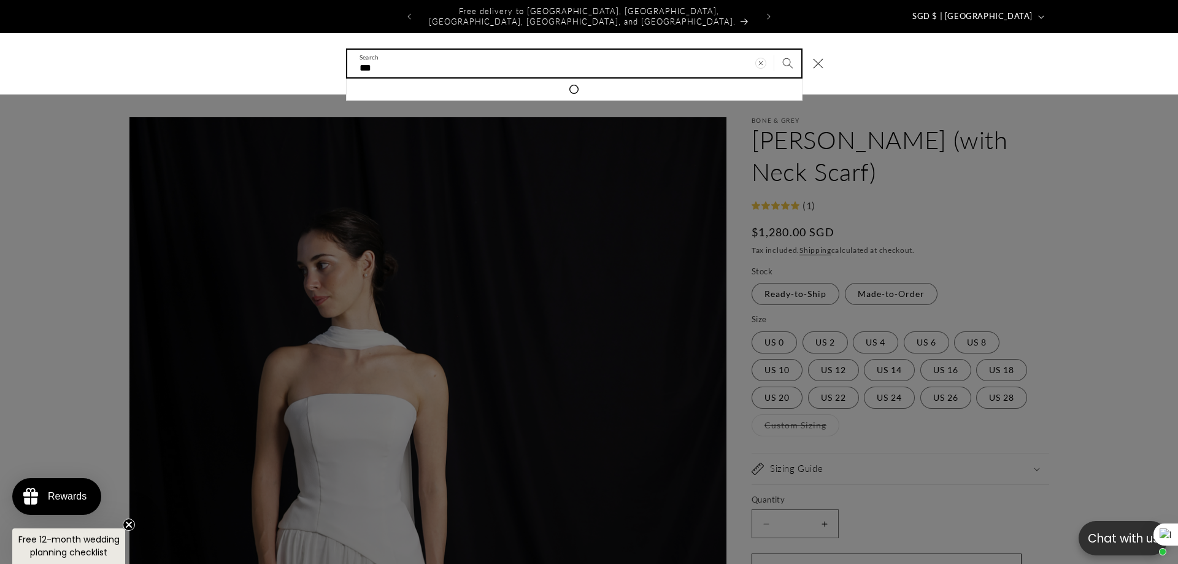
type input "***"
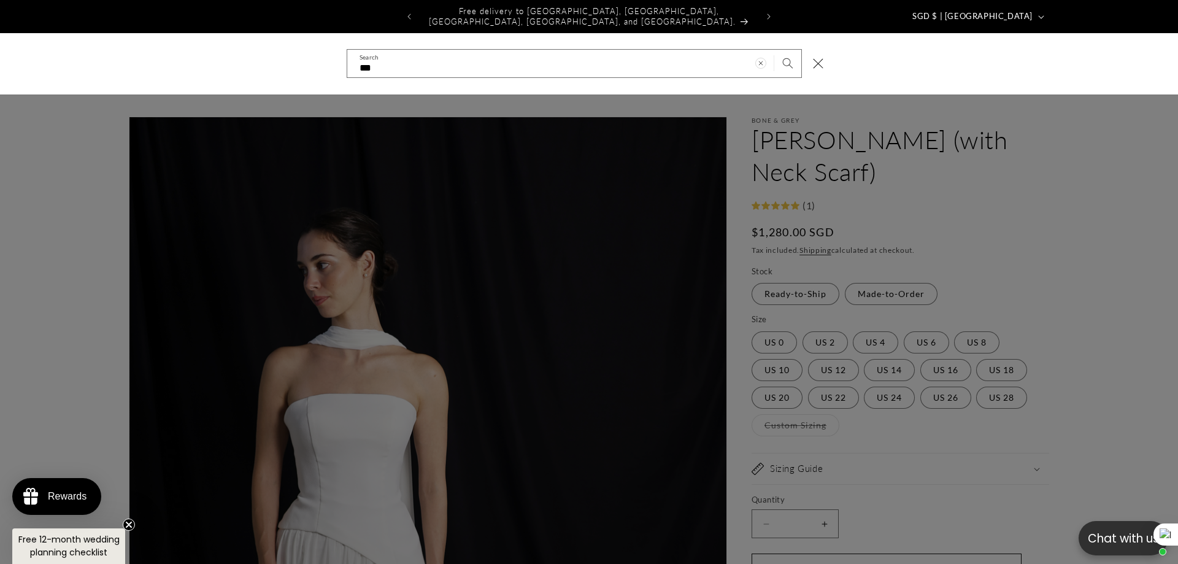
drag, startPoint x: 34, startPoint y: 139, endPoint x: 342, endPoint y: 69, distance: 315.2
click at [0, 64] on div "Search" at bounding box center [0, 64] width 0 height 0
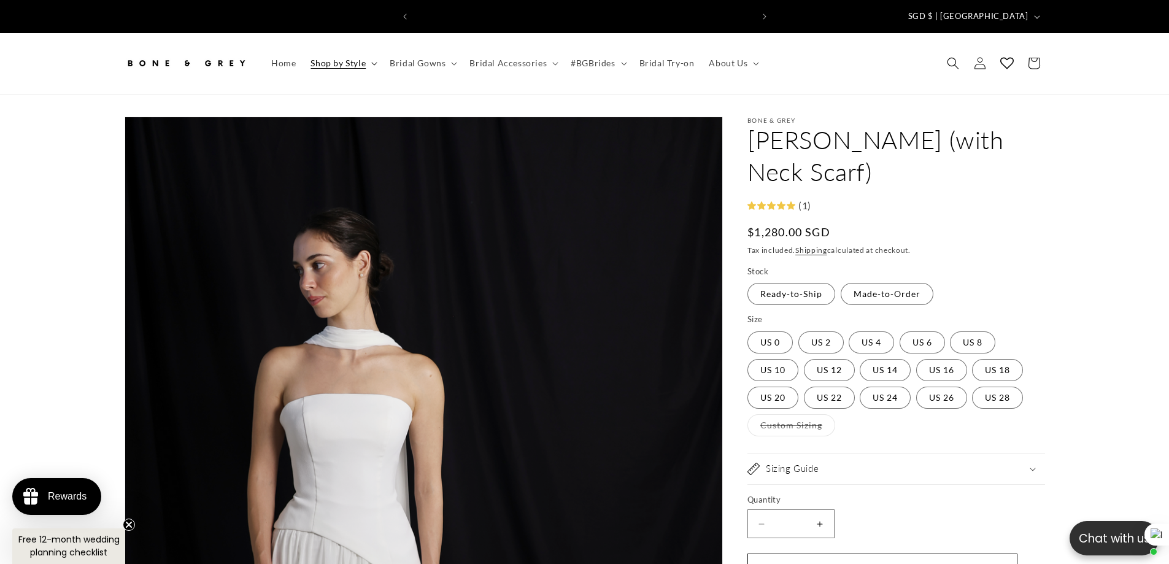
click at [333, 58] on span "Shop by Style" at bounding box center [338, 63] width 55 height 11
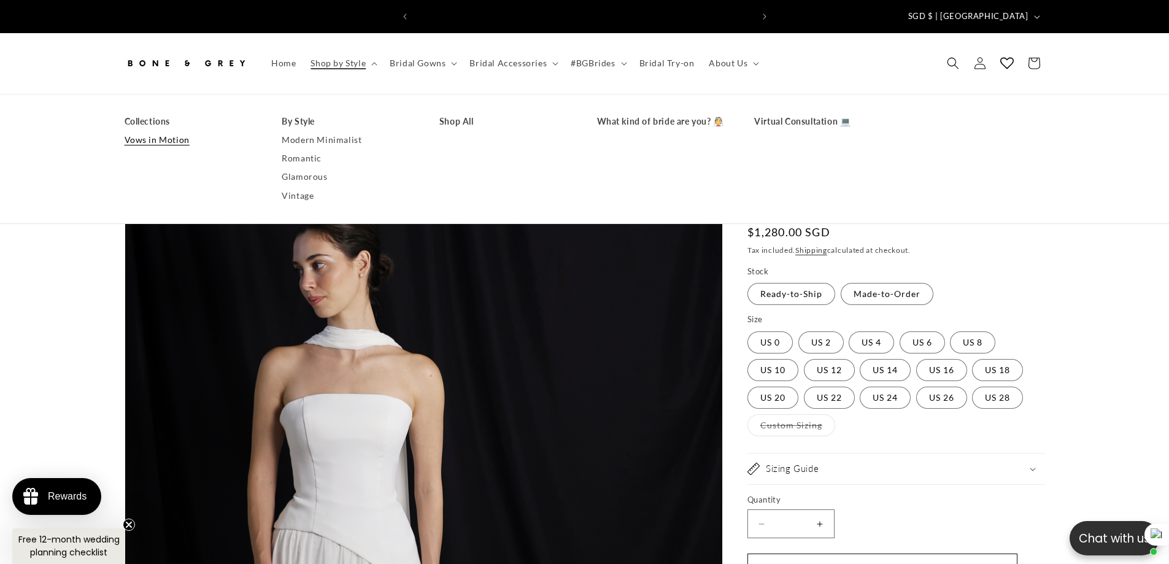
scroll to position [0, 0]
click at [172, 131] on link "Vows in Motion" at bounding box center [191, 140] width 133 height 18
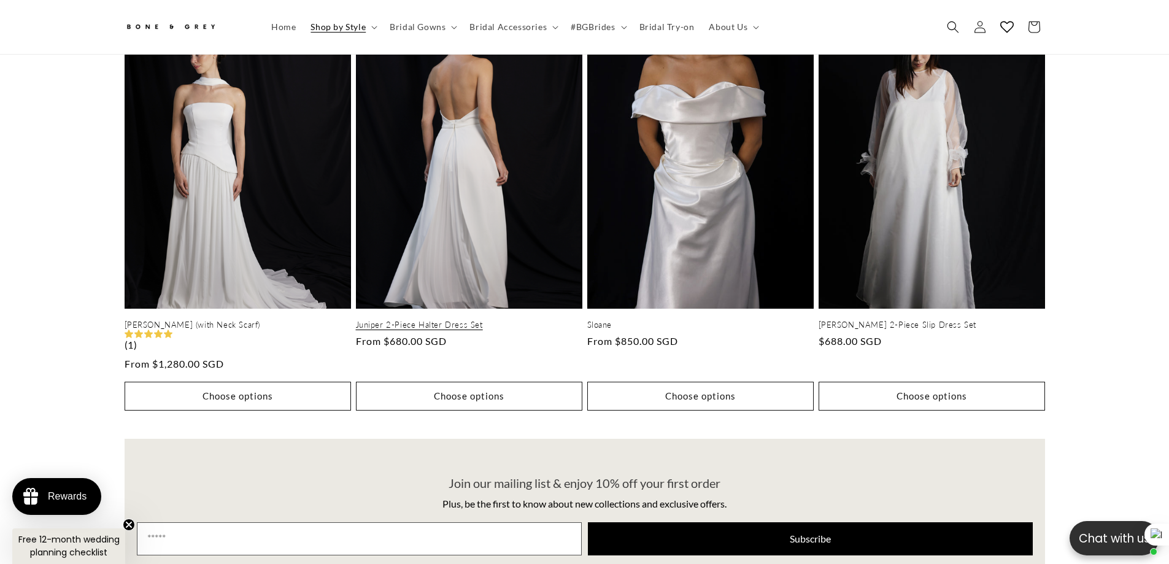
scroll to position [669, 0]
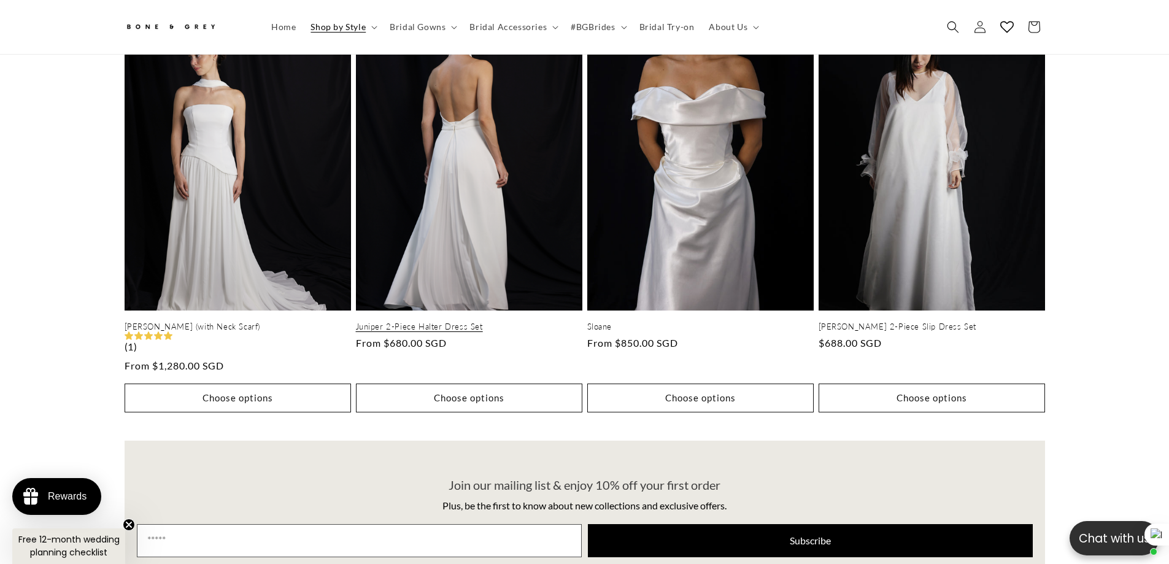
click at [421, 322] on link "Juniper 2-Piece Halter Dress Set" at bounding box center [469, 327] width 226 height 10
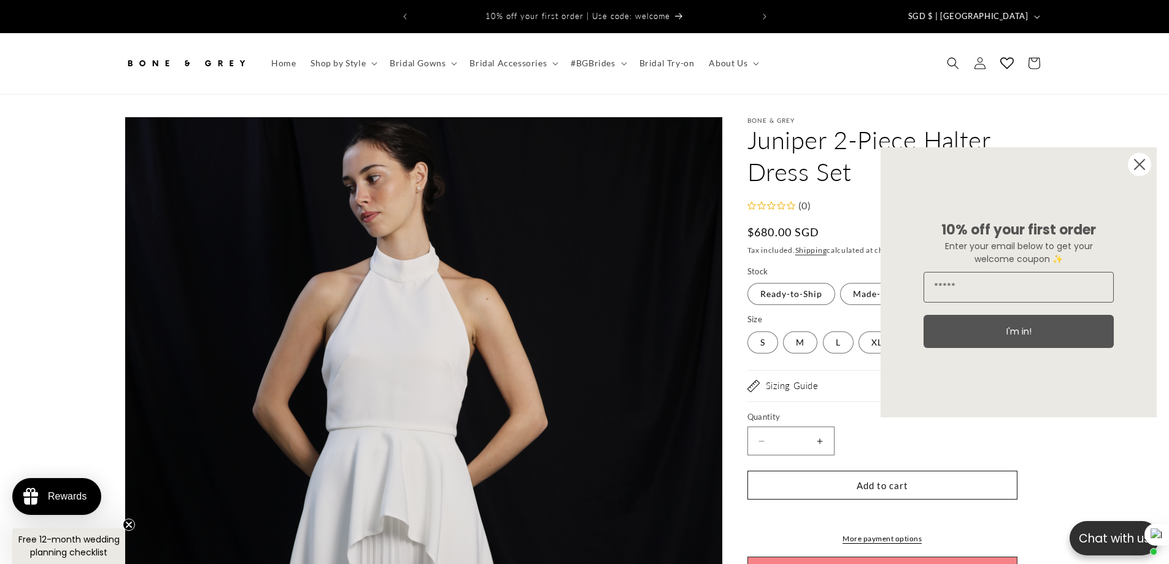
scroll to position [0, 675]
